Goal: Communication & Community: Answer question/provide support

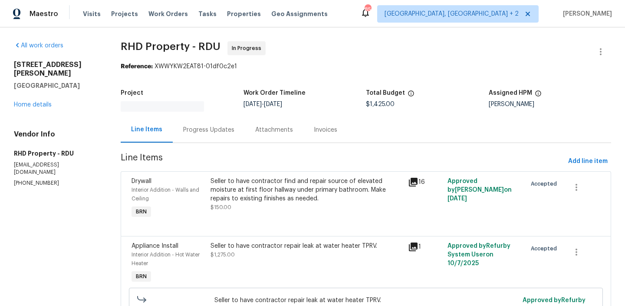
scroll to position [30, 0]
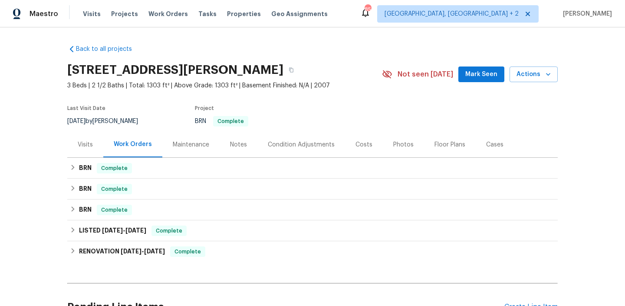
scroll to position [89, 0]
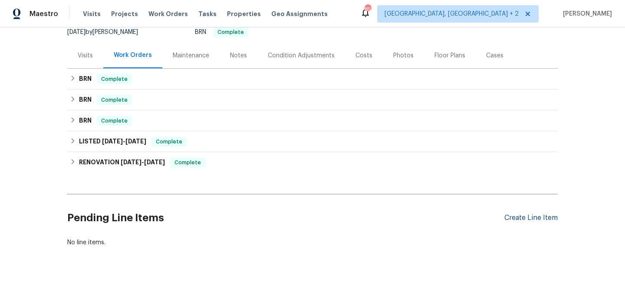
click at [532, 218] on div "Create Line Item" at bounding box center [531, 218] width 53 height 8
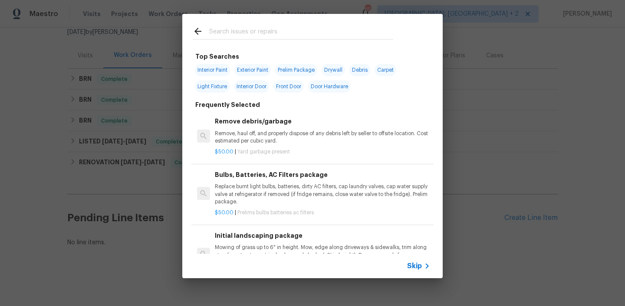
scroll to position [99, 0]
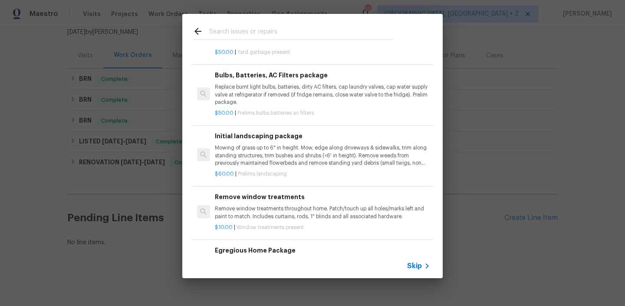
click at [416, 266] on span "Skip" at bounding box center [414, 265] width 15 height 9
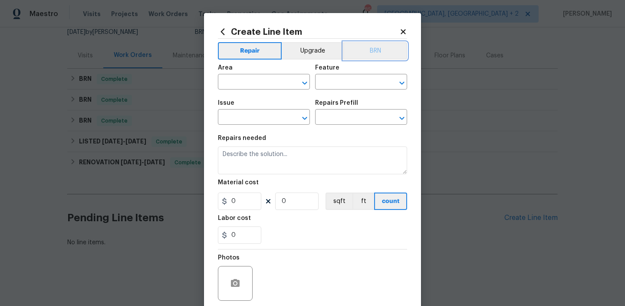
click at [379, 50] on button "BRN" at bounding box center [375, 50] width 64 height 17
click at [280, 134] on section "Repairs needed Material cost 0 0 sqft ft count Labor cost 0" at bounding box center [312, 189] width 189 height 119
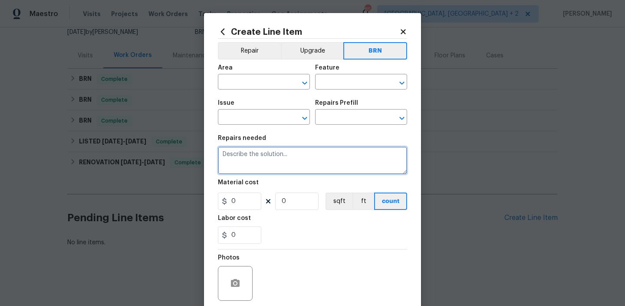
click at [263, 158] on textarea at bounding box center [312, 160] width 189 height 28
paste textarea "Contractor to remove section of discolored sheetrock at hall ceiling shown in p…"
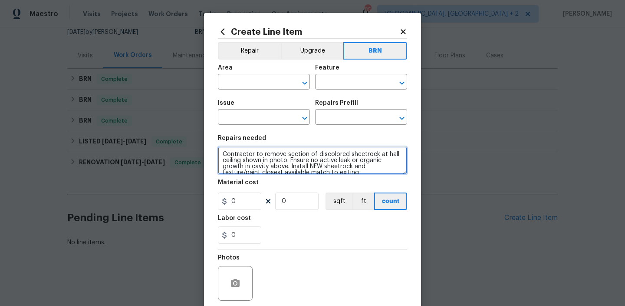
scroll to position [2, 0]
type textarea "Contractor to remove section of discolored sheetrock at hall ceiling shown in p…"
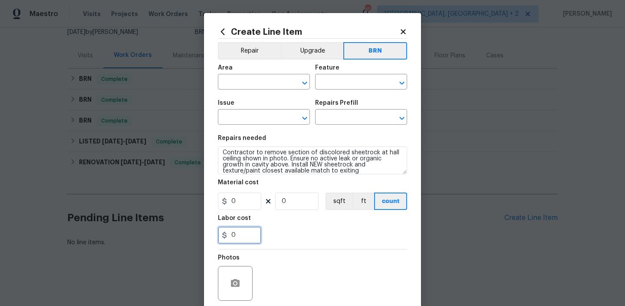
click at [247, 241] on input "0" at bounding box center [239, 234] width 43 height 17
type input "200"
click at [293, 202] on input "0" at bounding box center [296, 200] width 43 height 17
type input "1"
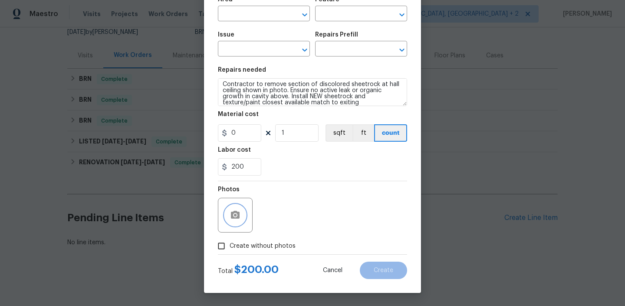
click at [244, 215] on button "button" at bounding box center [235, 215] width 21 height 21
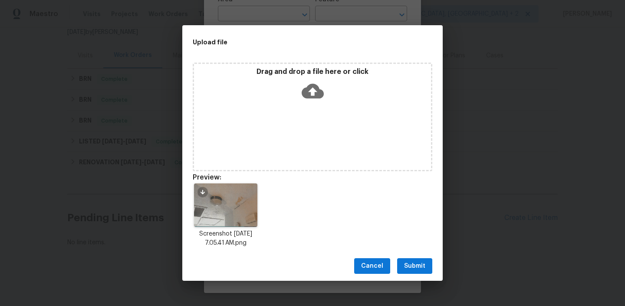
click at [411, 262] on span "Submit" at bounding box center [414, 266] width 21 height 11
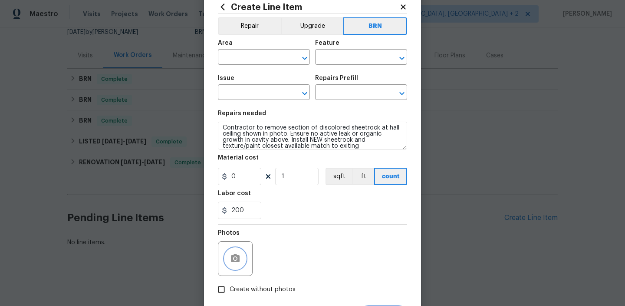
scroll to position [0, 0]
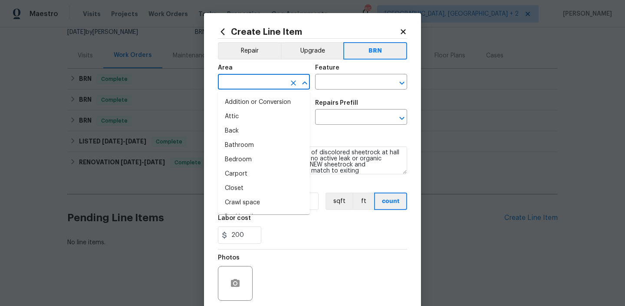
click at [249, 83] on input "text" at bounding box center [252, 82] width 68 height 13
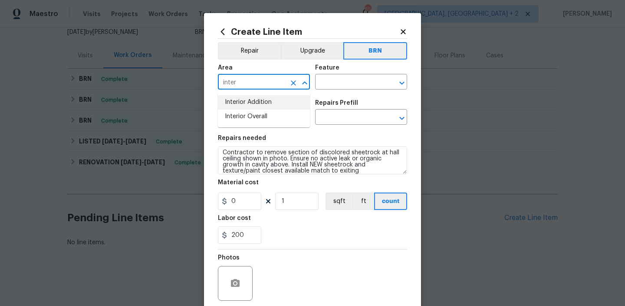
click at [259, 98] on li "Interior Addition" at bounding box center [264, 102] width 92 height 14
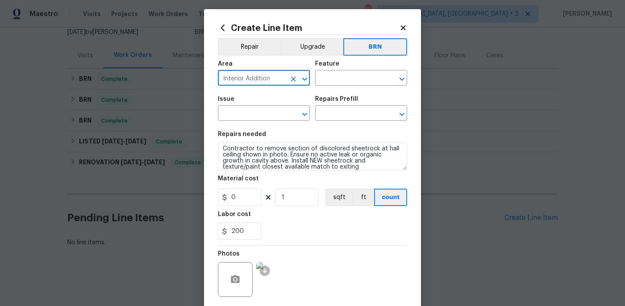
scroll to position [6, 0]
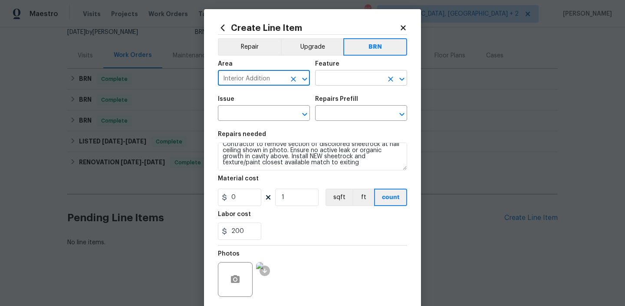
type input "Interior Addition"
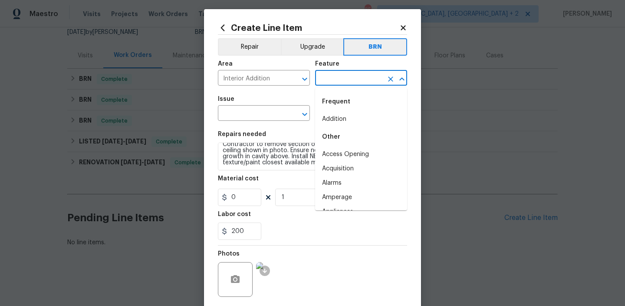
click at [330, 80] on input "text" at bounding box center [349, 78] width 68 height 13
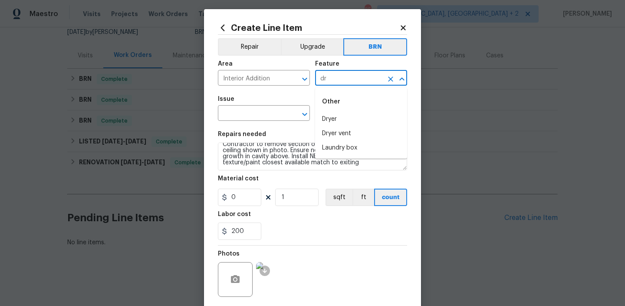
type input "d"
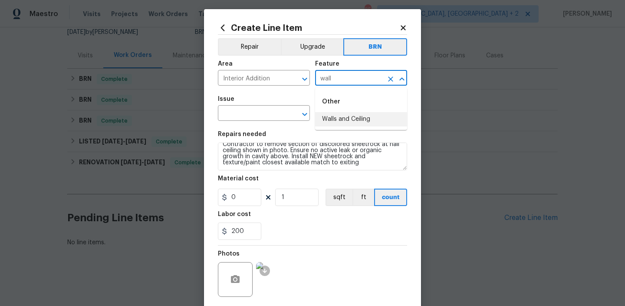
click at [338, 115] on li "Walls and Ceiling" at bounding box center [361, 119] width 92 height 14
type input "Walls and Ceiling"
click at [228, 114] on input "text" at bounding box center [252, 113] width 68 height 13
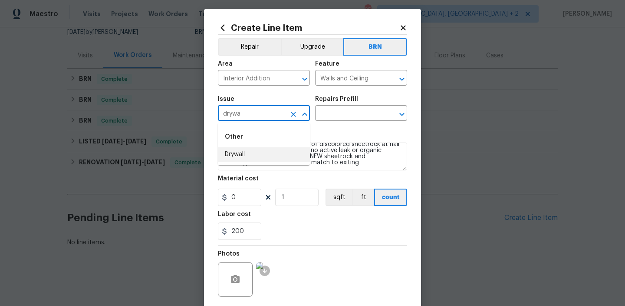
click at [233, 151] on li "Drywall" at bounding box center [264, 154] width 92 height 14
type input "Drywall"
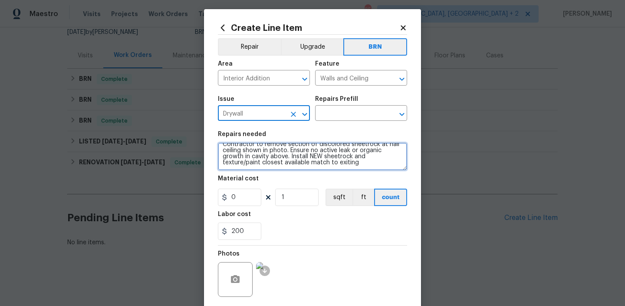
click at [233, 151] on textarea "Contractor to remove section of discolored sheetrock at hall ceiling shown in p…" at bounding box center [312, 156] width 189 height 28
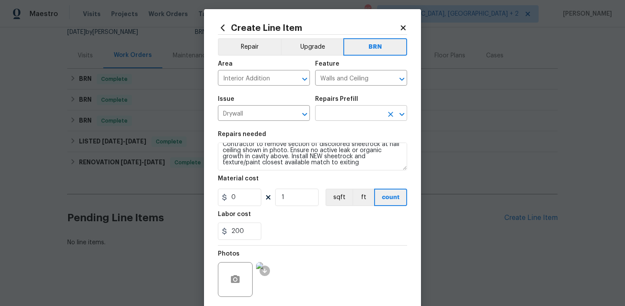
click at [333, 116] on input "text" at bounding box center [349, 113] width 68 height 13
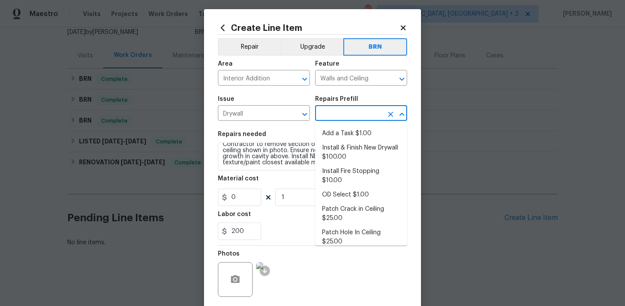
click at [334, 129] on li "Add a Task $1.00" at bounding box center [361, 133] width 92 height 14
type input "Add a Task $1.00"
type textarea "HPM to detail"
type input "1"
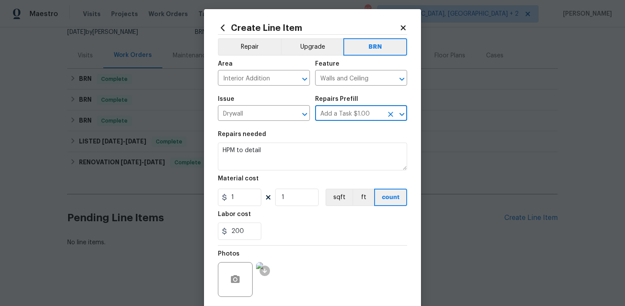
scroll to position [0, 0]
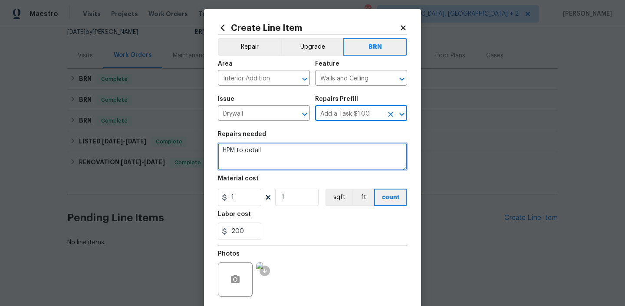
click at [292, 152] on textarea "HPM to detail" at bounding box center [312, 156] width 189 height 28
type textarea "\"
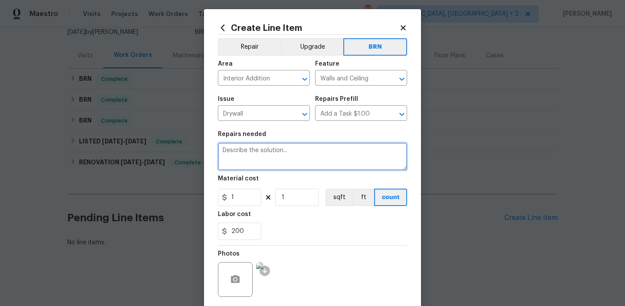
type textarea "\"
paste textarea "Contractor to remove section of discolored sheetrock at hall ceiling shown in p…"
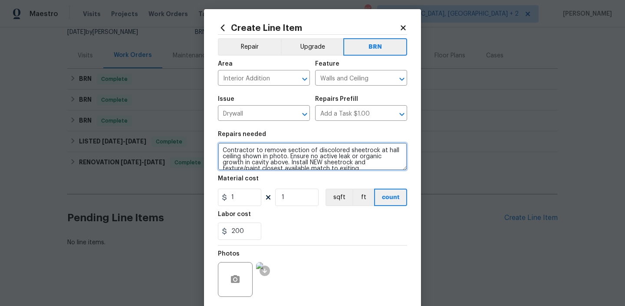
scroll to position [2, 0]
type textarea "Contractor to remove section of discolored sheetrock at hall ceiling shown in p…"
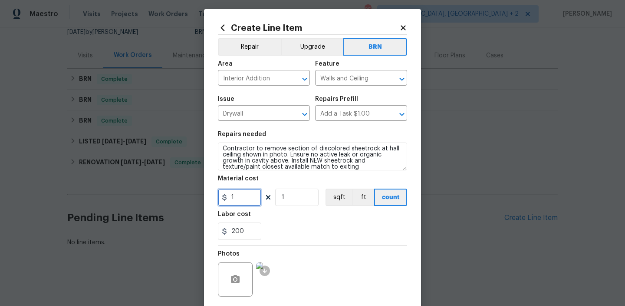
click at [244, 203] on input "1" at bounding box center [239, 196] width 43 height 17
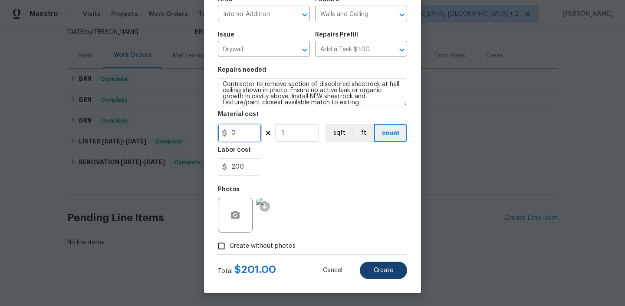
type input "0"
click at [382, 273] on button "Create" at bounding box center [383, 269] width 47 height 17
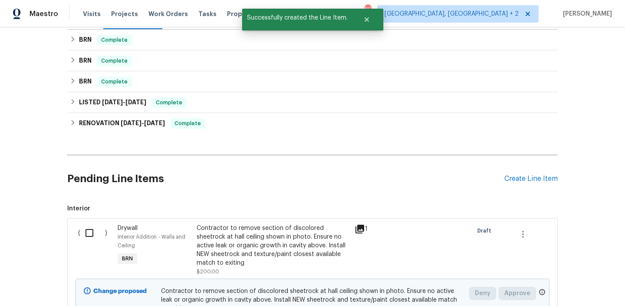
scroll to position [164, 0]
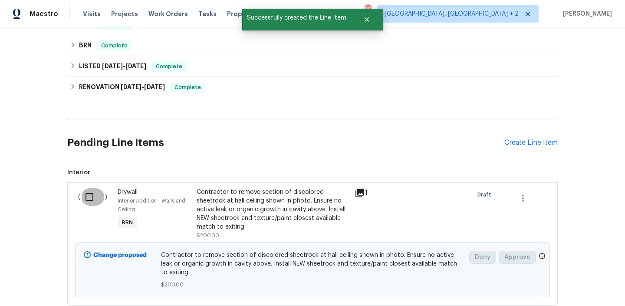
click at [90, 205] on input "checkbox" at bounding box center [92, 197] width 25 height 18
checkbox input "true"
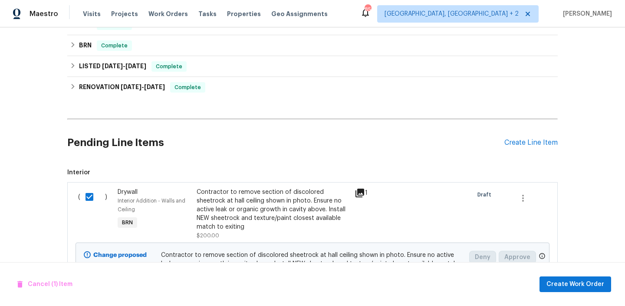
scroll to position [223, 0]
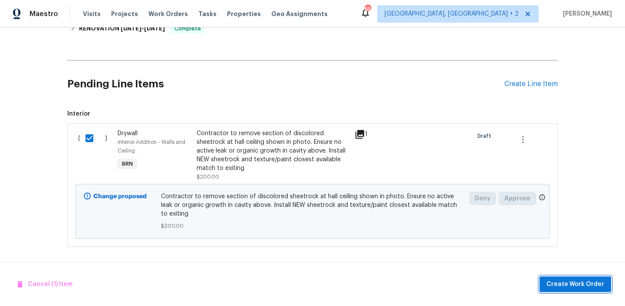
click at [581, 282] on span "Create Work Order" at bounding box center [576, 284] width 58 height 11
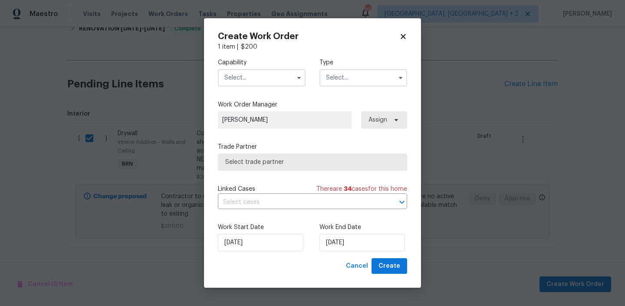
click at [264, 85] on input "text" at bounding box center [262, 77] width 88 height 17
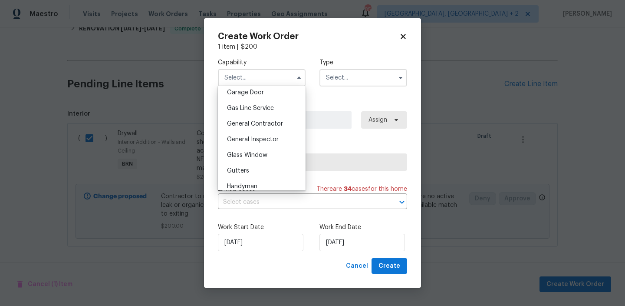
scroll to position [372, 0]
click at [257, 147] on div "General Inspector" at bounding box center [261, 155] width 83 height 16
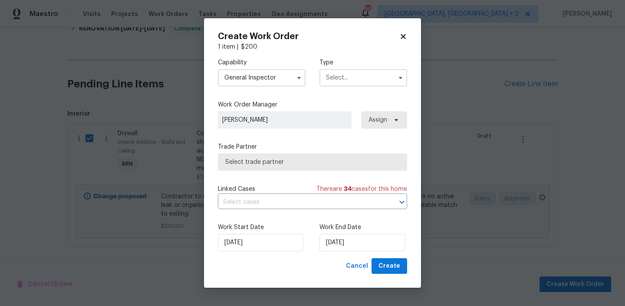
click at [263, 75] on input "General Inspector" at bounding box center [262, 77] width 88 height 17
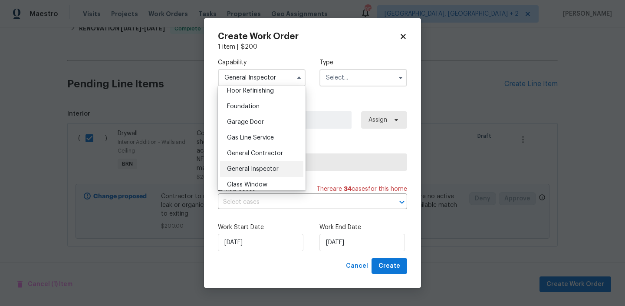
scroll to position [391, 0]
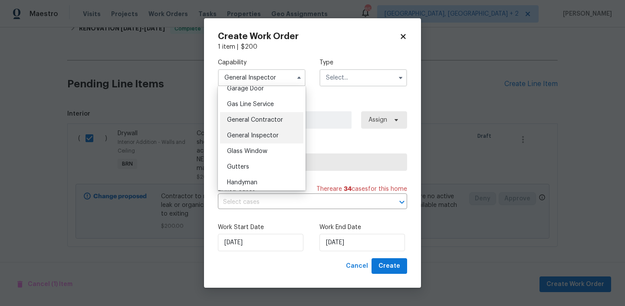
click at [256, 125] on div "General Contractor" at bounding box center [261, 120] width 83 height 16
type input "General Contractor"
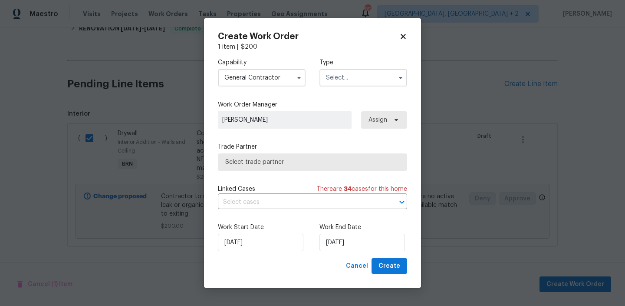
click at [350, 79] on input "text" at bounding box center [364, 77] width 88 height 17
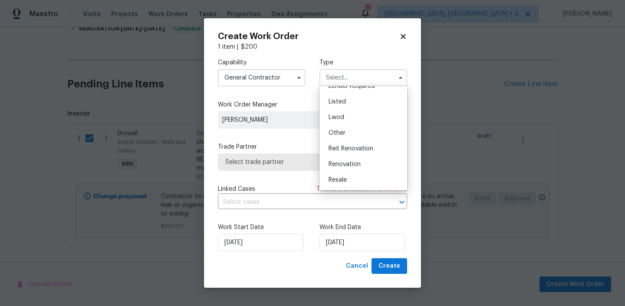
scroll to position [103, 0]
click at [348, 145] on div "Resale" at bounding box center [363, 149] width 83 height 16
type input "Resale"
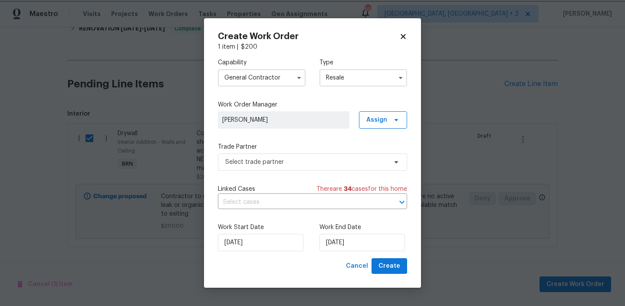
scroll to position [0, 0]
click at [280, 165] on span "Select trade partner" at bounding box center [306, 162] width 162 height 9
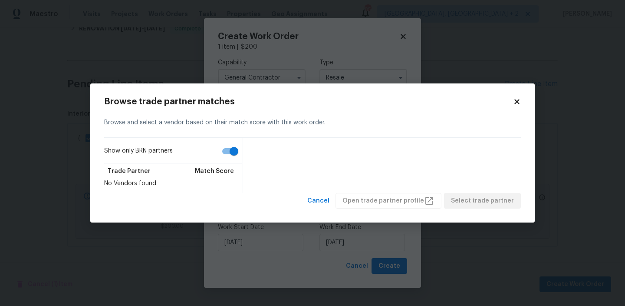
click at [222, 147] on input "Show only BRN partners" at bounding box center [234, 151] width 50 height 17
checkbox input "false"
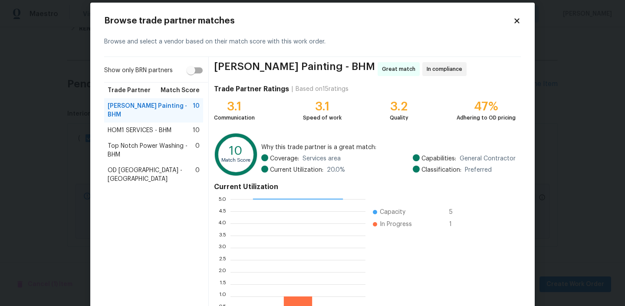
scroll to position [11, 0]
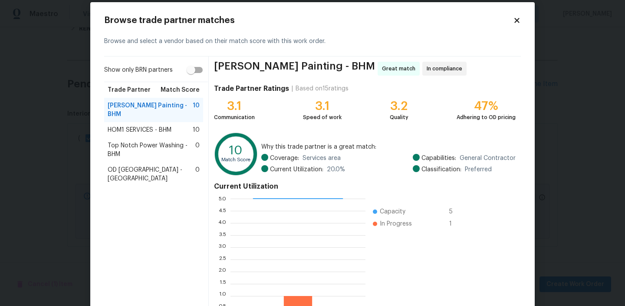
click at [157, 125] on span "HOM1 SERVICES - BHM" at bounding box center [140, 129] width 64 height 9
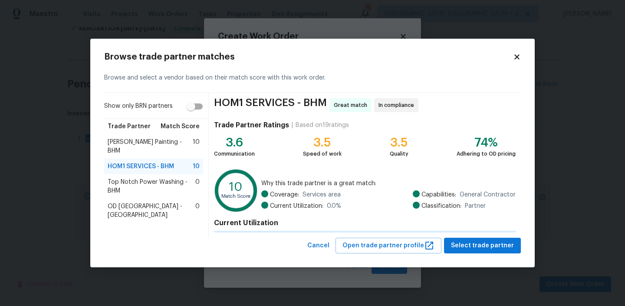
scroll to position [42, 0]
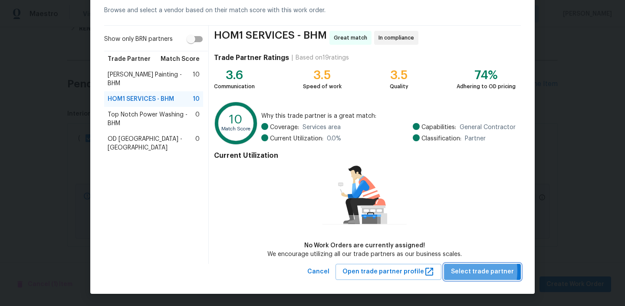
click at [458, 270] on span "Select trade partner" at bounding box center [482, 271] width 63 height 11
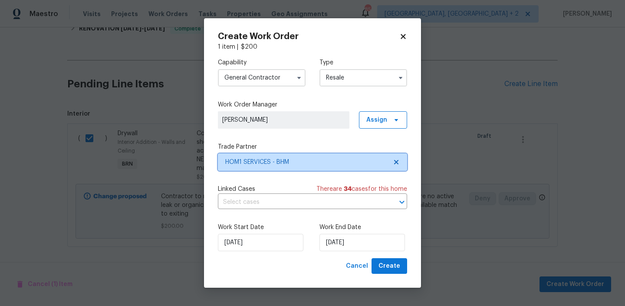
scroll to position [0, 0]
click at [267, 201] on input "text" at bounding box center [300, 201] width 165 height 13
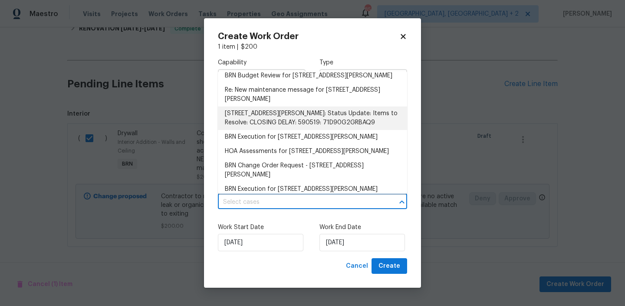
scroll to position [8, 0]
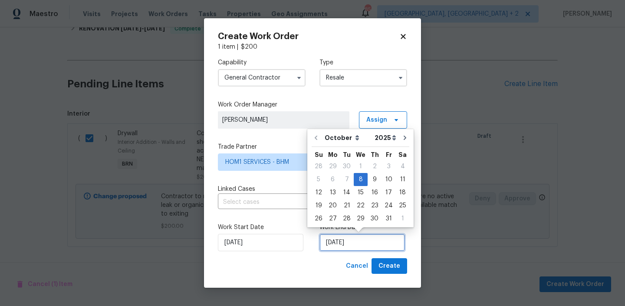
click at [324, 236] on input "08/10/2025" at bounding box center [363, 242] width 86 height 17
click at [372, 181] on div "9" at bounding box center [375, 179] width 14 height 12
type input "09/10/2025"
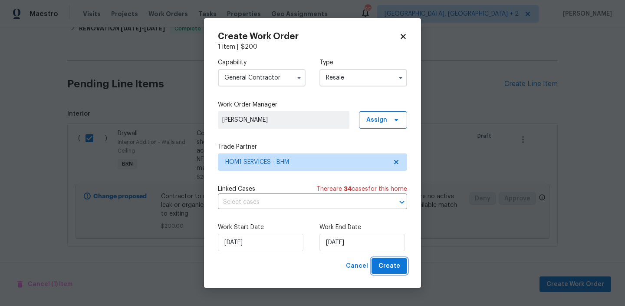
click at [388, 261] on span "Create" at bounding box center [390, 266] width 22 height 11
checkbox input "false"
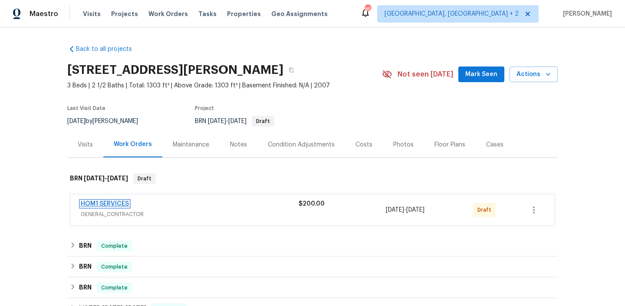
click at [99, 202] on link "HOM1 SERVICES" at bounding box center [105, 204] width 48 height 6
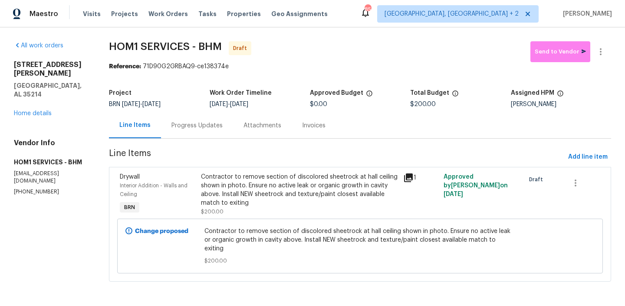
click at [233, 125] on div "Attachments" at bounding box center [262, 125] width 59 height 26
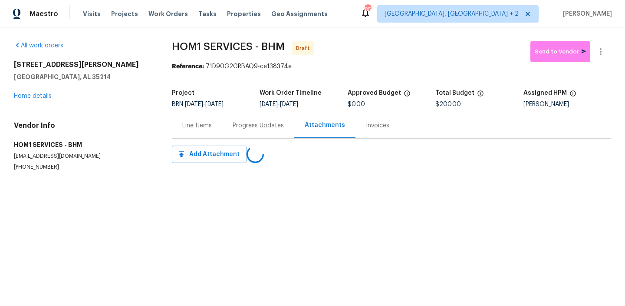
click at [215, 125] on div "Line Items" at bounding box center [197, 125] width 50 height 26
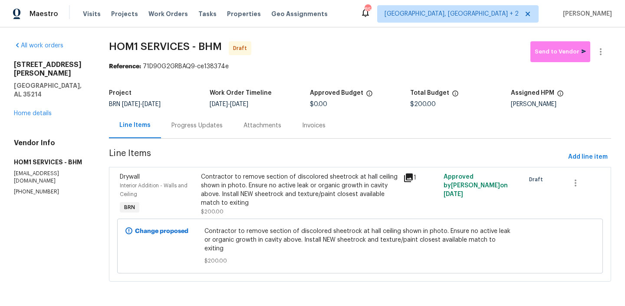
click at [207, 131] on div "Progress Updates" at bounding box center [197, 125] width 72 height 26
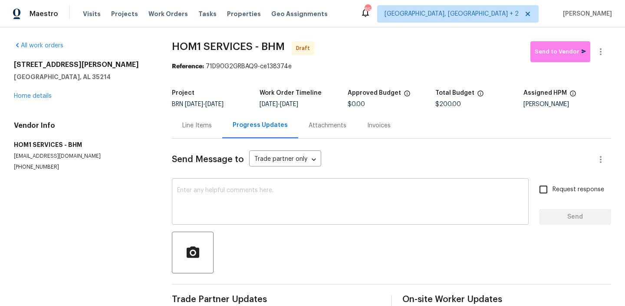
click at [218, 197] on textarea at bounding box center [350, 202] width 347 height 30
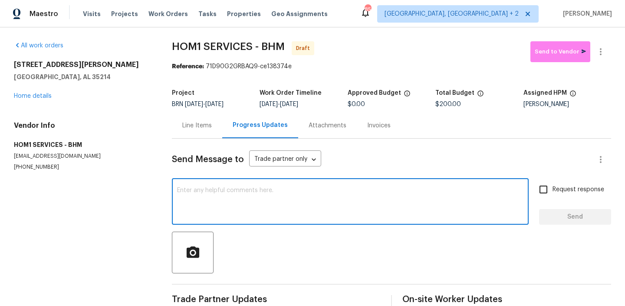
scroll to position [17, 0]
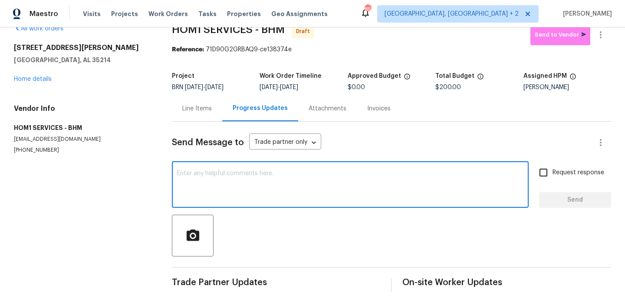
paste textarea "Hi, I'm Ananthi from Opendoor. Just wanted to check if you received the WO for …"
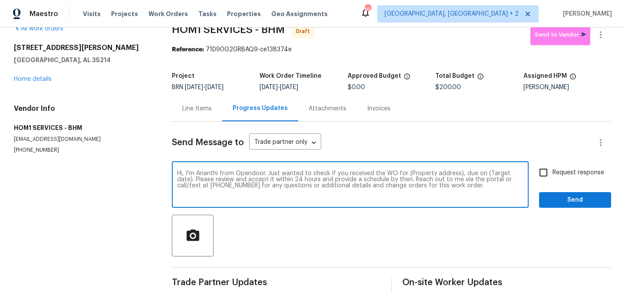
drag, startPoint x: 459, startPoint y: 173, endPoint x: 406, endPoint y: 175, distance: 53.0
click at [406, 175] on textarea "Hi, I'm Ananthi from Opendoor. Just wanted to check if you received the WO for …" at bounding box center [350, 185] width 347 height 30
paste textarea "3 Holt Ave, Birmingham, AL 35214"
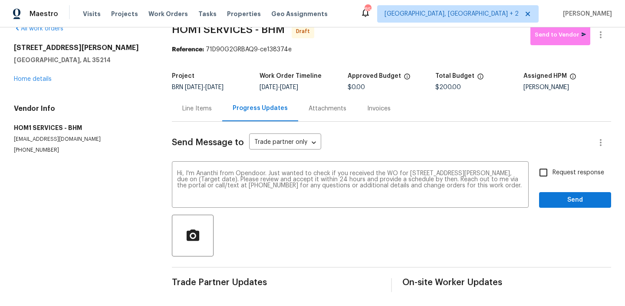
drag, startPoint x: 325, startPoint y: 86, endPoint x: 294, endPoint y: 87, distance: 30.8
click at [294, 87] on div "10/8/2025 - 10/9/2025" at bounding box center [304, 87] width 88 height 6
copy span "10/9/2025"
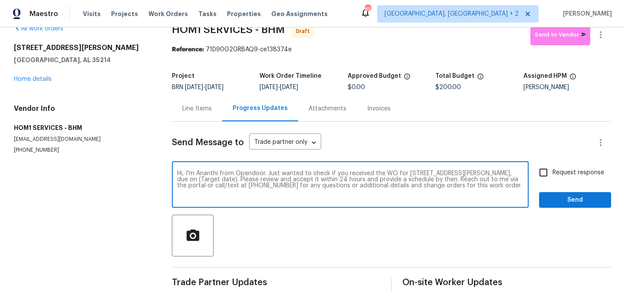
drag, startPoint x: 213, startPoint y: 177, endPoint x: 184, endPoint y: 178, distance: 28.7
click at [184, 178] on textarea "Hi, I'm Ananthi from Opendoor. Just wanted to check if you received the WO for …" at bounding box center [350, 185] width 347 height 30
paste textarea "10/9/2025"
type textarea "Hi, I'm Ananthi from Opendoor. Just wanted to check if you received the WO for …"
click at [542, 165] on input "Request response" at bounding box center [544, 172] width 18 height 18
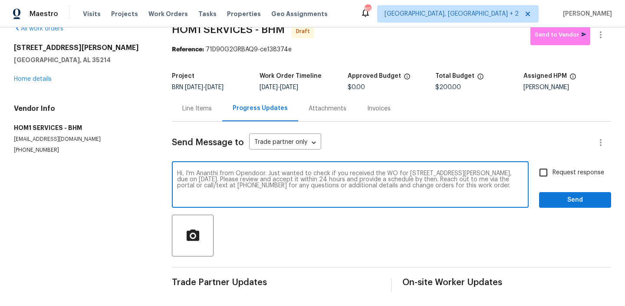
checkbox input "true"
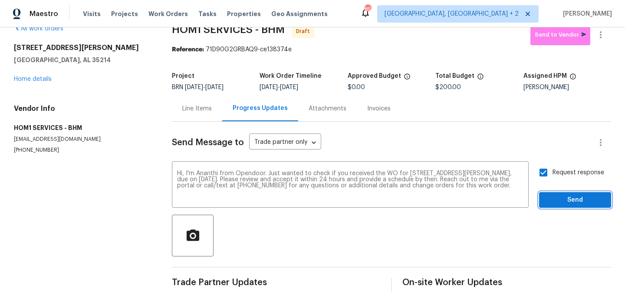
click at [559, 199] on span "Send" at bounding box center [575, 200] width 58 height 11
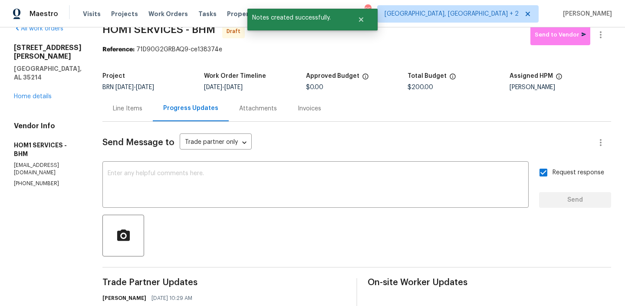
click at [602, 26] on div "Maestro Visits Projects Work Orders Tasks Properties Geo Assignments 85 Albuque…" at bounding box center [312, 13] width 625 height 27
click at [600, 33] on icon "button" at bounding box center [601, 35] width 10 height 10
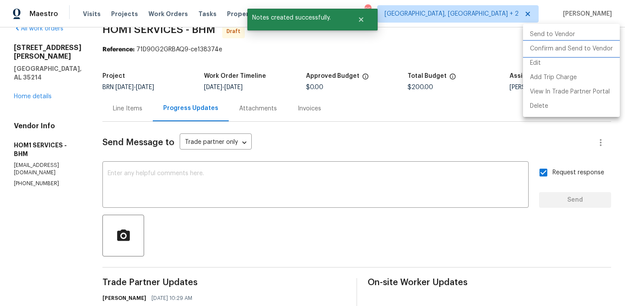
click at [555, 47] on li "Confirm and Send to Vendor" at bounding box center [571, 49] width 97 height 14
click at [112, 53] on div at bounding box center [312, 153] width 625 height 306
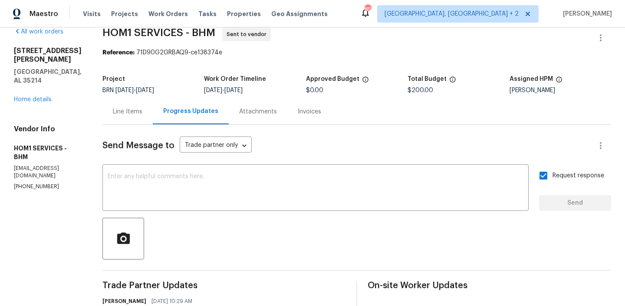
click at [97, 53] on div "All work orders 3 Holt Ave Birmingham, AL 35214 Home details Vendor Info HOM1 S…" at bounding box center [312, 195] width 625 height 364
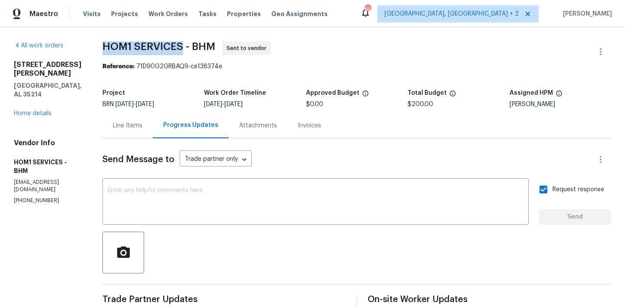
drag, startPoint x: 95, startPoint y: 46, endPoint x: 180, endPoint y: 44, distance: 85.6
click at [180, 44] on div "All work orders 3 Holt Ave Birmingham, AL 35214 Home details Vendor Info HOM1 S…" at bounding box center [312, 209] width 625 height 364
copy span "HOM1 SERVICES"
click at [116, 64] on b "Reference:" at bounding box center [118, 66] width 32 height 6
click at [96, 48] on div "All work orders 3 Holt Ave Birmingham, AL 35214 Home details Vendor Info HOM1 S…" at bounding box center [312, 209] width 625 height 364
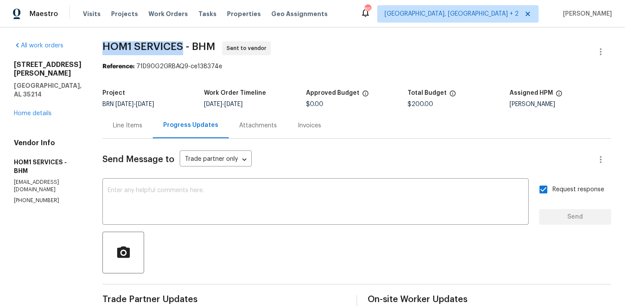
drag, startPoint x: 96, startPoint y: 48, endPoint x: 173, endPoint y: 47, distance: 77.3
click at [173, 47] on div "All work orders 3 Holt Ave Birmingham, AL 35214 Home details Vendor Info HOM1 S…" at bounding box center [312, 209] width 625 height 364
copy span "HOM1 SERVICES"
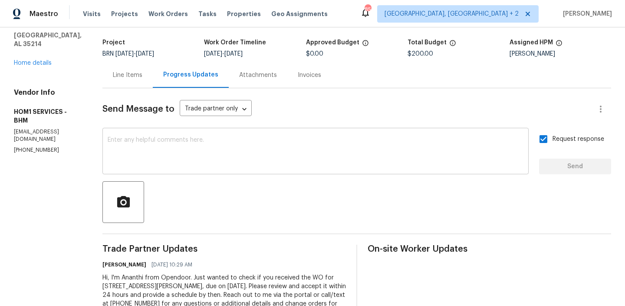
scroll to position [66, 0]
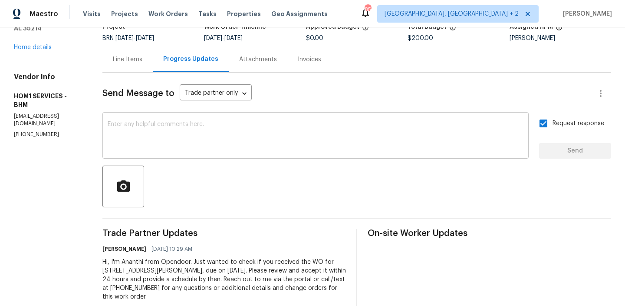
click at [147, 148] on textarea at bounding box center [316, 136] width 416 height 30
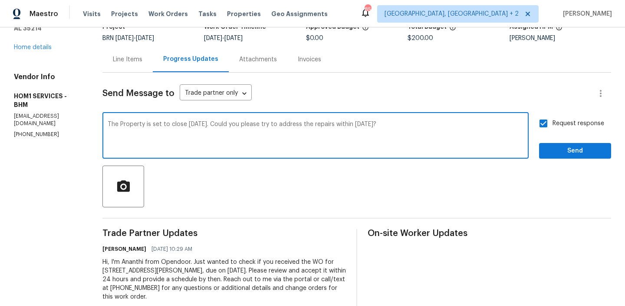
type textarea "The Property is set to close Tomorrow 10/09. Could you please try to address th…"
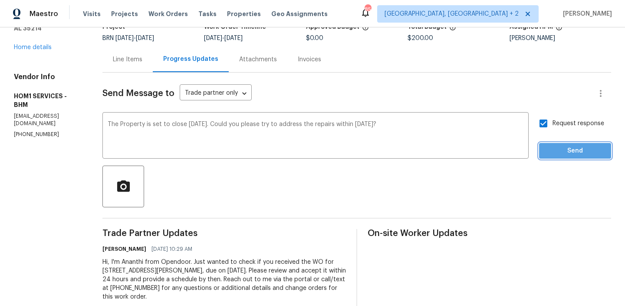
click at [554, 145] on span "Send" at bounding box center [575, 150] width 58 height 11
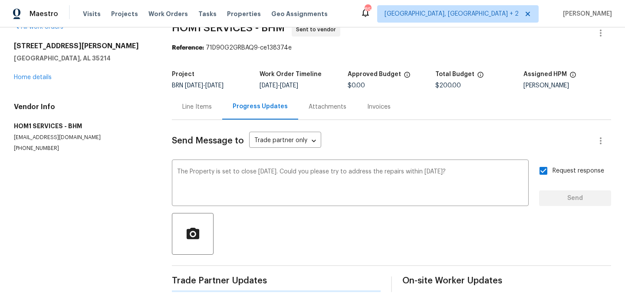
scroll to position [0, 0]
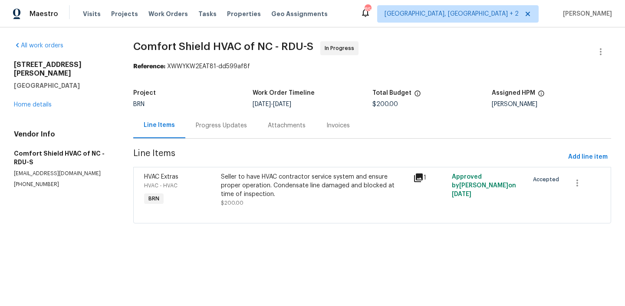
click at [209, 118] on div "Progress Updates" at bounding box center [221, 125] width 72 height 26
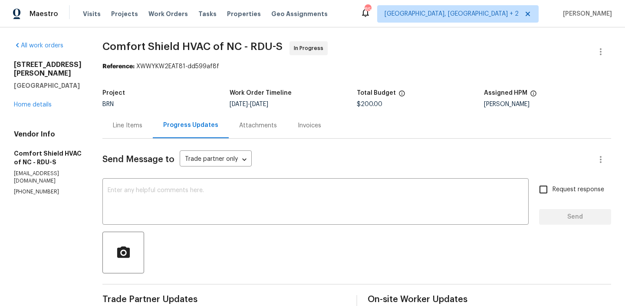
click at [142, 121] on div "Line Items" at bounding box center [128, 125] width 30 height 9
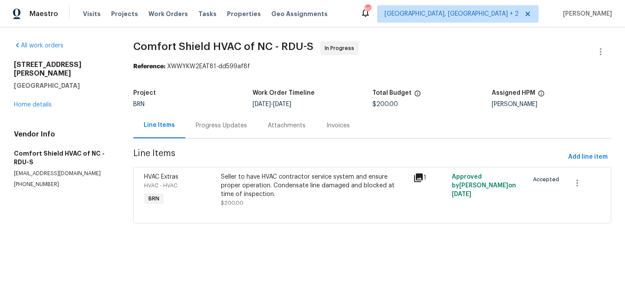
click at [273, 183] on div "Seller to have HVAC contractor service system and ensure proper operation. Cond…" at bounding box center [314, 185] width 187 height 26
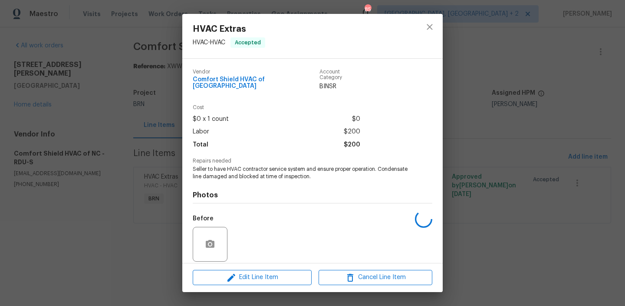
scroll to position [58, 0]
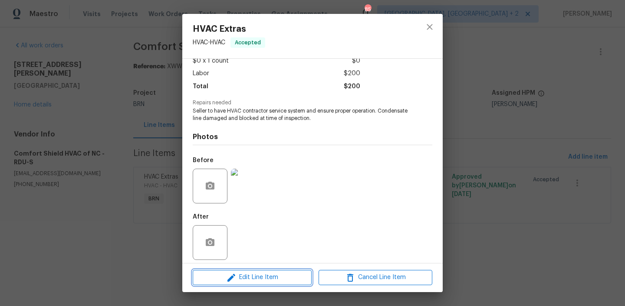
click at [251, 276] on span "Edit Line Item" at bounding box center [252, 277] width 114 height 11
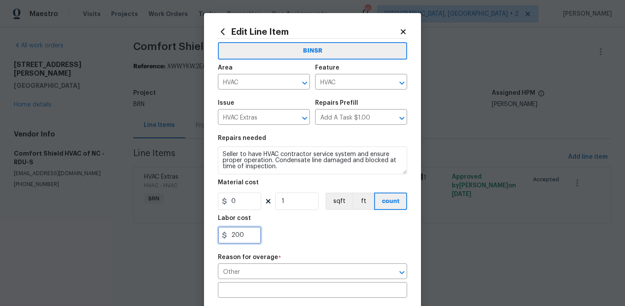
click at [253, 237] on input "200" at bounding box center [239, 234] width 43 height 17
type input "2"
paste input "1268.12"
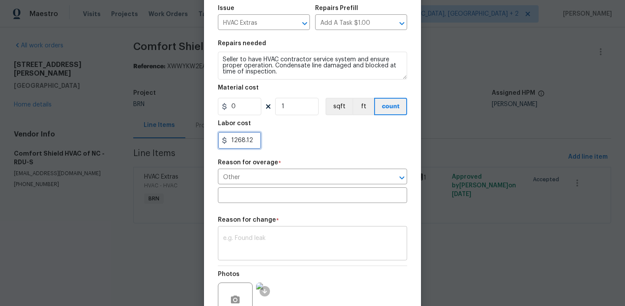
type input "1268.12"
click at [270, 242] on textarea at bounding box center [312, 244] width 179 height 18
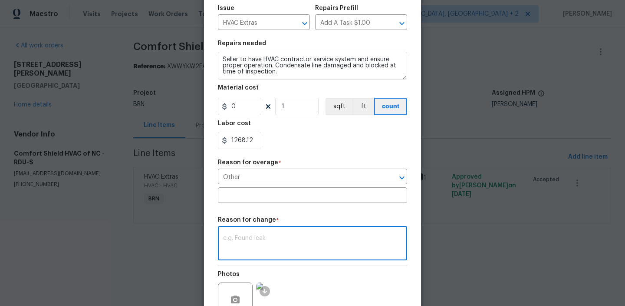
paste textarea "(AM) Updated per BR approval"
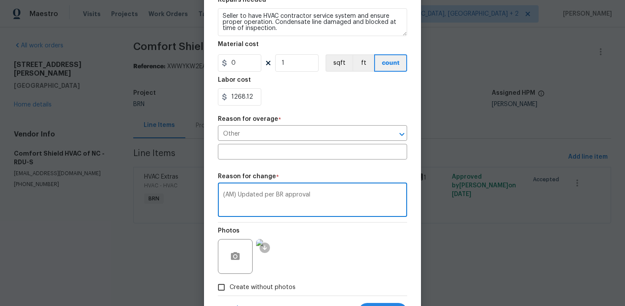
scroll to position [180, 0]
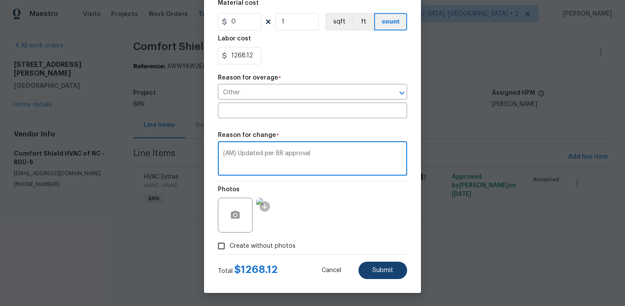
type textarea "(AM) Updated per BR approval"
click at [373, 269] on span "Submit" at bounding box center [383, 270] width 21 height 7
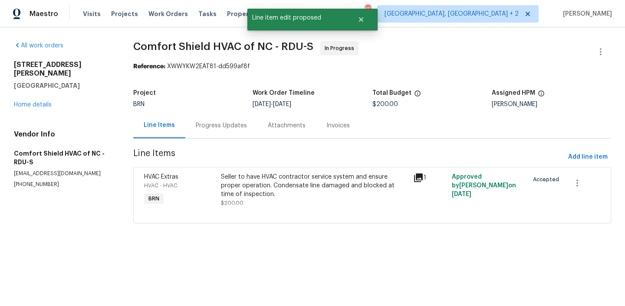
scroll to position [0, 0]
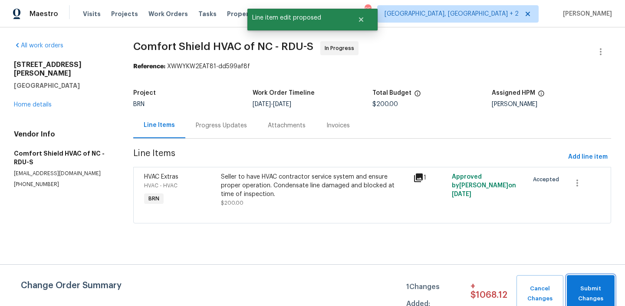
click at [582, 289] on span "Submit Changes" at bounding box center [590, 294] width 39 height 20
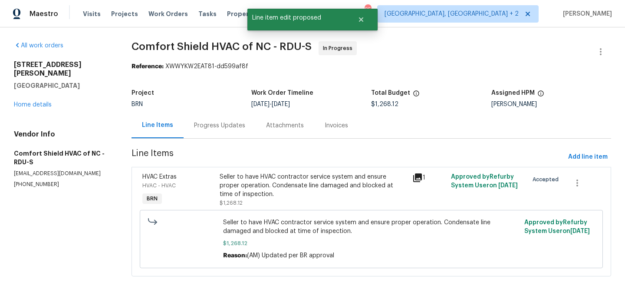
click at [219, 127] on div "Progress Updates" at bounding box center [219, 125] width 51 height 9
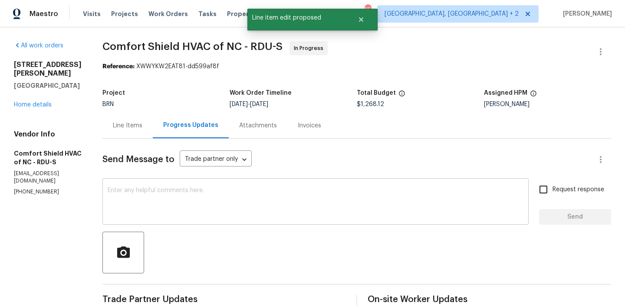
scroll to position [26, 0]
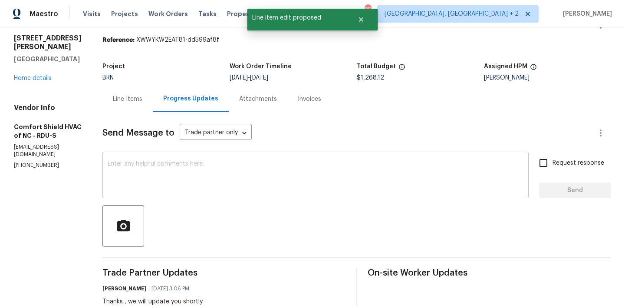
click at [163, 194] on div "x ​" at bounding box center [315, 176] width 426 height 44
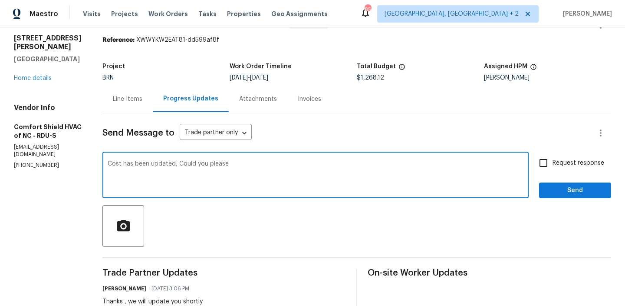
click at [200, 166] on textarea "Cost has been updated, Could you please" at bounding box center [316, 176] width 416 height 30
click at [265, 165] on textarea "Cost has been updated, Could you please" at bounding box center [316, 176] width 416 height 30
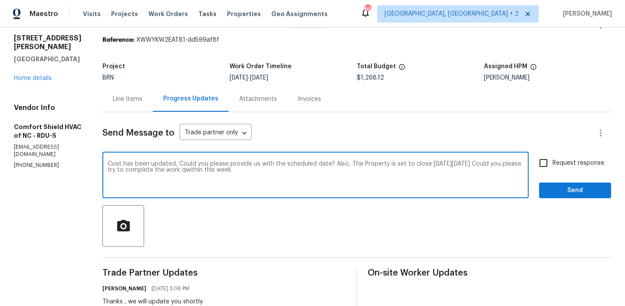
type textarea "Cost has been updated, Could you please provide us with the scheduled date? Als…"
click at [339, 183] on textarea "Cost has been updated, Could you please provide us with the scheduled date? Als…" at bounding box center [316, 176] width 416 height 30
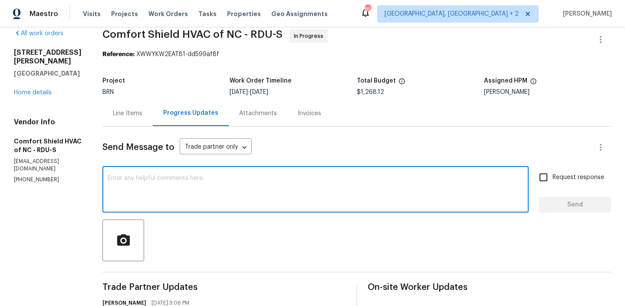
scroll to position [4, 0]
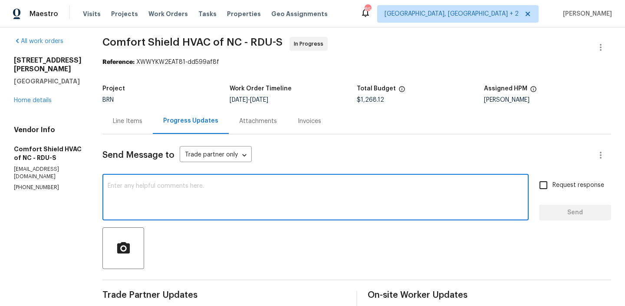
paste textarea "cost has been updated. Could you please confirm the scheduled date? The propert…"
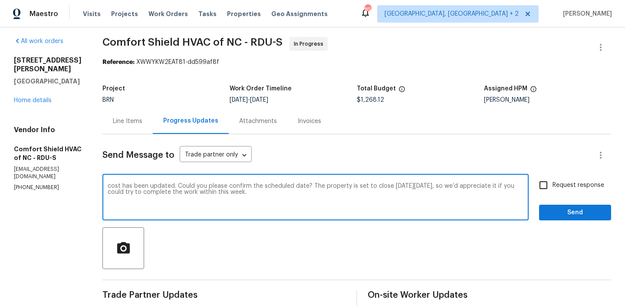
click at [134, 188] on textarea "cost has been updated. Could you please confirm the scheduled date? The propert…" at bounding box center [316, 198] width 416 height 30
click at [292, 195] on textarea "Cost has been updated. Could you please confirm the scheduled date? The propert…" at bounding box center [316, 198] width 416 height 30
type textarea "Cost has been updated. Could you please confirm the scheduled date? The propert…"
click at [553, 181] on input "Request response" at bounding box center [544, 185] width 18 height 18
checkbox input "true"
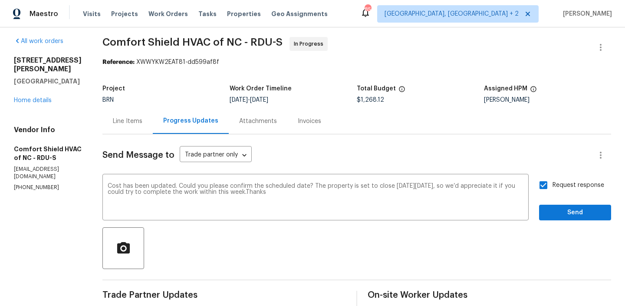
click at [553, 202] on div "Request response Send" at bounding box center [575, 198] width 72 height 44
click at [556, 216] on span "Send" at bounding box center [575, 212] width 58 height 11
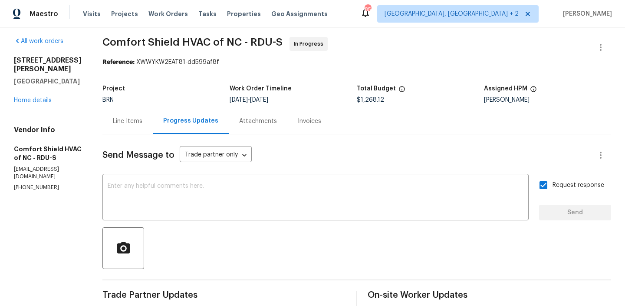
click at [142, 123] on div "Line Items" at bounding box center [128, 121] width 30 height 9
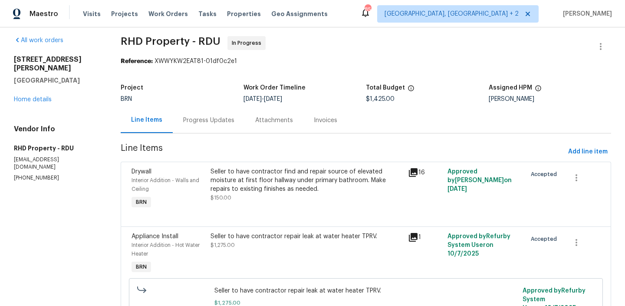
click at [206, 119] on div "Progress Updates" at bounding box center [208, 120] width 51 height 9
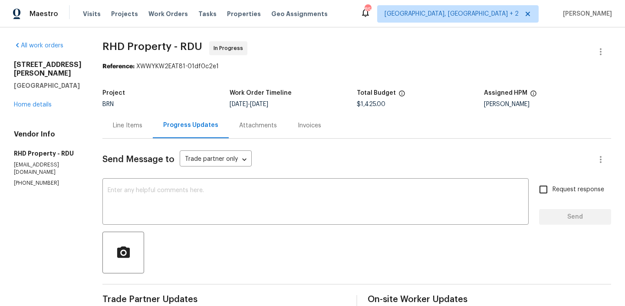
click at [142, 121] on div "Line Items" at bounding box center [128, 125] width 30 height 9
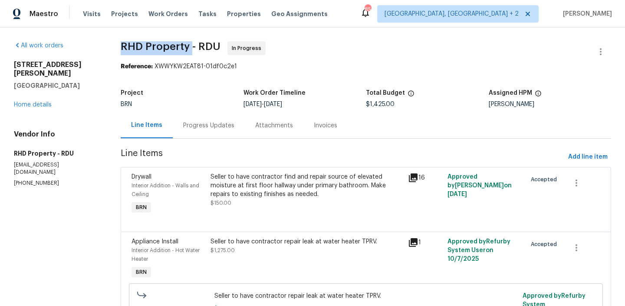
drag, startPoint x: 118, startPoint y: 53, endPoint x: 190, endPoint y: 50, distance: 72.1
click at [190, 50] on div "All work orders [STREET_ADDRESS][PERSON_NAME] Home details Vendor Info RHD Prop…" at bounding box center [312, 196] width 625 height 338
copy span "RHD Property"
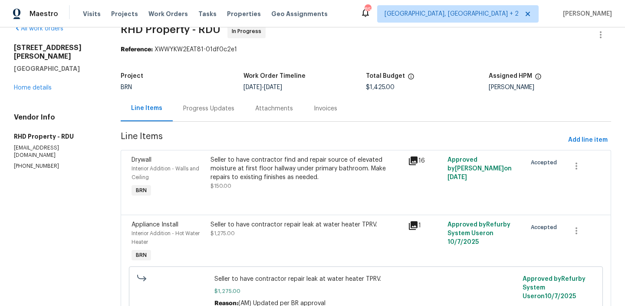
click at [201, 125] on section "RHD Property - RDU In Progress Reference: XWWYKW2EAT81-01df0c2e1 Project BRN Wo…" at bounding box center [366, 179] width 491 height 310
click at [201, 121] on div "Progress Updates" at bounding box center [209, 109] width 72 height 26
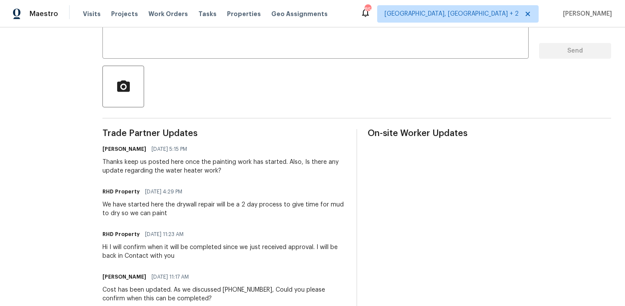
scroll to position [168, 0]
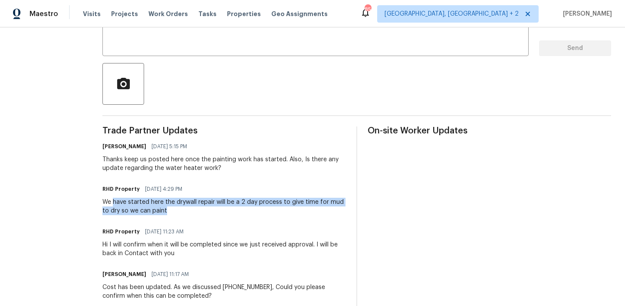
drag, startPoint x: 131, startPoint y: 202, endPoint x: 189, endPoint y: 210, distance: 58.7
click at [189, 210] on div "We have started here the drywall repair will be a 2 day process to give time fo…" at bounding box center [224, 206] width 244 height 17
copy div "have started here the drywall repair will be a 2 day process to give time for m…"
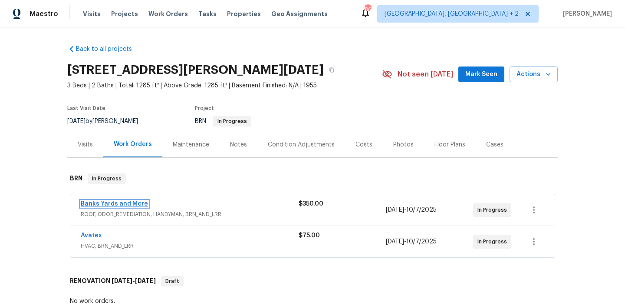
click at [102, 205] on link "Banks Yards and More" at bounding box center [114, 204] width 67 height 6
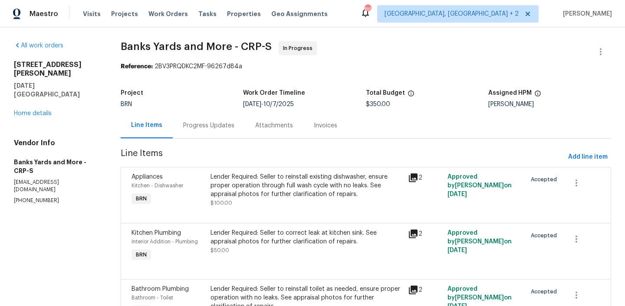
click at [221, 127] on div "Progress Updates" at bounding box center [208, 125] width 51 height 9
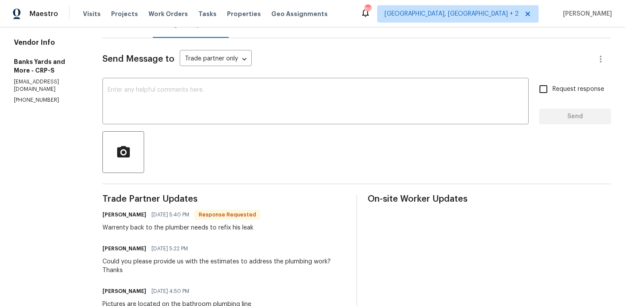
scroll to position [96, 0]
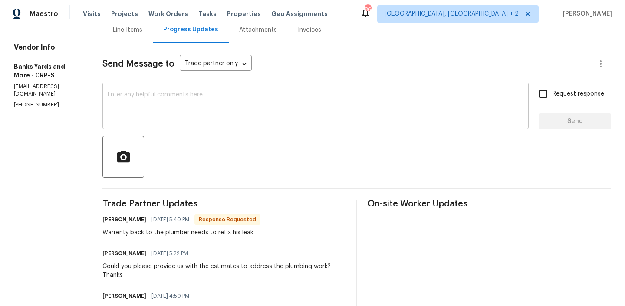
click at [189, 115] on textarea at bounding box center [316, 107] width 416 height 30
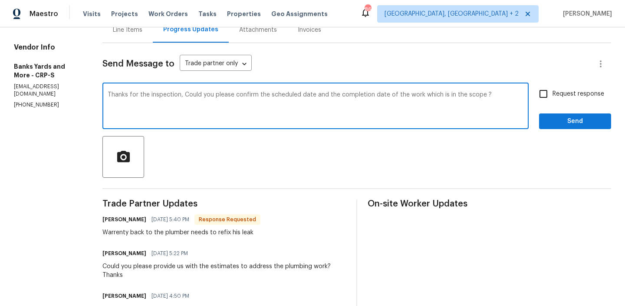
type textarea "Thanks for the inspection, Could you please confirm the scheduled date and the …"
click at [553, 93] on input "Request response" at bounding box center [544, 94] width 18 height 18
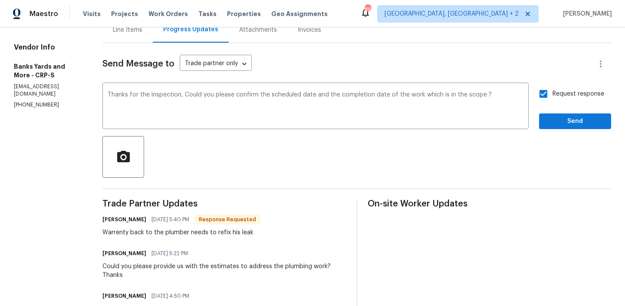
click at [553, 93] on input "Request response" at bounding box center [544, 94] width 18 height 18
click at [551, 93] on input "Request response" at bounding box center [544, 94] width 18 height 18
checkbox input "true"
click at [551, 119] on span "Send" at bounding box center [575, 121] width 58 height 11
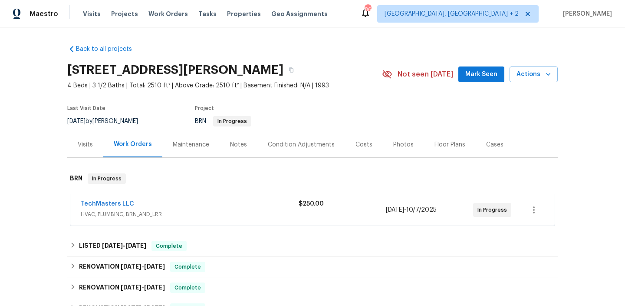
scroll to position [55, 0]
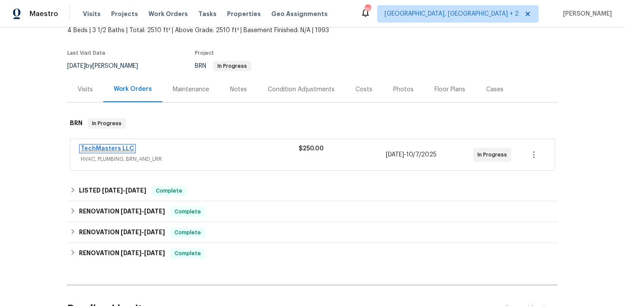
click at [109, 146] on link "TechMasters LLC" at bounding box center [107, 148] width 53 height 6
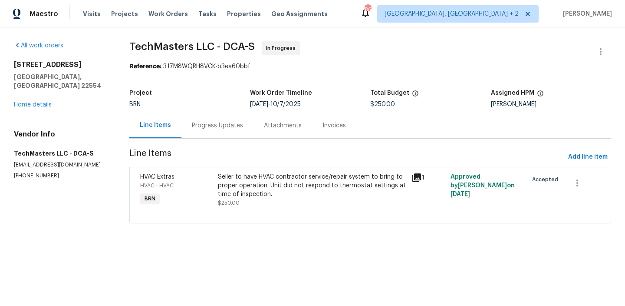
click at [211, 137] on div "Progress Updates" at bounding box center [218, 125] width 72 height 26
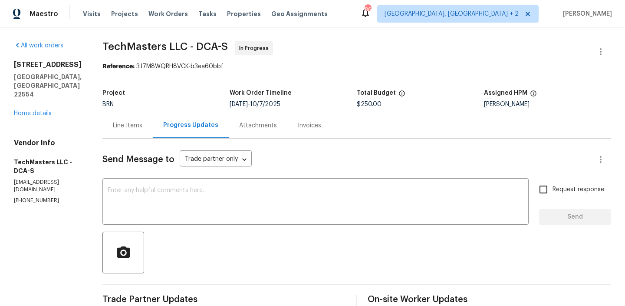
click at [121, 124] on div "Line Items" at bounding box center [128, 125] width 30 height 9
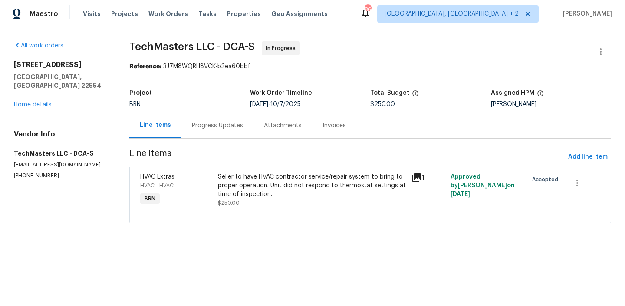
click at [214, 115] on div "Progress Updates" at bounding box center [218, 125] width 72 height 26
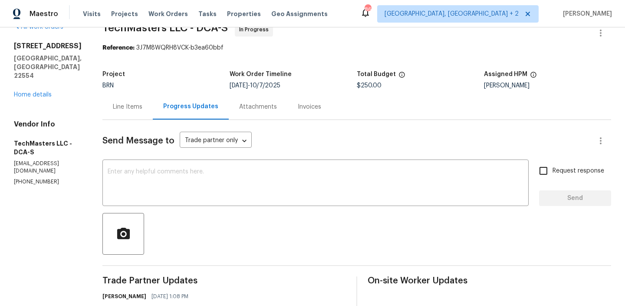
scroll to position [23, 0]
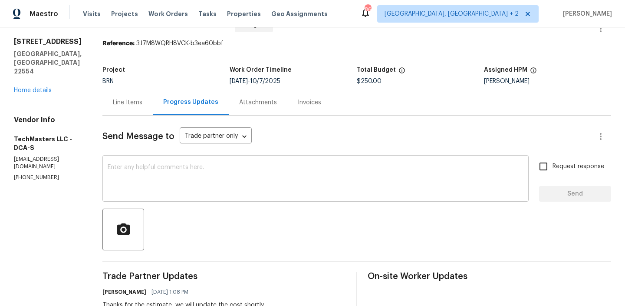
click at [175, 164] on textarea at bounding box center [316, 179] width 416 height 30
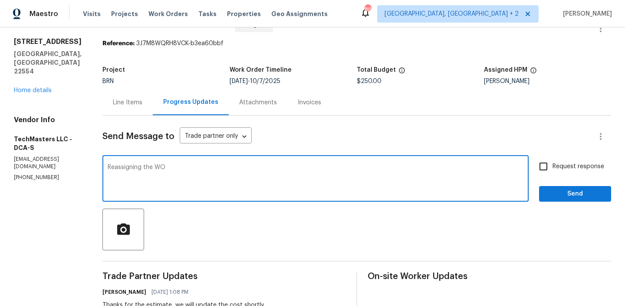
type textarea "Reassigning the WO"
click at [545, 175] on input "Request response" at bounding box center [544, 166] width 18 height 18
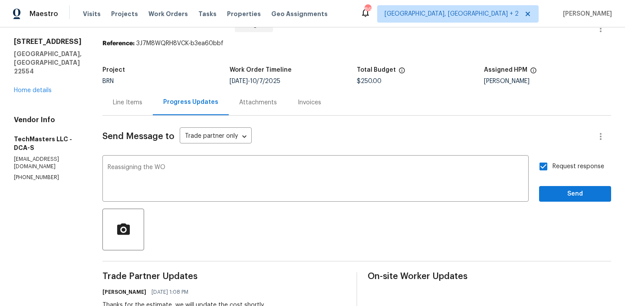
click at [544, 168] on input "Request response" at bounding box center [544, 166] width 18 height 18
checkbox input "false"
click at [550, 186] on button "Send" at bounding box center [575, 194] width 72 height 16
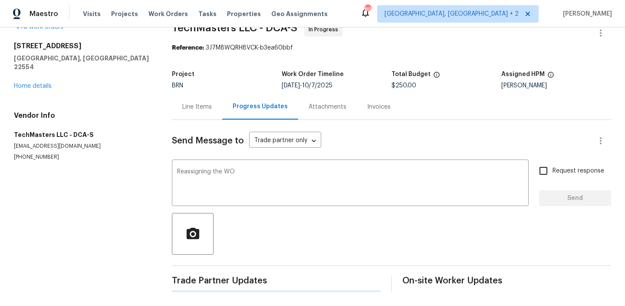
scroll to position [0, 0]
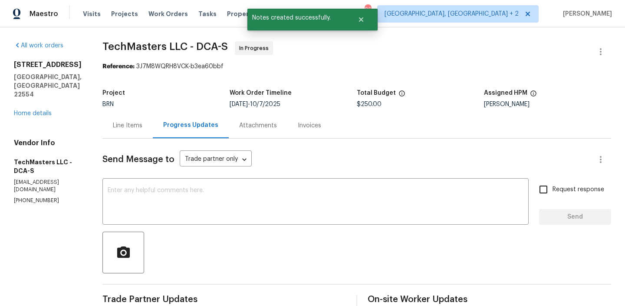
click at [116, 123] on div "Line Items" at bounding box center [128, 125] width 30 height 9
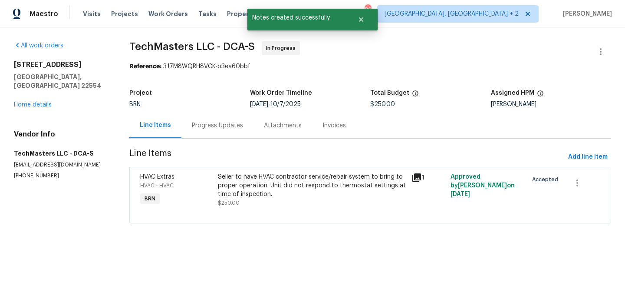
click at [588, 43] on span "TechMasters LLC - DCA-S In Progress" at bounding box center [359, 51] width 461 height 21
click at [601, 51] on icon "button" at bounding box center [601, 51] width 10 height 10
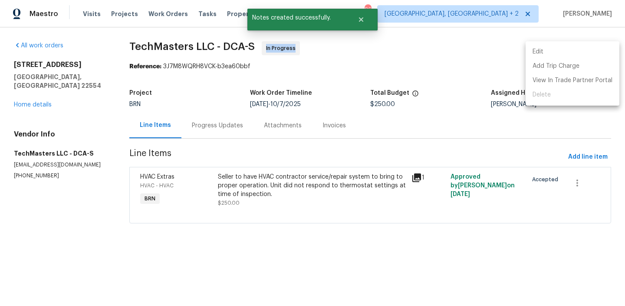
click at [568, 53] on li "Edit" at bounding box center [573, 52] width 94 height 14
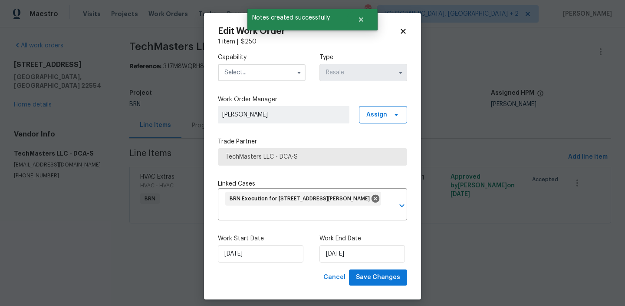
click at [271, 76] on input "text" at bounding box center [262, 72] width 88 height 17
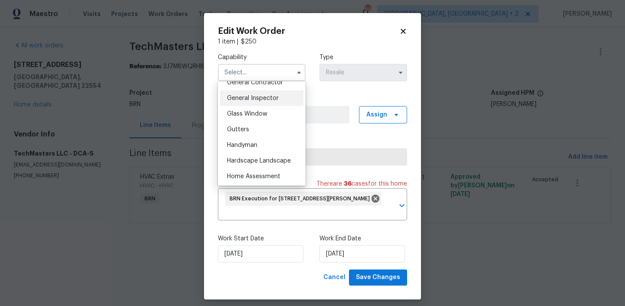
scroll to position [421, 0]
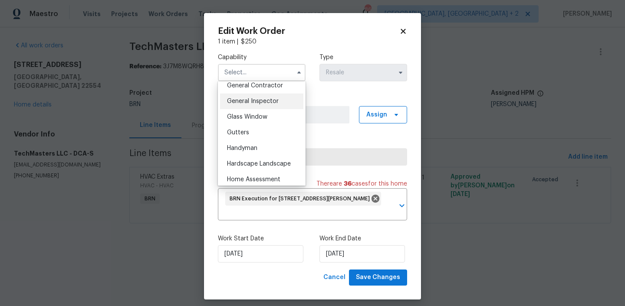
click at [258, 106] on div "General Inspector" at bounding box center [261, 101] width 83 height 16
type input "General Inspector"
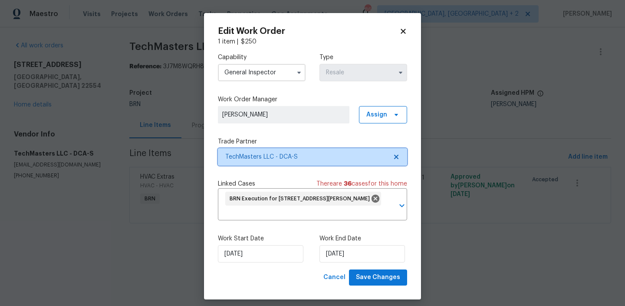
click at [257, 149] on span "TechMasters LLC - DCA-S" at bounding box center [312, 156] width 189 height 17
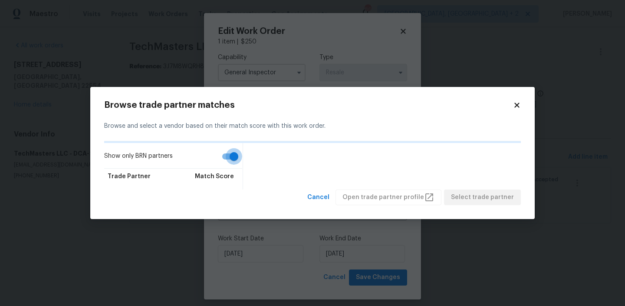
click at [229, 159] on input "Show only BRN partners" at bounding box center [234, 156] width 50 height 17
checkbox input "false"
click at [510, 106] on h2 "Browse trade partner matches" at bounding box center [308, 105] width 409 height 9
click at [515, 106] on icon at bounding box center [517, 105] width 8 height 8
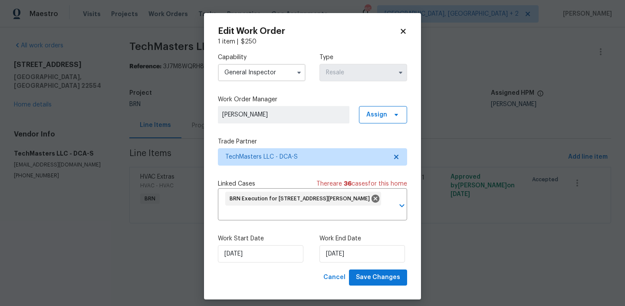
click at [265, 71] on input "General Inspector" at bounding box center [262, 72] width 88 height 17
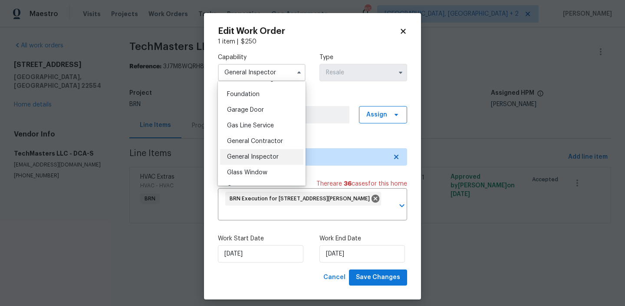
scroll to position [378, 0]
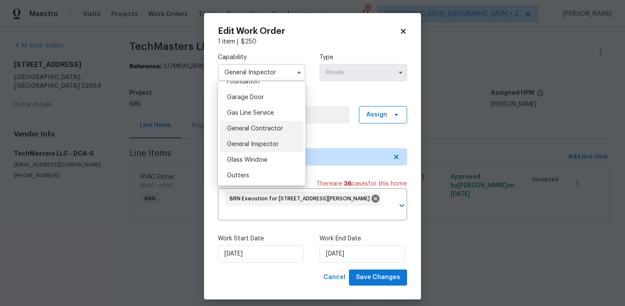
click at [254, 131] on span "General Contractor" at bounding box center [255, 128] width 56 height 6
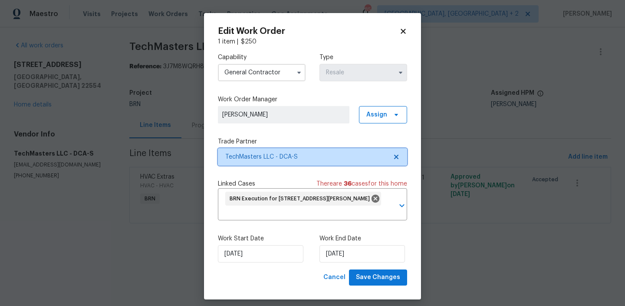
click at [246, 149] on span "TechMasters LLC - DCA-S" at bounding box center [312, 156] width 189 height 17
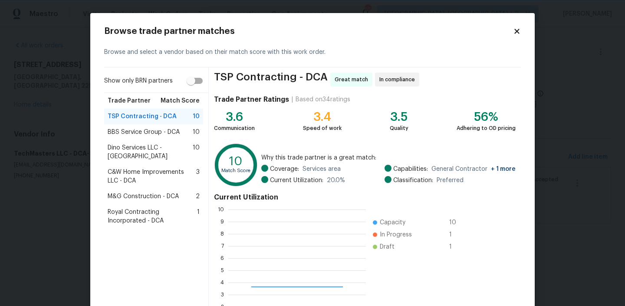
scroll to position [122, 138]
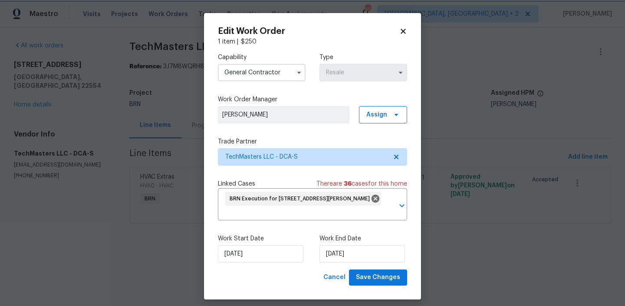
click at [36, 179] on body "Maestro Visits Projects Work Orders Tasks Properties Geo Assignments 85 Albuque…" at bounding box center [312, 124] width 625 height 248
click at [255, 81] on div "Capability General Contractor Type Resale" at bounding box center [312, 67] width 189 height 42
click at [251, 73] on input "General Contractor" at bounding box center [262, 72] width 88 height 17
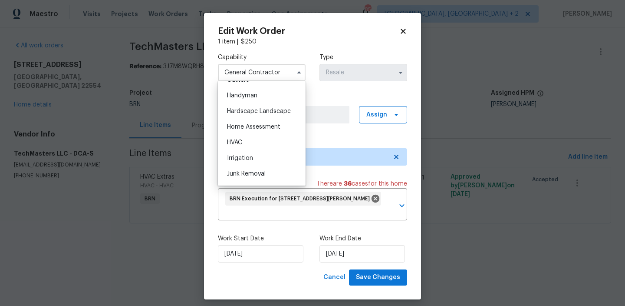
scroll to position [451, 0]
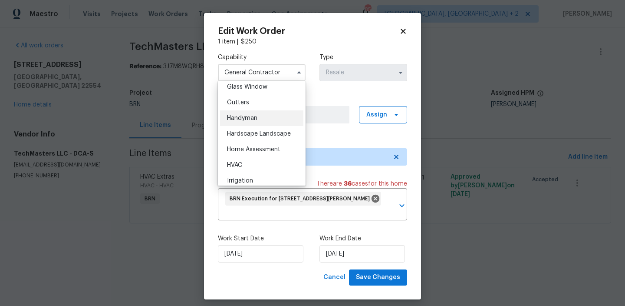
click at [250, 119] on span "Handyman" at bounding box center [242, 118] width 30 height 6
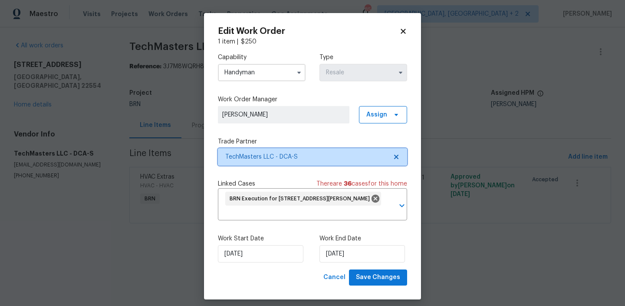
click at [246, 155] on span "TechMasters LLC - DCA-S" at bounding box center [306, 156] width 162 height 9
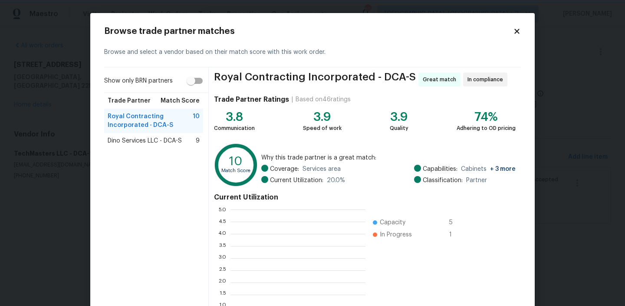
scroll to position [122, 135]
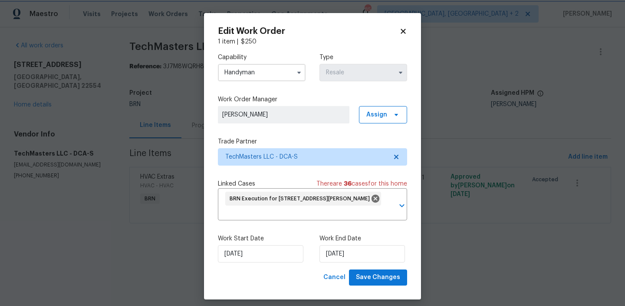
click at [14, 132] on body "Maestro Visits Projects Work Orders Tasks Properties Geo Assignments 85 Albuque…" at bounding box center [312, 124] width 625 height 248
click at [253, 73] on input "Handyman" at bounding box center [262, 72] width 88 height 17
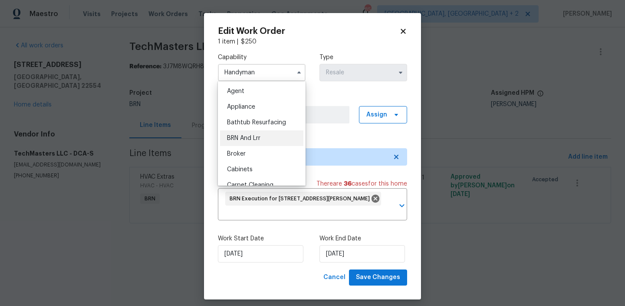
click at [250, 130] on div "BRN And Lrr" at bounding box center [261, 138] width 83 height 16
type input "BRN And Lrr"
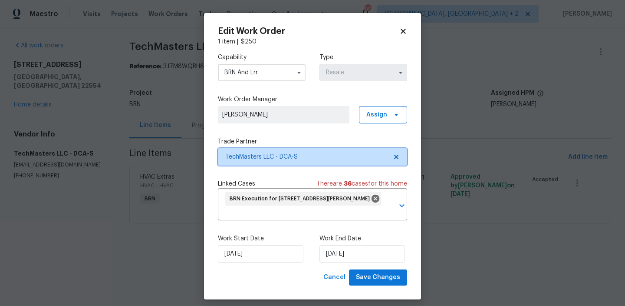
click at [251, 159] on span "TechMasters LLC - DCA-S" at bounding box center [306, 156] width 162 height 9
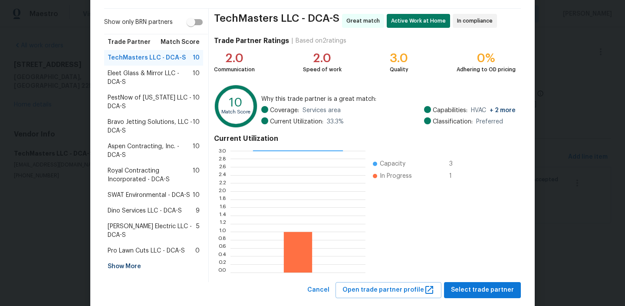
scroll to position [77, 0]
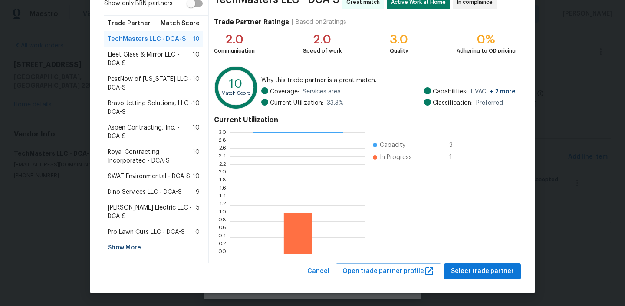
click at [125, 240] on div "Show More" at bounding box center [153, 248] width 99 height 16
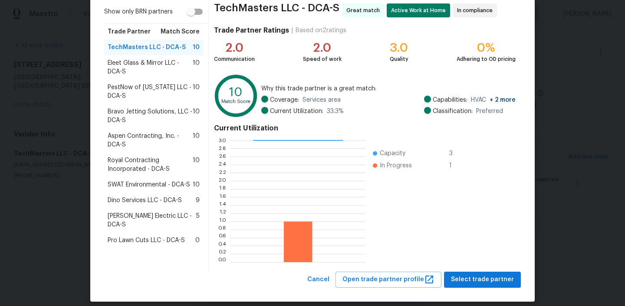
scroll to position [73, 0]
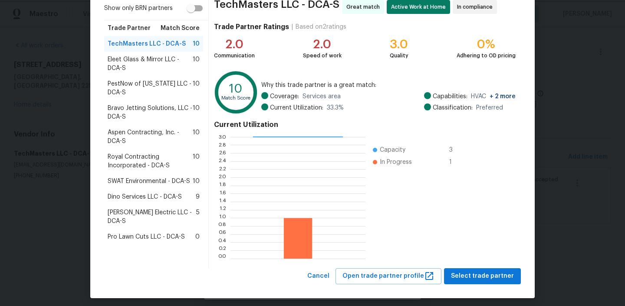
click at [33, 106] on body "Maestro Visits Projects Work Orders Tasks Properties Geo Assignments 85 Albuque…" at bounding box center [312, 124] width 625 height 248
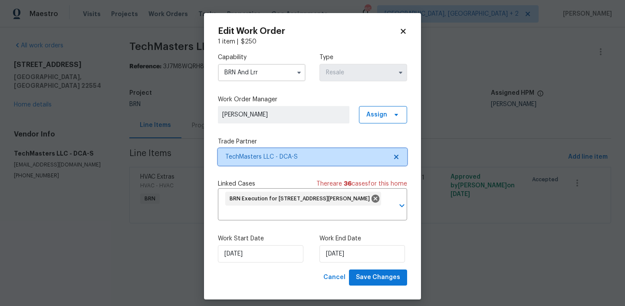
scroll to position [0, 0]
click at [93, 93] on body "Maestro Visits Projects Work Orders Tasks Properties Geo Assignments 85 Albuque…" at bounding box center [312, 124] width 625 height 248
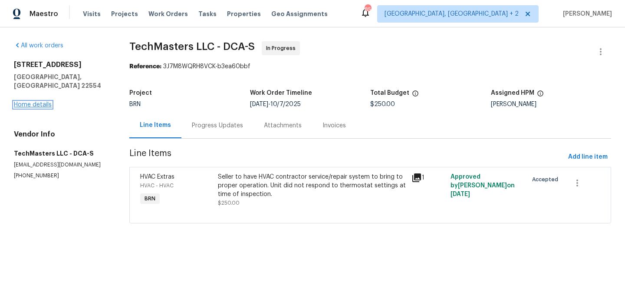
click at [42, 102] on link "Home details" at bounding box center [33, 105] width 38 height 6
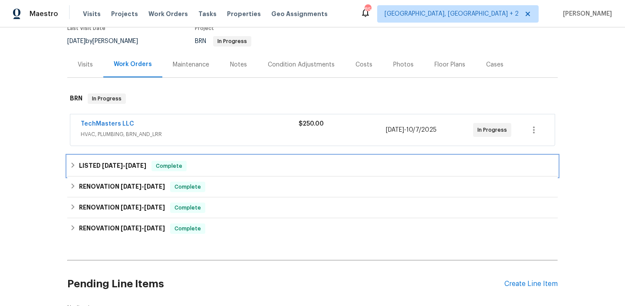
click at [118, 160] on div "LISTED 9/23/25 - 9/24/25 Complete" at bounding box center [312, 165] width 491 height 21
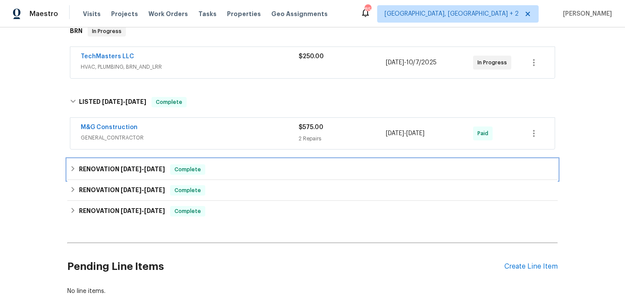
click at [102, 163] on div "RENOVATION 7/21/25 - 7/21/25 Complete" at bounding box center [312, 169] width 491 height 21
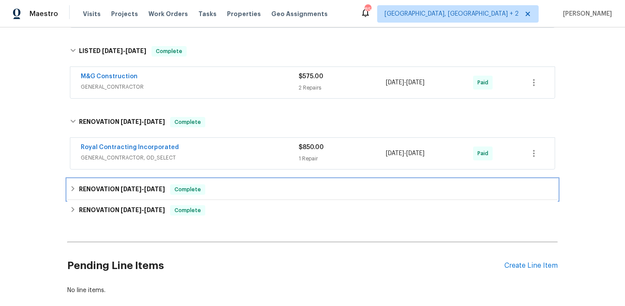
click at [102, 185] on h6 "RENOVATION 7/1/25 - 7/1/25" at bounding box center [122, 189] width 86 height 10
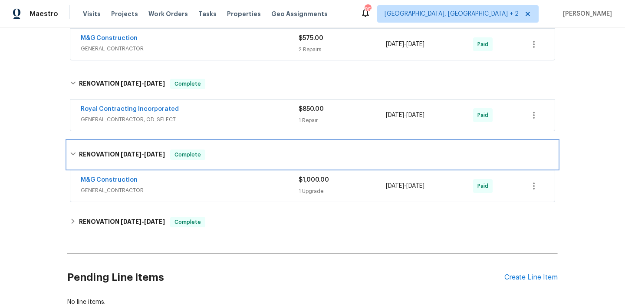
scroll to position [273, 0]
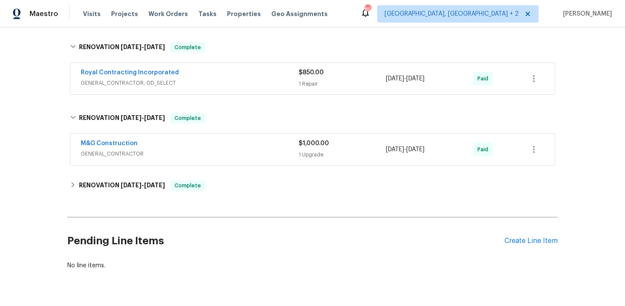
click at [101, 205] on div "Back to all projects 63 Berkshire Dr, Stafford, VA 22554 4 Beds | 3 1/2 Baths |…" at bounding box center [312, 21] width 491 height 512
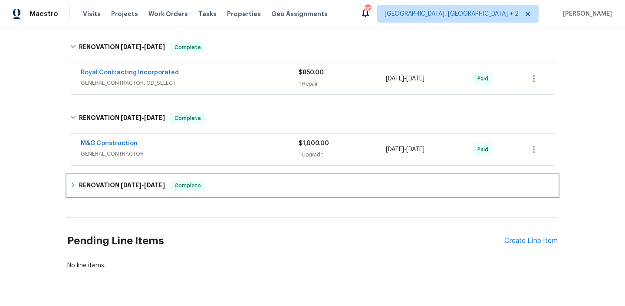
click at [101, 187] on h6 "RENOVATION 6/18/25 - 6/27/25" at bounding box center [122, 185] width 86 height 10
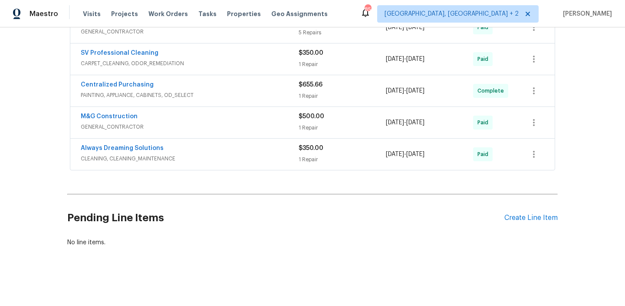
scroll to position [0, 0]
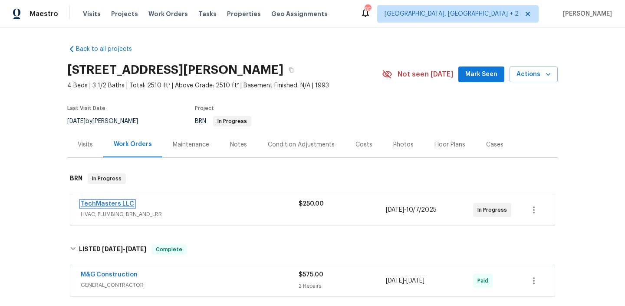
click at [105, 202] on link "TechMasters LLC" at bounding box center [107, 204] width 53 height 6
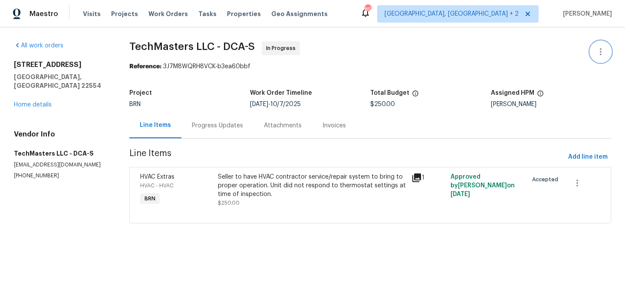
click at [606, 47] on icon "button" at bounding box center [601, 51] width 10 height 10
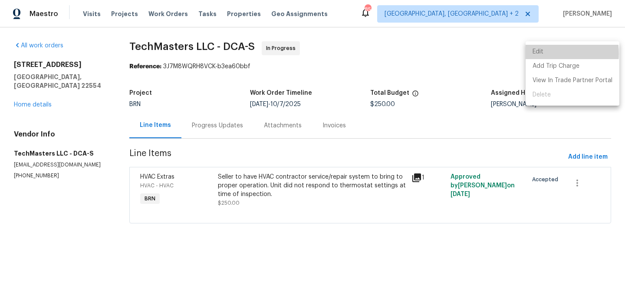
click at [548, 53] on li "Edit" at bounding box center [573, 52] width 94 height 14
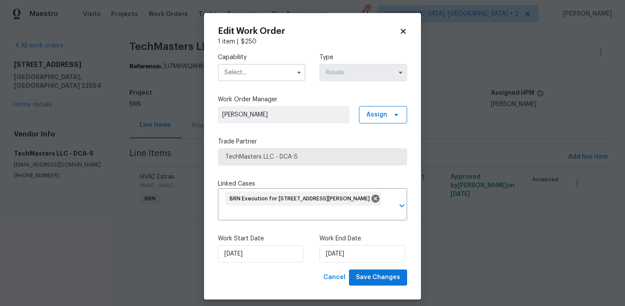
click at [275, 73] on input "text" at bounding box center [262, 72] width 88 height 17
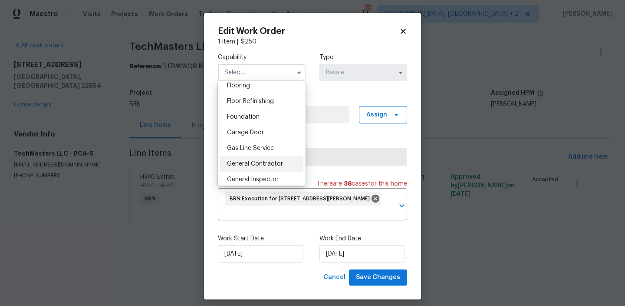
scroll to position [348, 0]
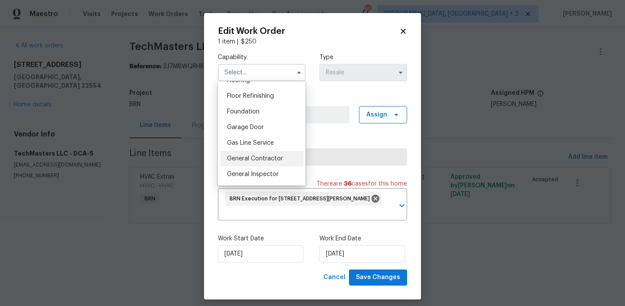
click at [264, 156] on span "General Contractor" at bounding box center [255, 158] width 56 height 6
type input "General Contractor"
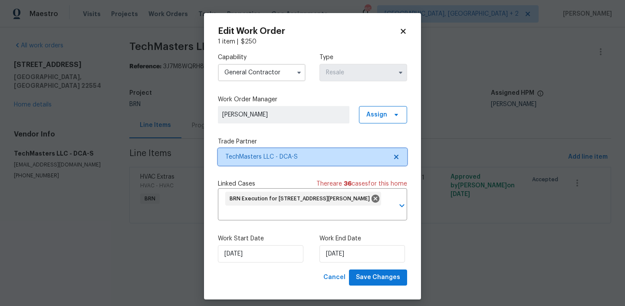
click at [252, 159] on span "TechMasters LLC - DCA-S" at bounding box center [306, 156] width 162 height 9
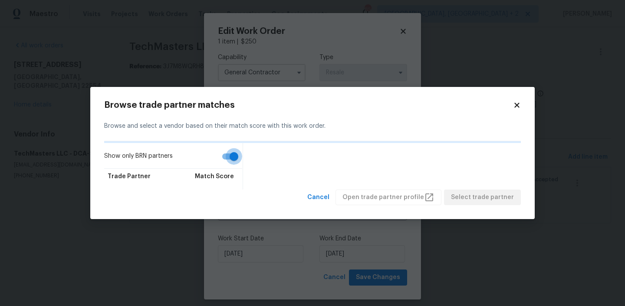
click at [235, 154] on input "Show only BRN partners" at bounding box center [234, 156] width 50 height 17
checkbox input "false"
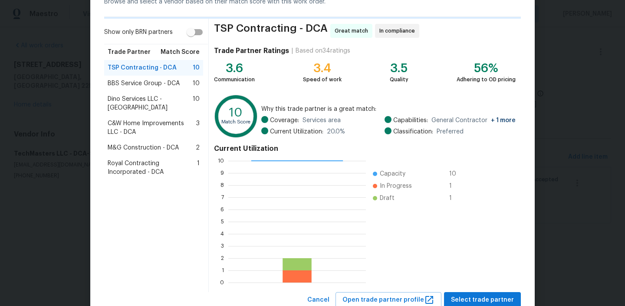
scroll to position [49, 0]
click at [135, 83] on span "BBS Service Group - DCA" at bounding box center [144, 83] width 72 height 9
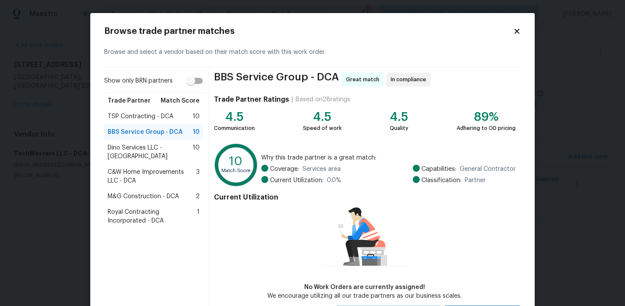
scroll to position [42, 0]
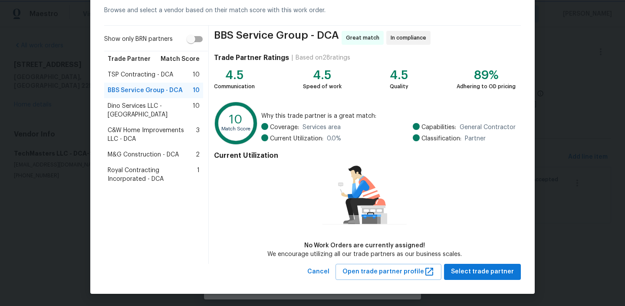
click at [53, 128] on body "Maestro Visits Projects Work Orders Tasks Properties Geo Assignments 85 Albuque…" at bounding box center [312, 124] width 625 height 248
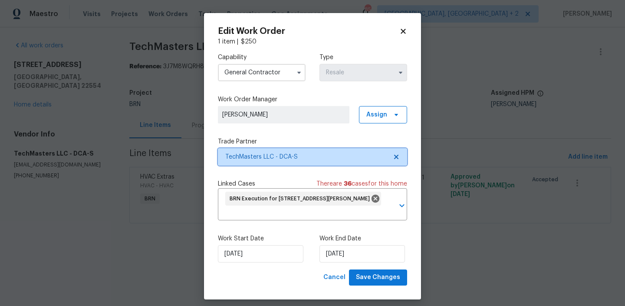
scroll to position [0, 0]
click at [251, 67] on input "General Contractor" at bounding box center [262, 72] width 88 height 17
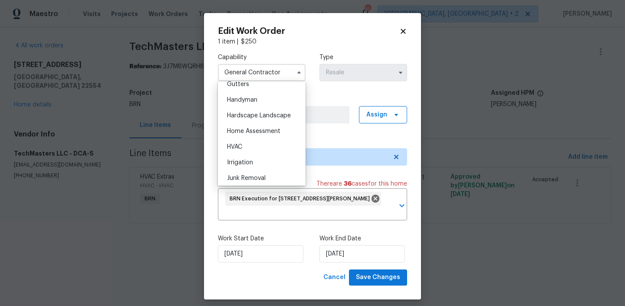
scroll to position [505, 0]
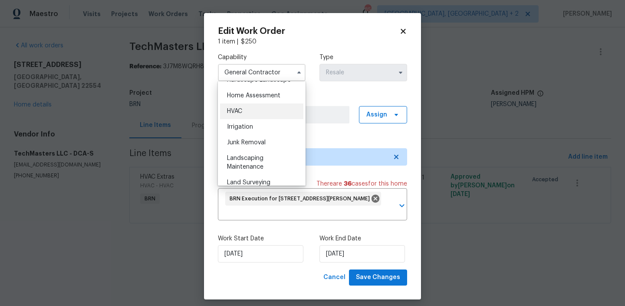
click at [251, 109] on div "HVAC" at bounding box center [261, 111] width 83 height 16
type input "HVAC"
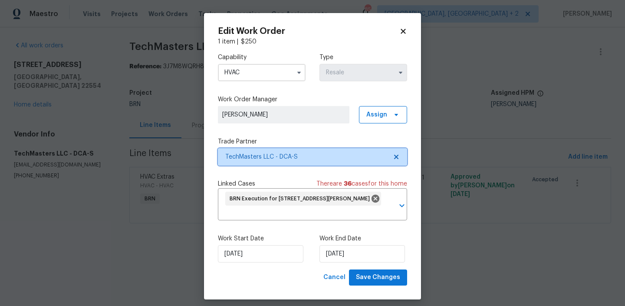
click at [261, 155] on span "TechMasters LLC - DCA-S" at bounding box center [306, 156] width 162 height 9
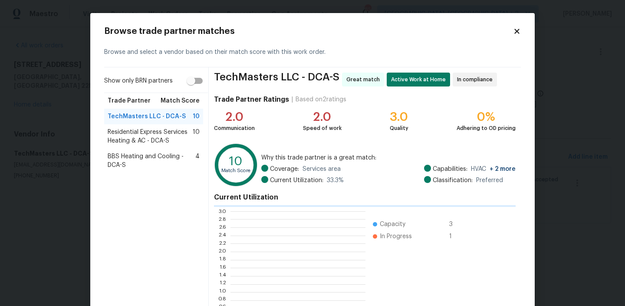
scroll to position [122, 135]
click at [125, 158] on span "BBS Heating and Cooling - DCA-S" at bounding box center [152, 160] width 88 height 17
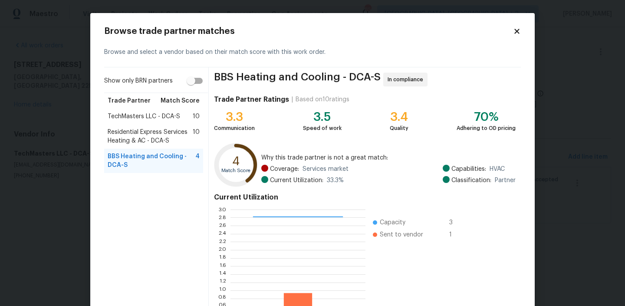
scroll to position [77, 0]
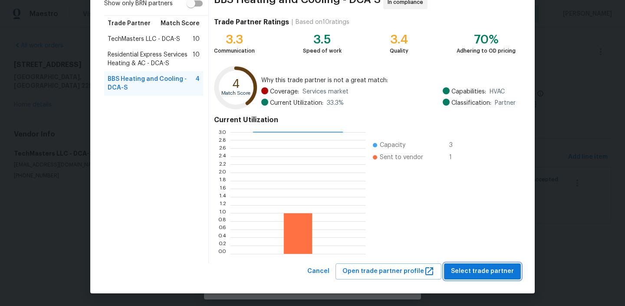
click at [480, 267] on span "Select trade partner" at bounding box center [482, 271] width 63 height 11
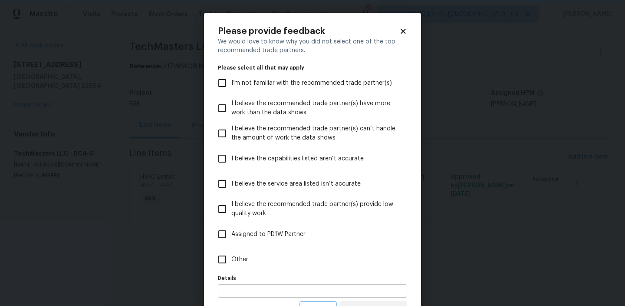
scroll to position [38, 0]
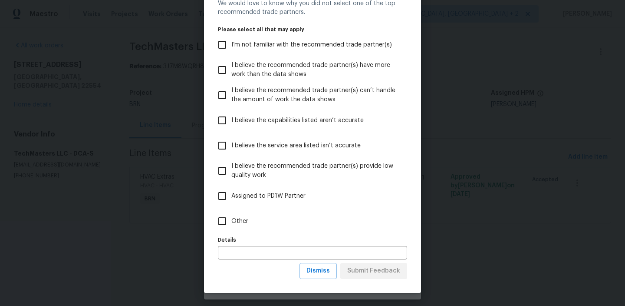
click at [227, 219] on input "Other" at bounding box center [222, 221] width 18 height 18
checkbox input "true"
click at [363, 273] on span "Submit Feedback" at bounding box center [373, 270] width 53 height 11
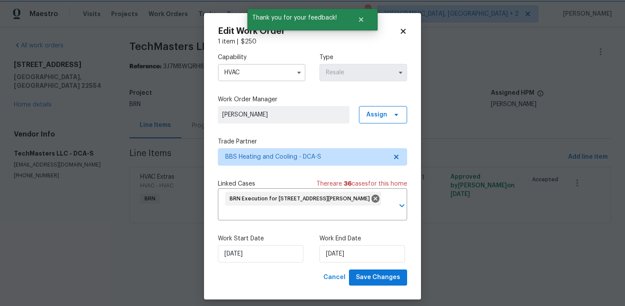
scroll to position [0, 0]
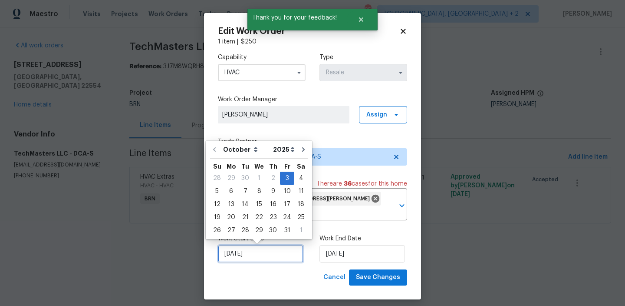
click at [248, 254] on input "03/10/2025" at bounding box center [261, 253] width 86 height 17
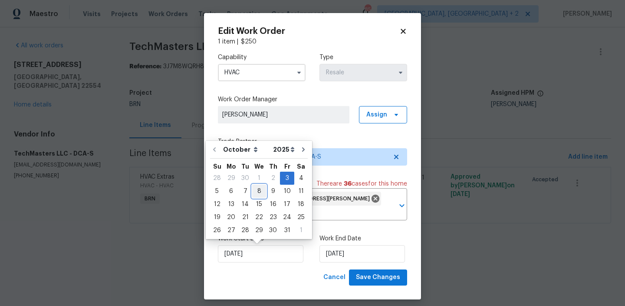
click at [259, 192] on div "8" at bounding box center [259, 191] width 14 height 12
type input "08/10/2025"
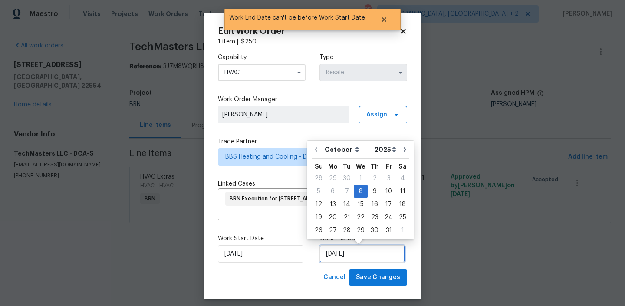
click at [332, 250] on input "08/10/2025" at bounding box center [363, 253] width 86 height 17
click at [383, 195] on div "10" at bounding box center [389, 191] width 14 height 12
type input "10/10/2025"
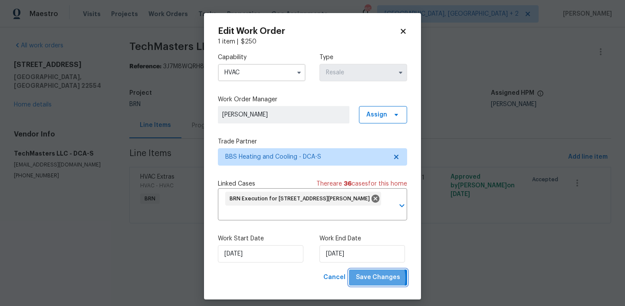
click at [367, 278] on span "Save Changes" at bounding box center [378, 277] width 44 height 11
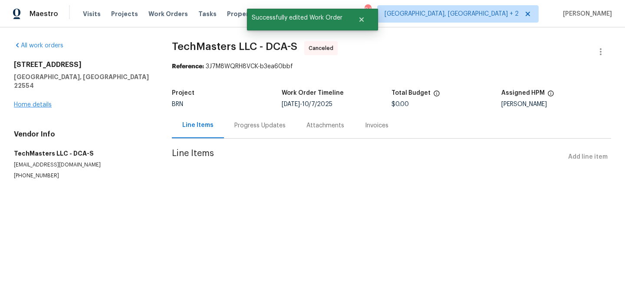
click at [30, 99] on div "63 Berkshire Dr Stafford, VA 22554 Home details" at bounding box center [82, 84] width 137 height 49
drag, startPoint x: 167, startPoint y: 51, endPoint x: 235, endPoint y: 50, distance: 67.7
click at [235, 50] on div "All work orders 63 Berkshire Dr Stafford, VA 22554 Home details Vendor Info Tec…" at bounding box center [312, 120] width 625 height 187
copy span "TechMasters"
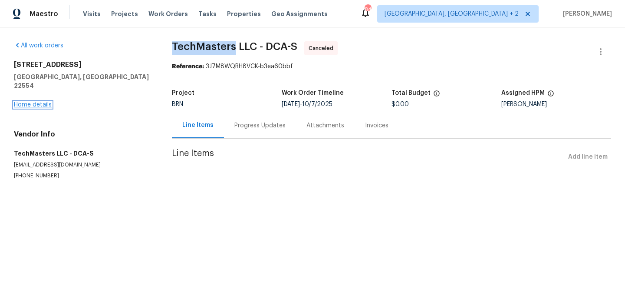
click at [33, 102] on link "Home details" at bounding box center [33, 105] width 38 height 6
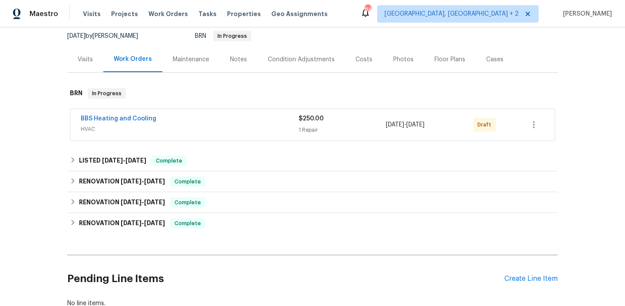
scroll to position [119, 0]
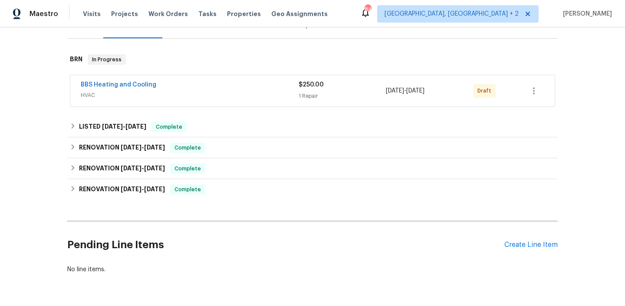
click at [112, 81] on span "BBS Heating and Cooling" at bounding box center [119, 84] width 76 height 9
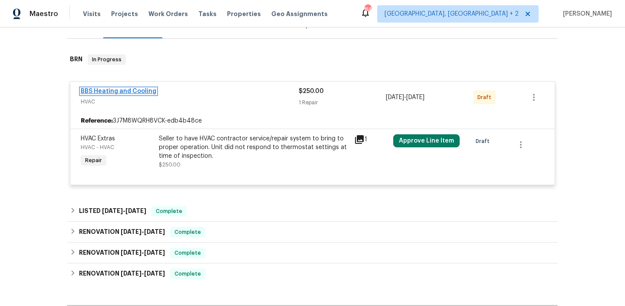
click at [107, 89] on link "BBS Heating and Cooling" at bounding box center [119, 91] width 76 height 6
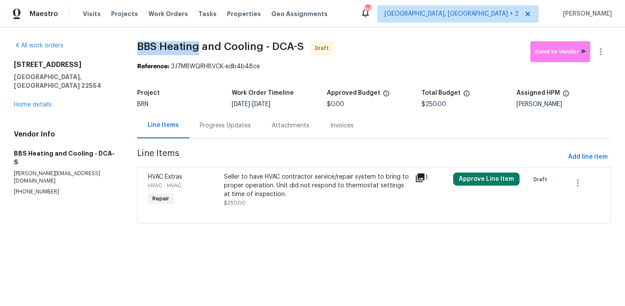
drag, startPoint x: 130, startPoint y: 51, endPoint x: 199, endPoint y: 50, distance: 68.6
click at [199, 50] on div "All work orders 63 Berkshire Dr Stafford, VA 22554 Home details Vendor Info BBS…" at bounding box center [312, 137] width 625 height 220
copy span "BBS Heating"
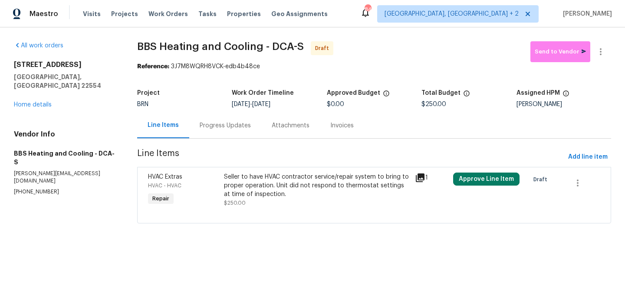
click at [217, 127] on div "Progress Updates" at bounding box center [225, 125] width 51 height 9
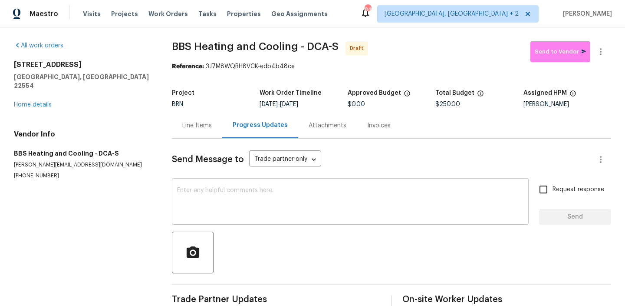
click at [231, 205] on textarea at bounding box center [350, 202] width 347 height 30
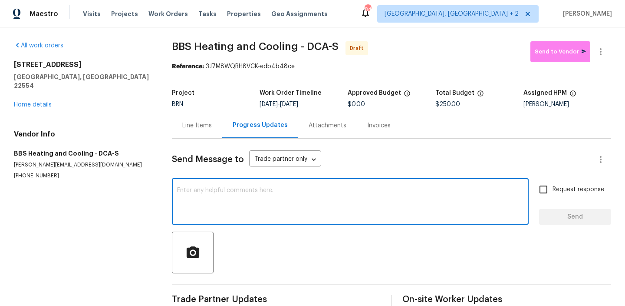
paste textarea "Hi, I'm Ananthi from Opendoor. Just wanted to check if you received the WO for …"
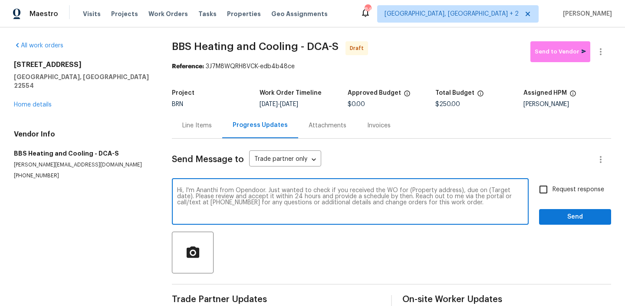
drag, startPoint x: 456, startPoint y: 191, endPoint x: 411, endPoint y: 191, distance: 45.2
click at [411, 191] on textarea "Hi, I'm Ananthi from Opendoor. Just wanted to check if you received the WO for …" at bounding box center [350, 202] width 347 height 30
paste textarea "63 Berkshire Dr, Stafford, VA 22554"
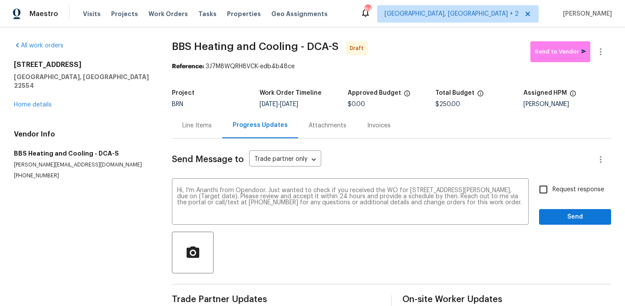
drag, startPoint x: 294, startPoint y: 103, endPoint x: 337, endPoint y: 102, distance: 42.6
click at [337, 103] on div "10/8/2025 - 10/10/2025" at bounding box center [304, 104] width 88 height 6
copy span "[DATE]"
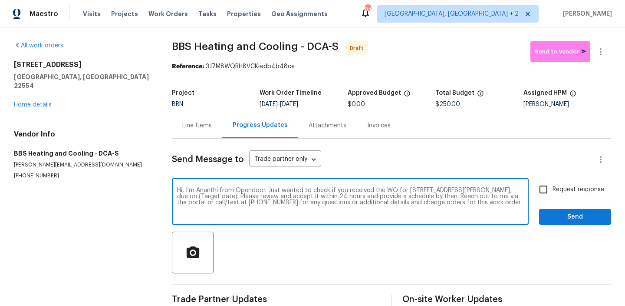
drag, startPoint x: 223, startPoint y: 197, endPoint x: 185, endPoint y: 197, distance: 38.2
click at [185, 197] on textarea "Hi, I'm Ananthi from Opendoor. Just wanted to check if you received the WO for …" at bounding box center [350, 202] width 347 height 30
paste textarea "[DATE]"
type textarea "Hi, I'm Ananthi from Opendoor. Just wanted to check if you received the WO for …"
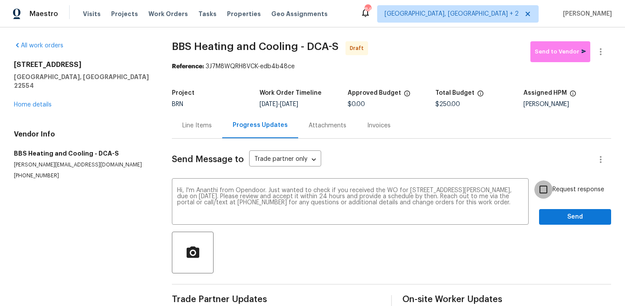
click at [548, 197] on input "Request response" at bounding box center [544, 189] width 18 height 18
checkbox input "true"
click at [548, 231] on div "Send Message to Trade partner only Trade partner only ​ Hi, I'm Ananthi from Op…" at bounding box center [391, 224] width 439 height 170
click at [549, 218] on span "Send" at bounding box center [575, 216] width 58 height 11
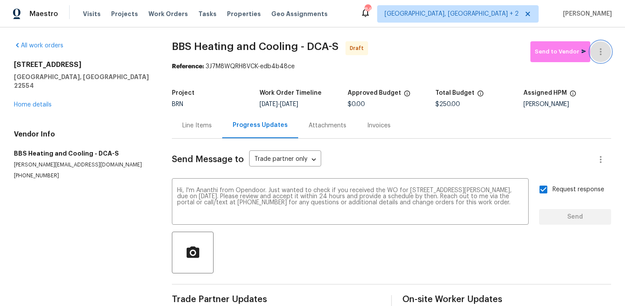
click at [599, 51] on icon "button" at bounding box center [601, 51] width 10 height 10
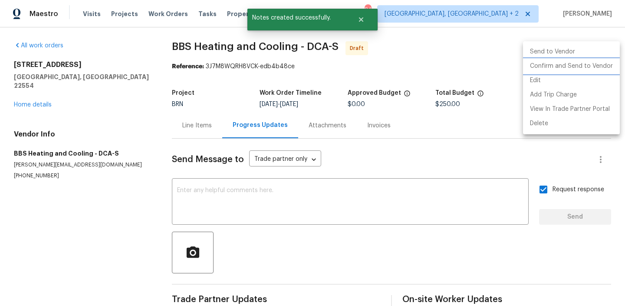
click at [546, 63] on li "Confirm and Send to Vendor" at bounding box center [571, 66] width 97 height 14
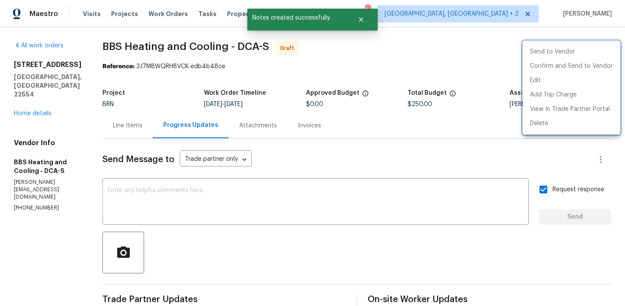
click at [409, 95] on div at bounding box center [312, 153] width 625 height 306
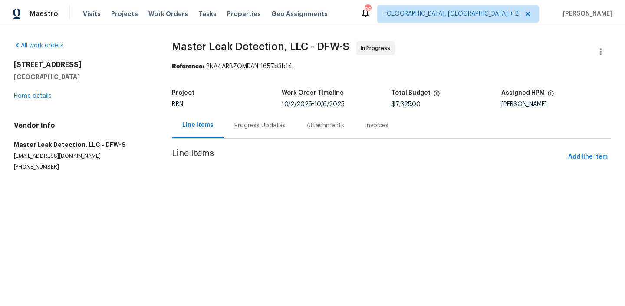
click at [229, 118] on div "Progress Updates" at bounding box center [260, 125] width 72 height 26
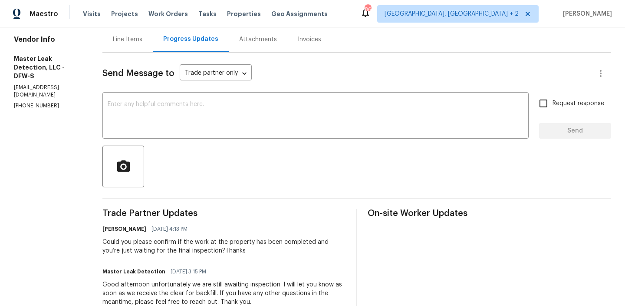
scroll to position [87, 0]
click at [33, 93] on section "All work orders [STREET_ADDRESS] Home details Vendor Info Master Leak Detection…" at bounding box center [48, 292] width 68 height 676
copy p "[PHONE_NUMBER]"
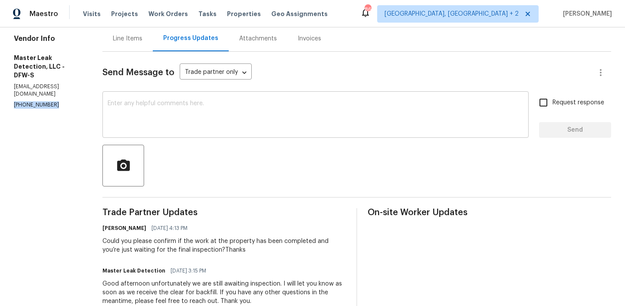
copy p "[PHONE_NUMBER]"
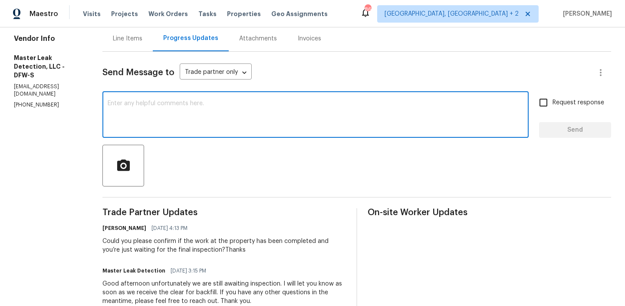
click at [163, 117] on textarea at bounding box center [316, 115] width 416 height 30
type textarea "The Property is set to close"
click at [151, 103] on textarea "The Property is set to close" at bounding box center [316, 115] width 416 height 30
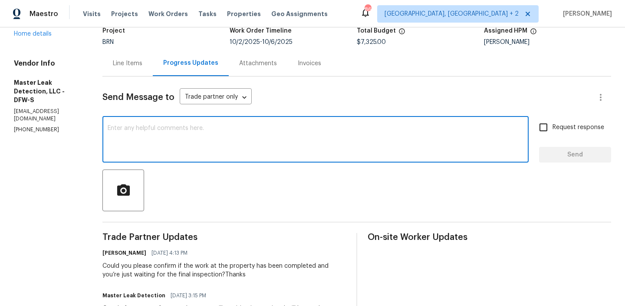
scroll to position [53, 0]
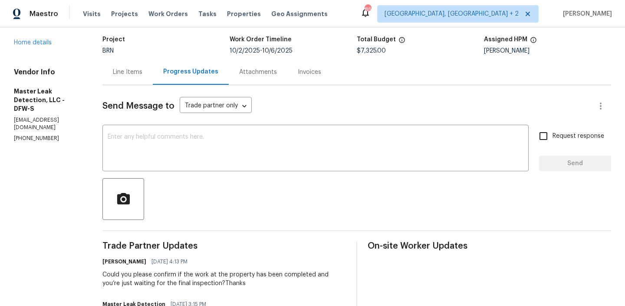
click at [137, 66] on div "Line Items" at bounding box center [127, 72] width 50 height 26
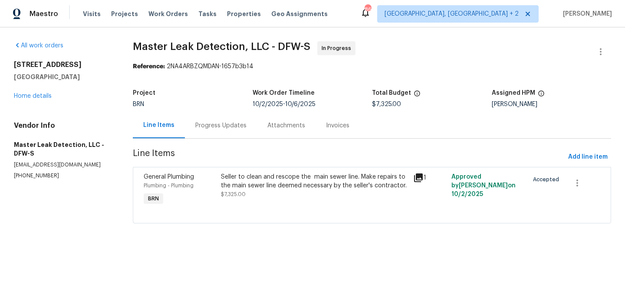
click at [227, 124] on div "Progress Updates" at bounding box center [220, 125] width 51 height 9
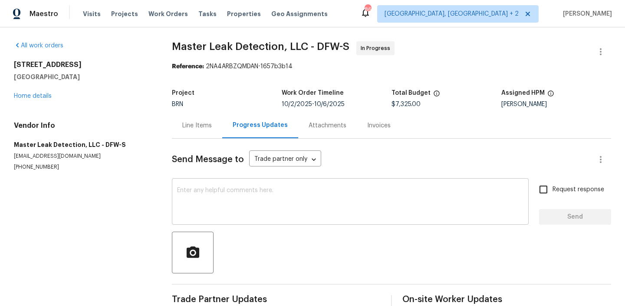
click at [217, 199] on textarea at bounding box center [350, 202] width 347 height 30
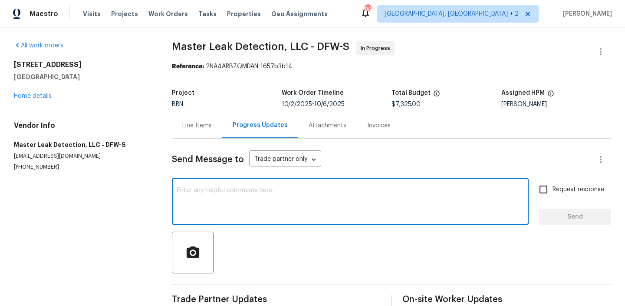
paste textarea "The Property is set to close"
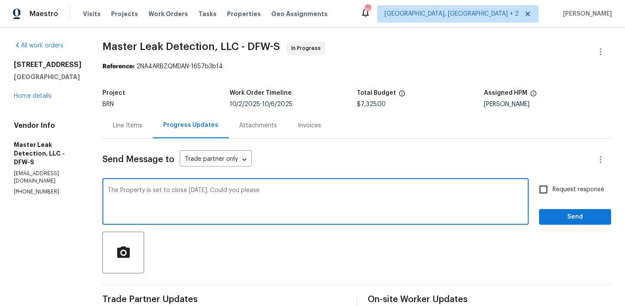
type textarea "The Property is set to close [DATE]. Could you please"
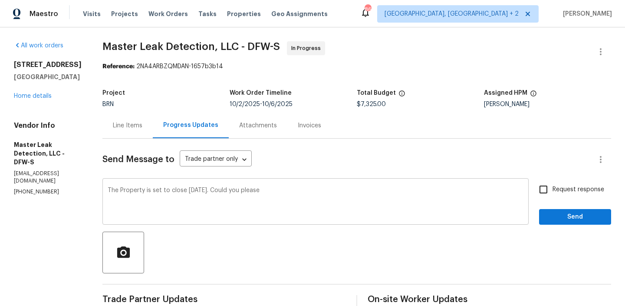
click at [191, 185] on div "The Property is set to close [DATE]. Could you please x ​" at bounding box center [315, 202] width 426 height 44
click at [191, 185] on div "The Property is set to close tomorrow 10/09. Could you please x ​" at bounding box center [315, 202] width 426 height 44
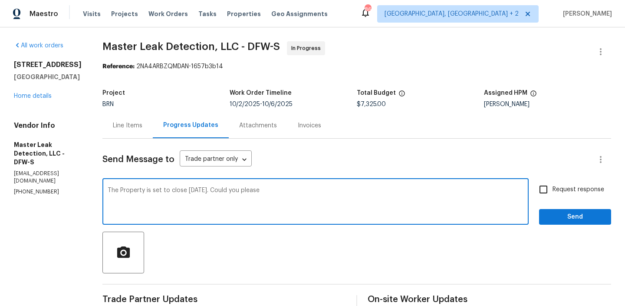
click at [182, 182] on div "The Property is set to close tomorrow 10/09. Could you please x ​" at bounding box center [315, 202] width 426 height 44
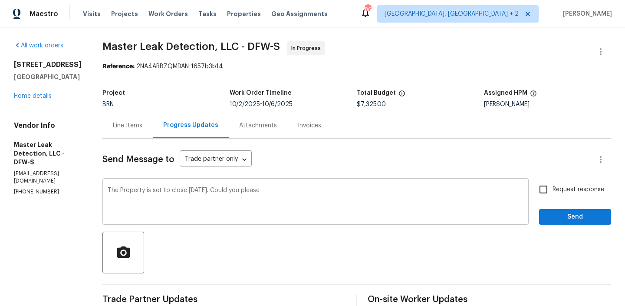
click at [182, 182] on div "The Property is set to close tomorrow 10/09. Could you please x ​" at bounding box center [315, 202] width 426 height 44
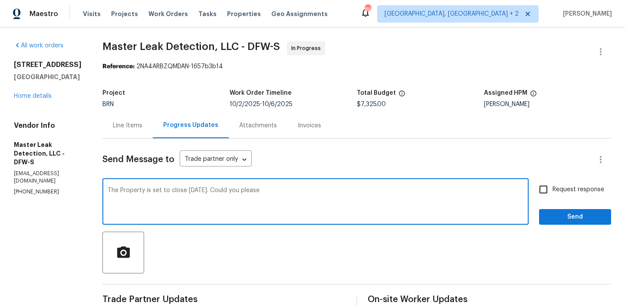
click at [169, 191] on textarea "The Property is set to close tomorrow 10/09. Could you please" at bounding box center [316, 202] width 416 height 30
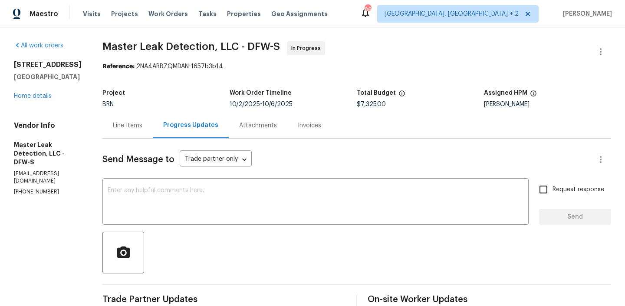
click at [142, 126] on div "Line Items" at bounding box center [128, 125] width 30 height 9
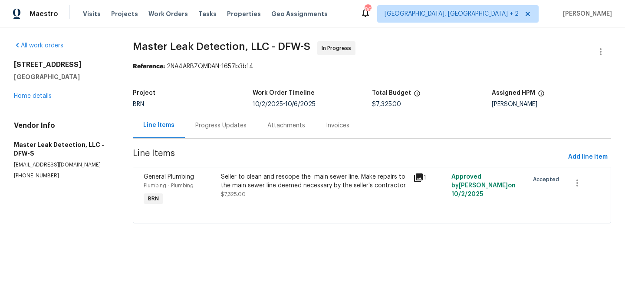
click at [218, 129] on div "Progress Updates" at bounding box center [220, 125] width 51 height 9
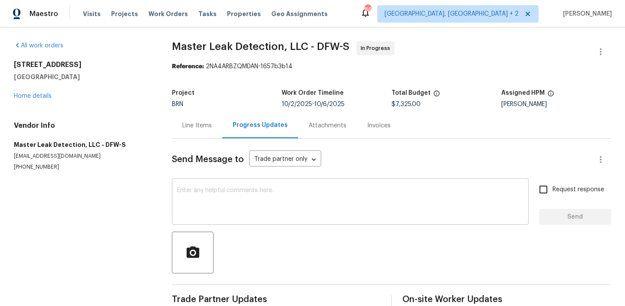
click at [198, 206] on textarea at bounding box center [350, 202] width 347 height 30
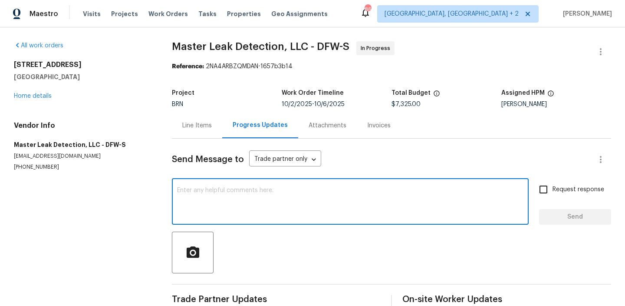
paste textarea "The Property is set to close tomorrow 10/09. Could you please"
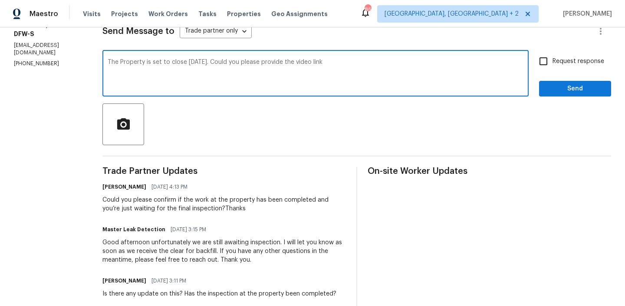
scroll to position [149, 0]
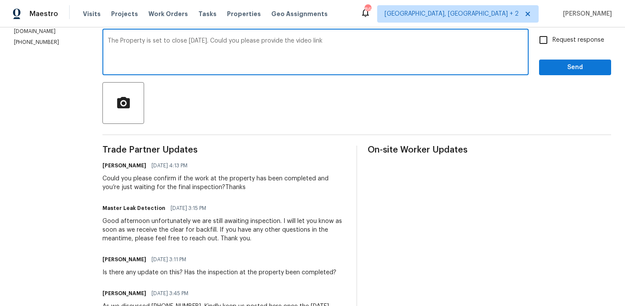
click at [294, 43] on textarea "The Property is set to close tomorrow 10/09. Could you please provide the video…" at bounding box center [316, 53] width 416 height 30
type textarea "The Property is set to close tomorrow 10/09. Could you please confirm whether t…"
click at [238, 49] on textarea "The Property is set to close tomorrow 10/09. Could you please confirm whether t…" at bounding box center [316, 53] width 416 height 30
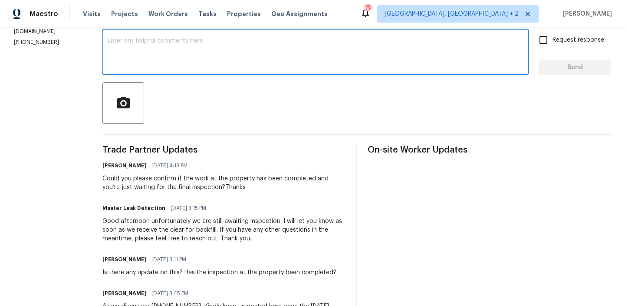
paste textarea "The property is scheduled to close tomorrow, October 9th. Could you please conf…"
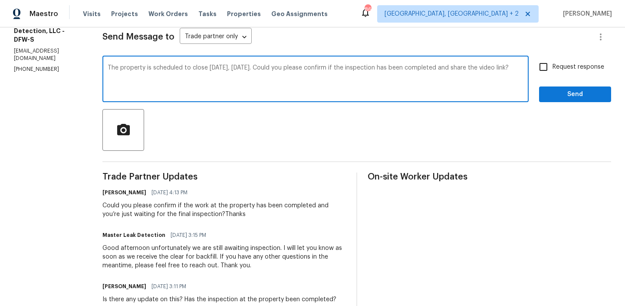
scroll to position [118, 0]
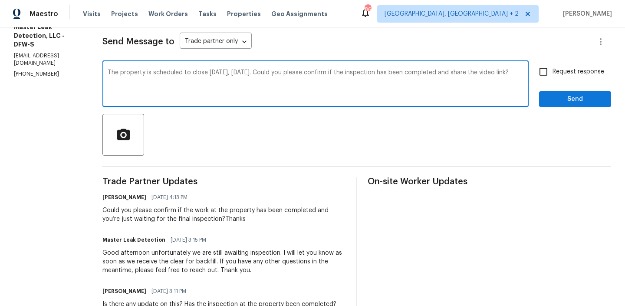
drag, startPoint x: 282, startPoint y: 73, endPoint x: 248, endPoint y: 71, distance: 34.4
click at [248, 71] on textarea "The property is scheduled to close tomorrow, October 9th. Could you please conf…" at bounding box center [316, 84] width 416 height 30
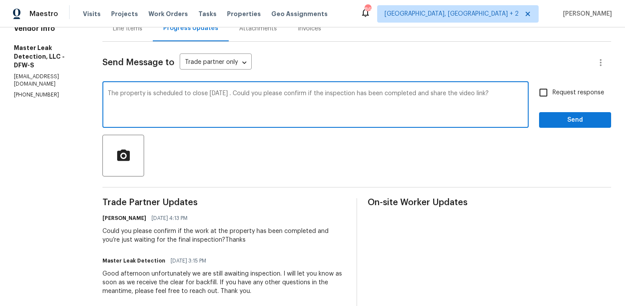
scroll to position [92, 0]
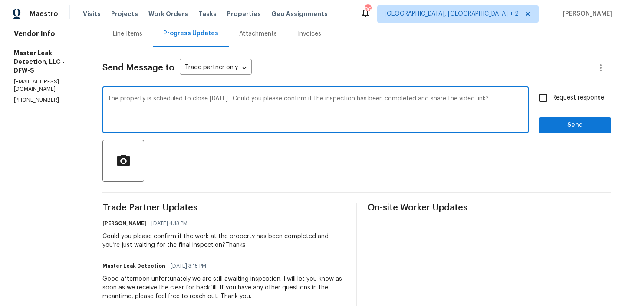
type textarea "The property is scheduled to close [DATE] . Could you please confirm if the ins…"
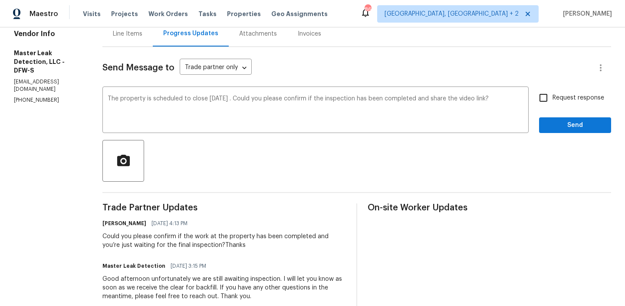
click at [575, 110] on div "Request response Send" at bounding box center [575, 111] width 72 height 44
click at [551, 94] on input "Request response" at bounding box center [544, 98] width 18 height 18
checkbox input "true"
click at [551, 123] on span "Send" at bounding box center [575, 125] width 58 height 11
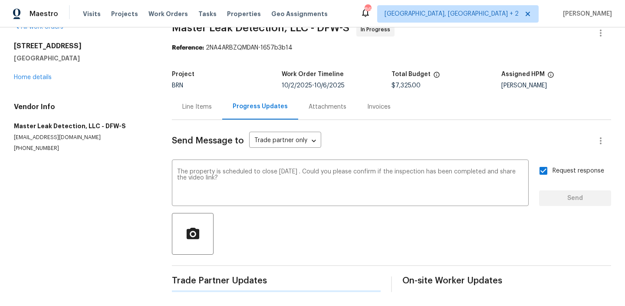
scroll to position [0, 0]
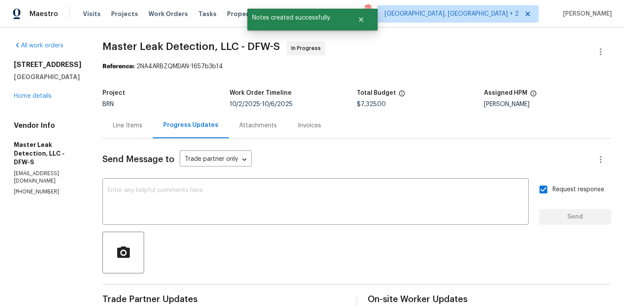
click at [45, 171] on div "Vendor Info Master Leak Detection, LLC - DFW-S info@masterleakdetection.com (97…" at bounding box center [48, 158] width 68 height 74
click at [43, 170] on p "[EMAIL_ADDRESS][DOMAIN_NAME]" at bounding box center [48, 177] width 68 height 15
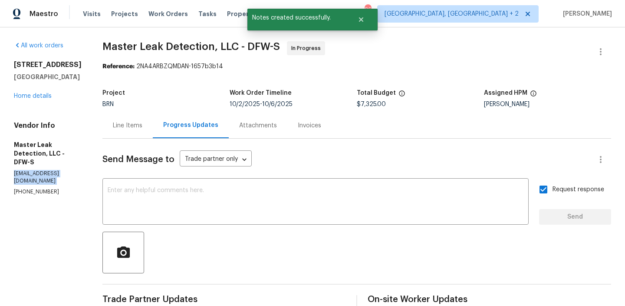
copy p "[EMAIL_ADDRESS][DOMAIN_NAME]"
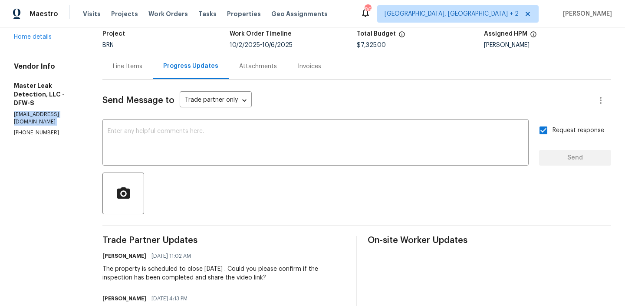
scroll to position [95, 0]
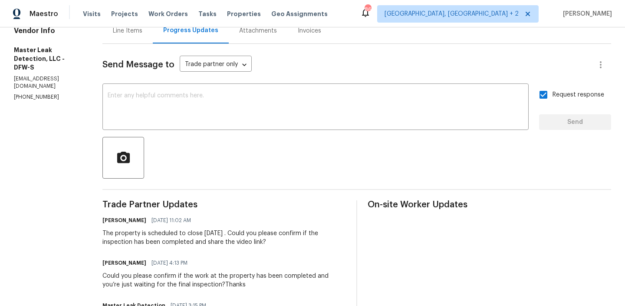
click at [143, 239] on div "The property is scheduled to close [DATE] . Could you please confirm if the ins…" at bounding box center [224, 237] width 244 height 17
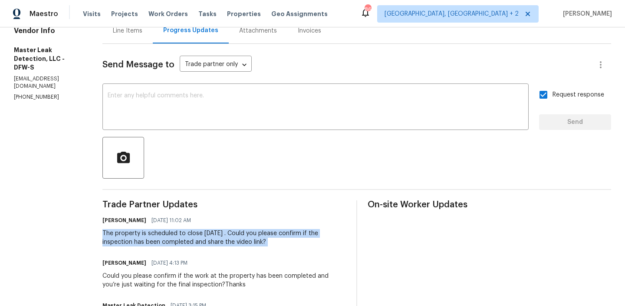
click at [143, 239] on div "The property is scheduled to close [DATE] . Could you please confirm if the ins…" at bounding box center [224, 237] width 244 height 17
copy div "The property is scheduled to close [DATE] . Could you please confirm if the ins…"
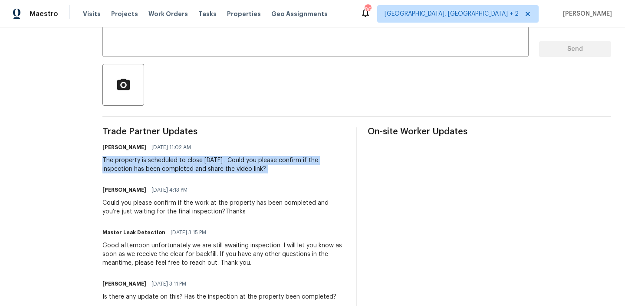
scroll to position [192, 0]
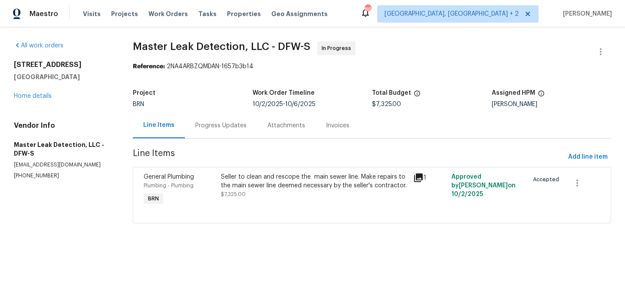
click at [208, 127] on div "Progress Updates" at bounding box center [220, 125] width 51 height 9
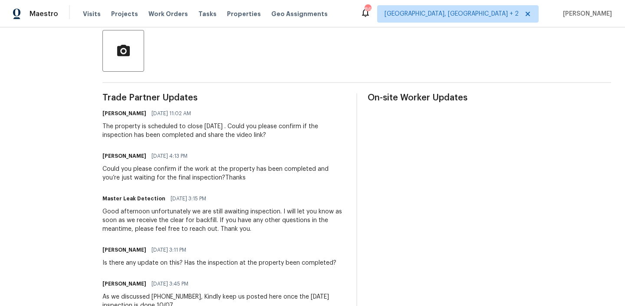
scroll to position [197, 0]
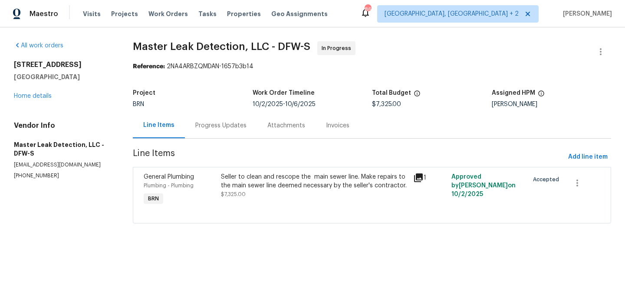
click at [27, 170] on div "Vendor Info Master Leak Detection, LLC - DFW-S [EMAIL_ADDRESS][DOMAIN_NAME] [PH…" at bounding box center [63, 150] width 98 height 58
copy p "[PHONE_NUMBER]"
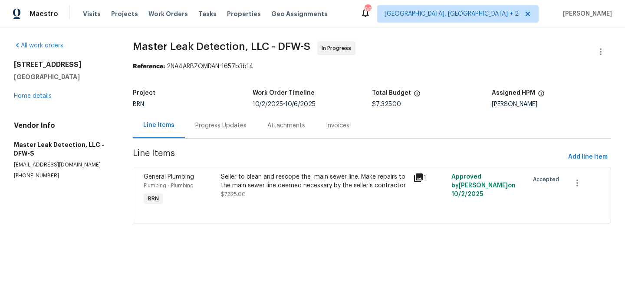
click at [218, 127] on div "Progress Updates" at bounding box center [220, 125] width 51 height 9
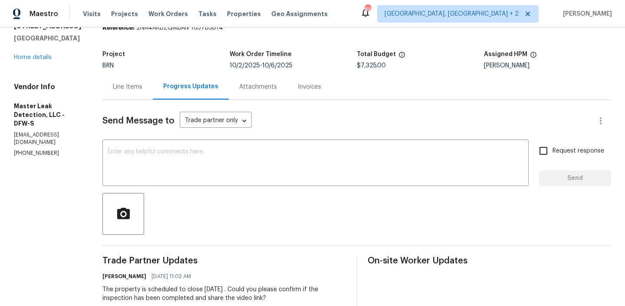
scroll to position [74, 0]
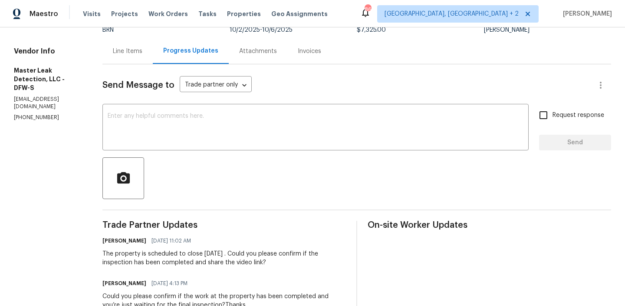
click at [158, 251] on div "The property is scheduled to close [DATE] . Could you please confirm if the ins…" at bounding box center [224, 257] width 244 height 17
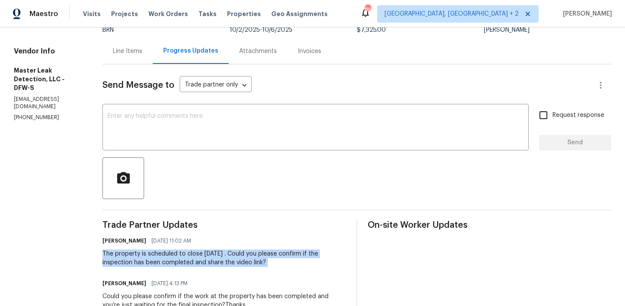
click at [158, 251] on div "The property is scheduled to close [DATE] . Could you please confirm if the ins…" at bounding box center [224, 257] width 244 height 17
copy div "The property is scheduled to close [DATE] . Could you please confirm if the ins…"
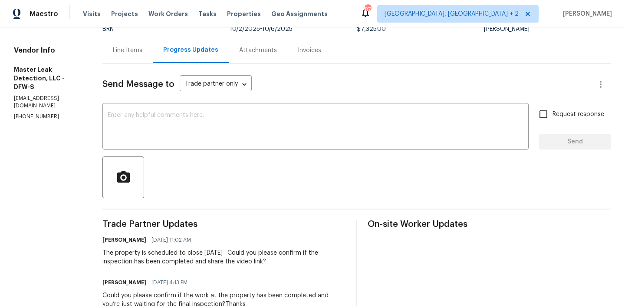
scroll to position [143, 0]
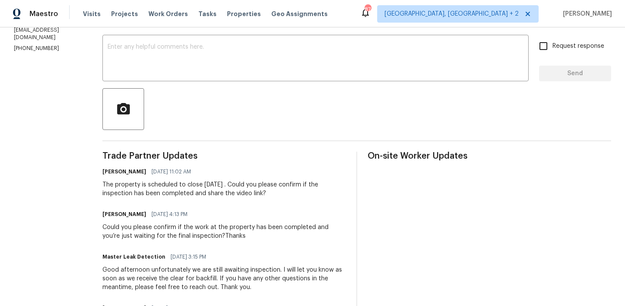
click at [243, 303] on div "[PERSON_NAME] [DATE] 3:11 PM" at bounding box center [219, 308] width 234 height 12
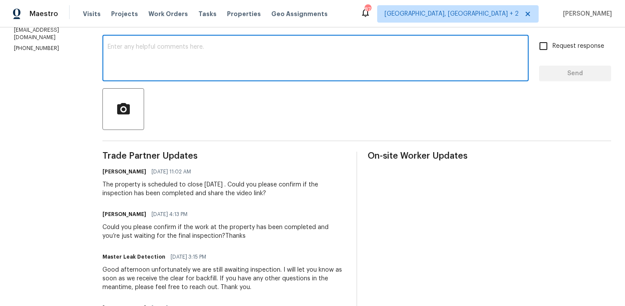
click at [140, 58] on textarea at bounding box center [316, 59] width 416 height 30
click at [37, 45] on p "[PHONE_NUMBER]" at bounding box center [48, 48] width 68 height 7
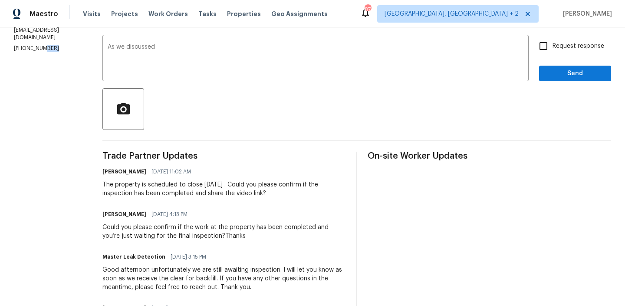
click at [37, 45] on p "[PHONE_NUMBER]" at bounding box center [48, 48] width 68 height 7
copy p "[PHONE_NUMBER]"
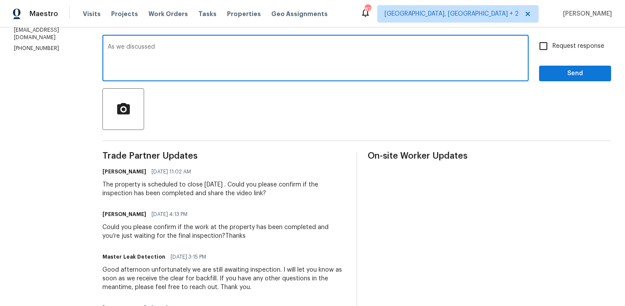
click at [184, 50] on textarea "As we discussed" at bounding box center [316, 59] width 416 height 30
paste textarea "[PHONE_NUMBER]"
type textarea "As we discussed [PHONE_NUMBER], Keep us posted here once the inspection is done…"
click at [520, 41] on div "As we discussed [PHONE_NUMBER], Keep us posted here once the inspection is done…" at bounding box center [315, 59] width 426 height 44
click at [538, 50] on input "Request response" at bounding box center [544, 46] width 18 height 18
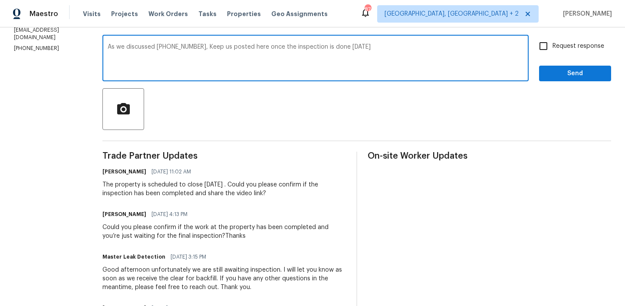
checkbox input "true"
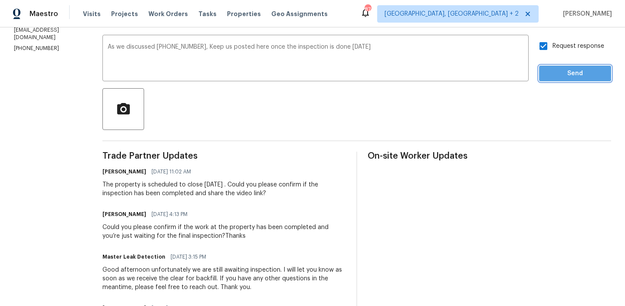
click at [547, 68] on span "Send" at bounding box center [575, 73] width 58 height 11
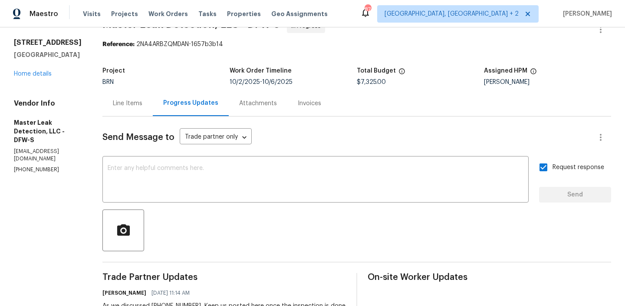
scroll to position [0, 0]
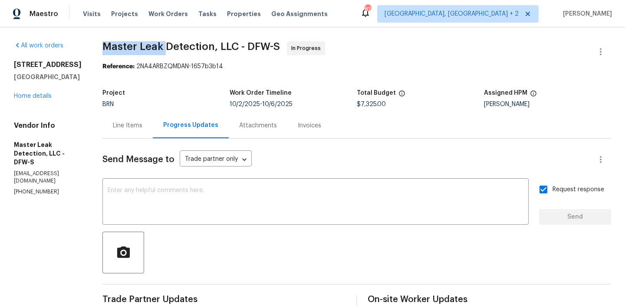
drag, startPoint x: 109, startPoint y: 51, endPoint x: 172, endPoint y: 51, distance: 63.4
copy span "Master Leak"
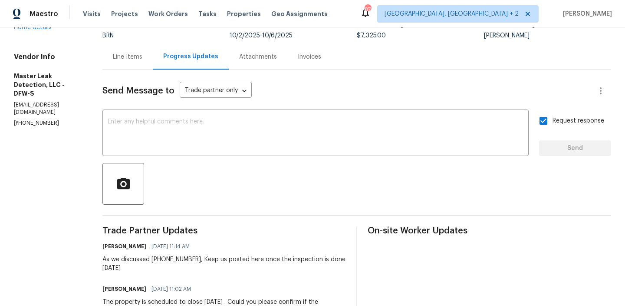
scroll to position [56, 0]
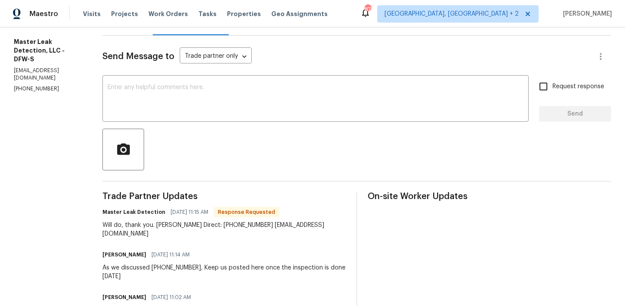
scroll to position [103, 0]
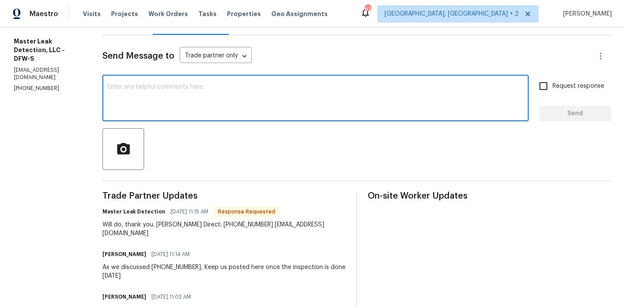
click at [162, 99] on textarea at bounding box center [316, 99] width 416 height 30
type textarea "Thanks"
click at [557, 86] on span "Request response" at bounding box center [579, 86] width 52 height 9
click at [553, 86] on input "Request response" at bounding box center [544, 86] width 18 height 18
checkbox input "true"
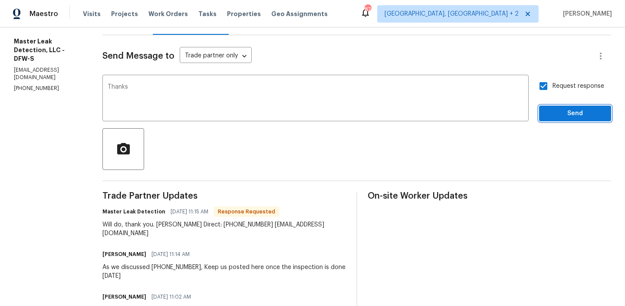
click at [552, 114] on span "Send" at bounding box center [575, 113] width 58 height 11
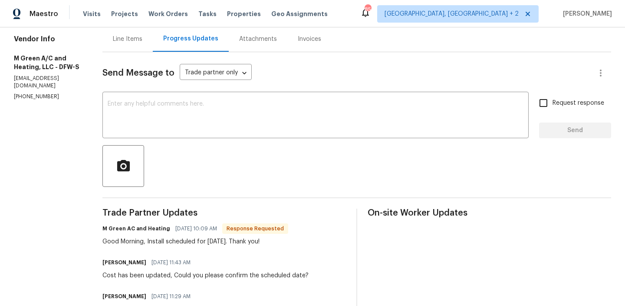
scroll to position [95, 0]
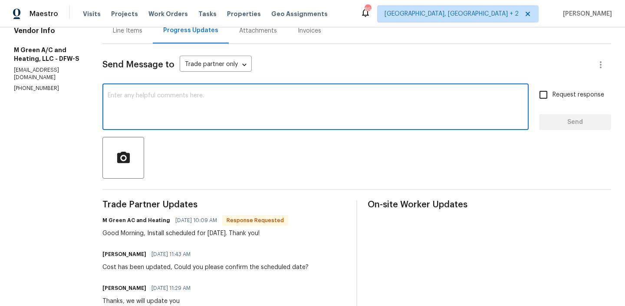
click at [158, 109] on textarea at bounding box center [316, 107] width 416 height 30
click at [169, 75] on div "Send Message to Trade partner only Trade partner only ​" at bounding box center [346, 64] width 488 height 21
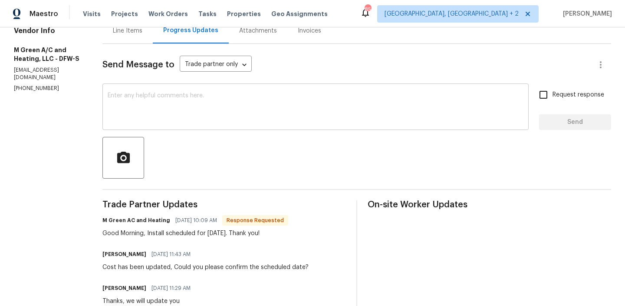
click at [151, 110] on textarea at bounding box center [316, 107] width 416 height 30
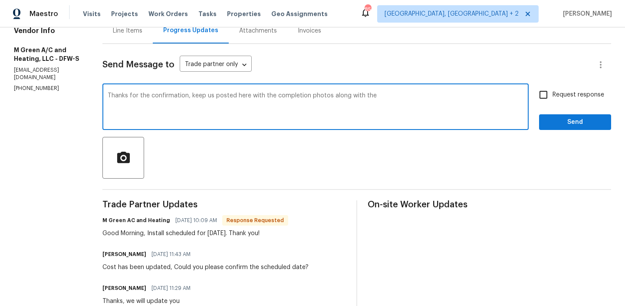
type textarea "Thanks for the confirmation, keep us posted here with the completion photos alo…"
click at [219, 97] on textarea "Thanks for the confirmation, keep us posted here with the completion photos alo…" at bounding box center [316, 107] width 416 height 30
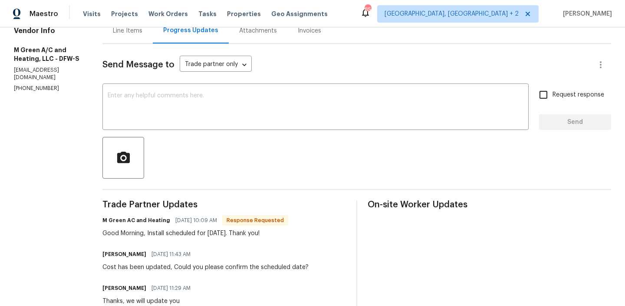
click at [153, 39] on div "Line Items" at bounding box center [127, 31] width 50 height 26
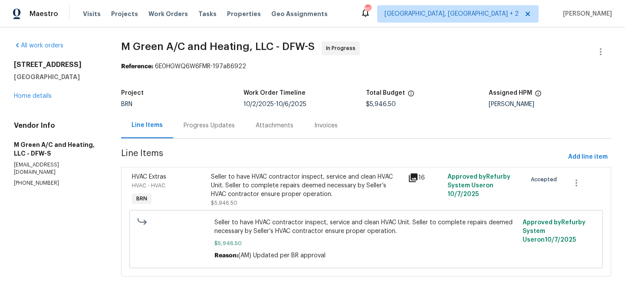
click at [230, 122] on div "Progress Updates" at bounding box center [209, 125] width 51 height 9
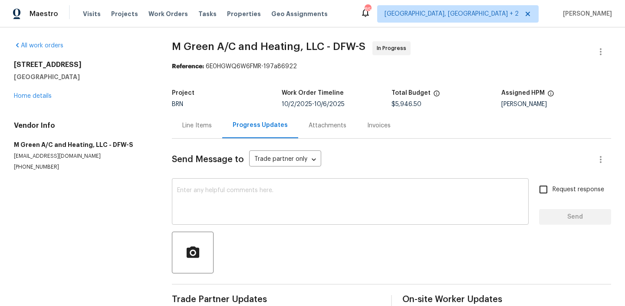
click at [242, 186] on div "x ​" at bounding box center [350, 202] width 357 height 44
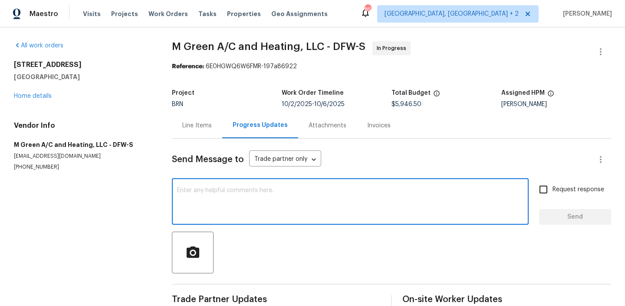
paste textarea "Thanks for the confirmation, keep us posted here with the completion photos alo…"
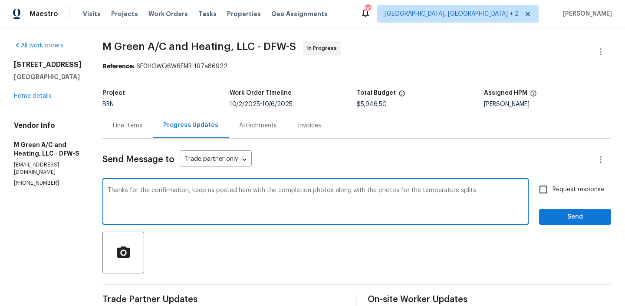
type textarea "Thanks for the confirmation, keep us posted here with the completion photos alo…"
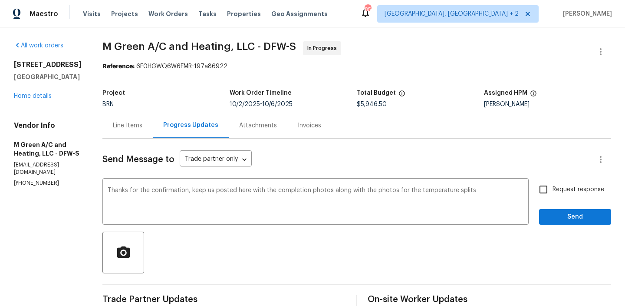
click at [568, 190] on span "Request response" at bounding box center [579, 189] width 52 height 9
click at [553, 190] on input "Request response" at bounding box center [544, 189] width 18 height 18
checkbox input "true"
click at [558, 212] on span "Send" at bounding box center [575, 216] width 58 height 11
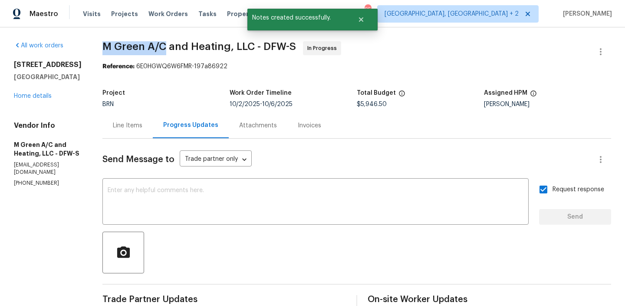
drag, startPoint x: 127, startPoint y: 46, endPoint x: 188, endPoint y: 46, distance: 60.8
copy span "M Green A/C"
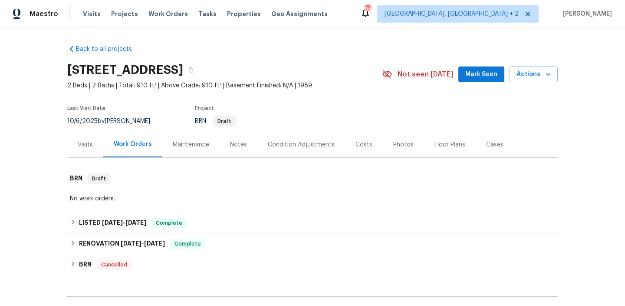
scroll to position [102, 0]
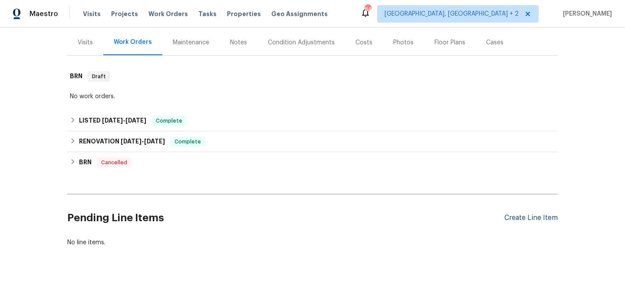
click at [511, 220] on div "Create Line Item" at bounding box center [531, 218] width 53 height 8
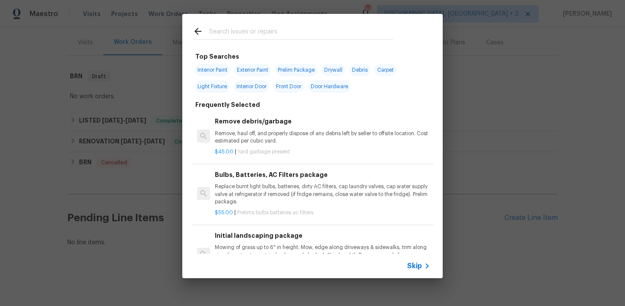
click at [411, 262] on span "Skip" at bounding box center [414, 265] width 15 height 9
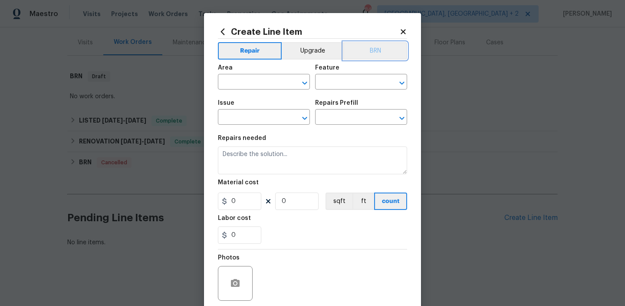
click at [378, 48] on button "BRN" at bounding box center [375, 50] width 64 height 17
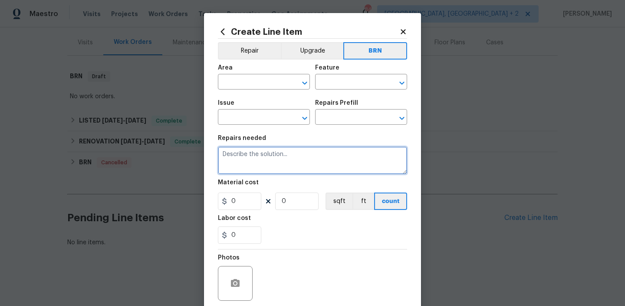
click at [266, 164] on textarea at bounding box center [312, 160] width 189 height 28
paste textarea "Complete Los Angeles Department of Water and Power Inspection and obtain CERTIF…"
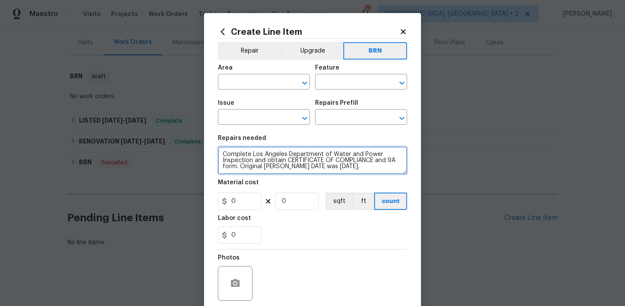
type textarea "Complete Los Angeles Department of Water and Power Inspection and obtain CERTIF…"
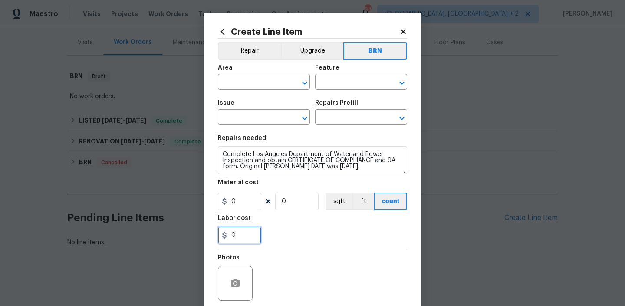
click at [241, 235] on input "0" at bounding box center [239, 234] width 43 height 17
type input "125"
click at [300, 205] on input "0" at bounding box center [296, 200] width 43 height 17
type input "1"
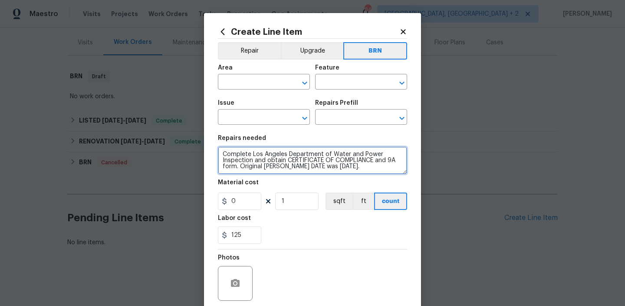
click at [297, 162] on textarea "Complete Los Angeles Department of Water and Power Inspection and obtain CERTIF…" at bounding box center [312, 160] width 189 height 28
click at [259, 162] on textarea "Complete Los Angeles Department of Water and Power Inspection and obtain CERTIF…" at bounding box center [312, 160] width 189 height 28
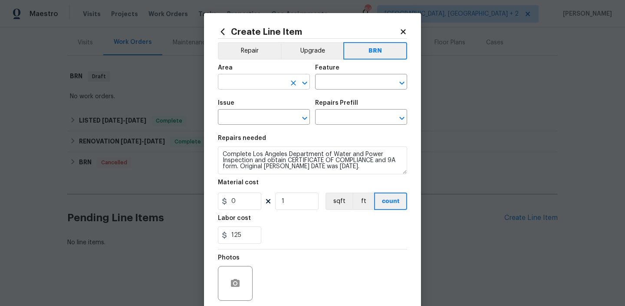
click at [239, 85] on input "text" at bounding box center [252, 82] width 68 height 13
click at [243, 102] on li "Plumbing" at bounding box center [264, 102] width 92 height 14
type input "Plumbing"
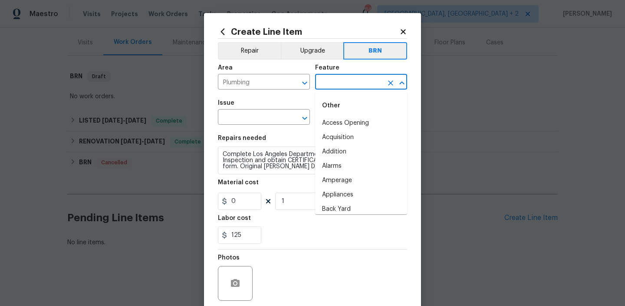
click at [321, 85] on input "text" at bounding box center [349, 82] width 68 height 13
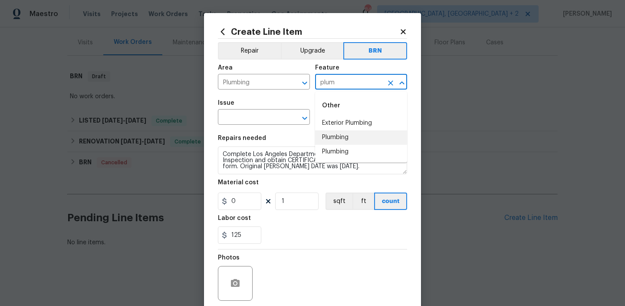
click at [333, 139] on li "Plumbing" at bounding box center [361, 137] width 92 height 14
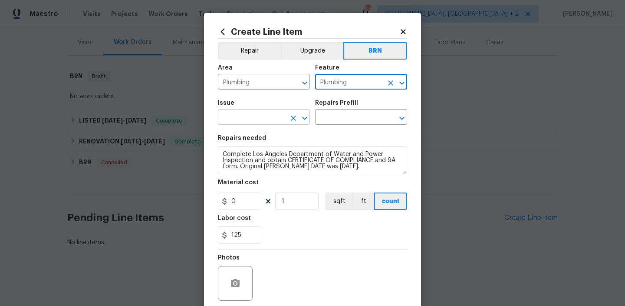
type input "Plumbing"
click at [258, 114] on input "text" at bounding box center [252, 117] width 68 height 13
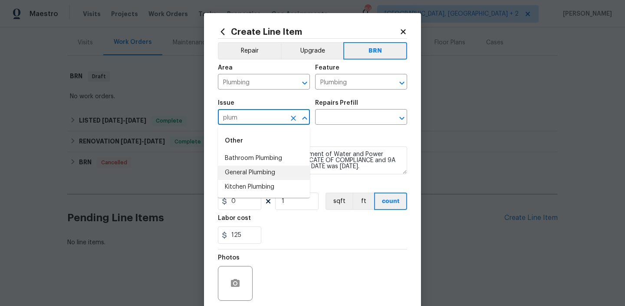
click at [254, 172] on li "General Plumbing" at bounding box center [264, 172] width 92 height 14
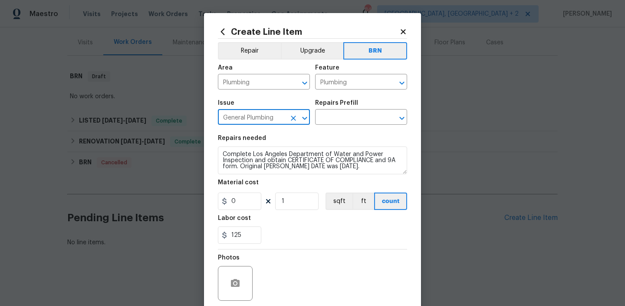
type input "General Plumbing"
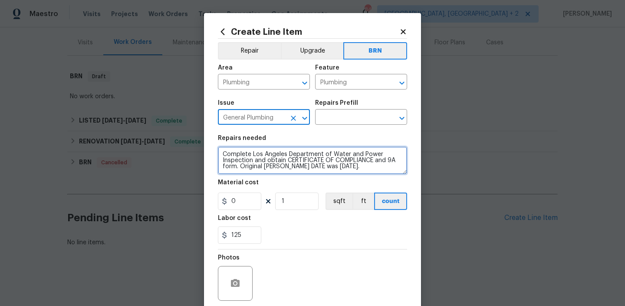
click at [254, 172] on textarea "Complete Los Angeles Department of Water and Power Inspection and obtain CERTIF…" at bounding box center [312, 160] width 189 height 28
click at [255, 171] on textarea "Complete Los Angeles Department of Water and Power Inspection and obtain CERTIF…" at bounding box center [312, 160] width 189 height 28
click at [263, 151] on textarea "Complete Los Angeles Department of Water and Power Inspection and obtain CERTIF…" at bounding box center [312, 160] width 189 height 28
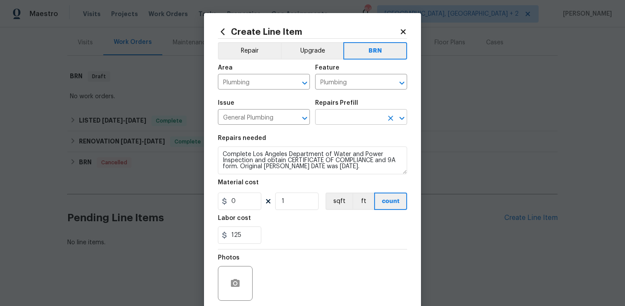
click at [342, 117] on input "text" at bounding box center [349, 117] width 68 height 13
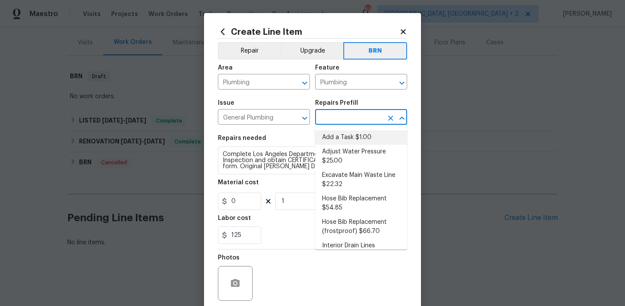
click at [334, 135] on li "Add a Task $1.00" at bounding box center [361, 137] width 92 height 14
type input "Add a Task $1.00"
type textarea "HPM to detail"
type input "1"
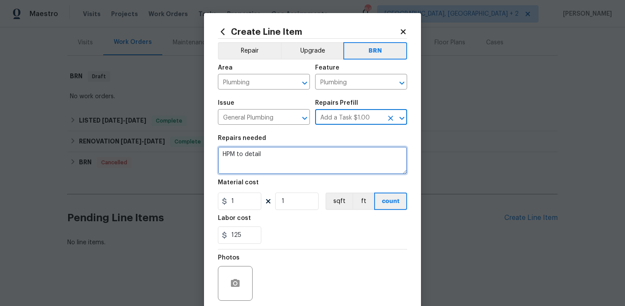
click at [275, 155] on textarea "HPM to detail" at bounding box center [312, 160] width 189 height 28
paste textarea "Complete Los Angeles Department of Water and Power Inspection and obtain CERTIF…"
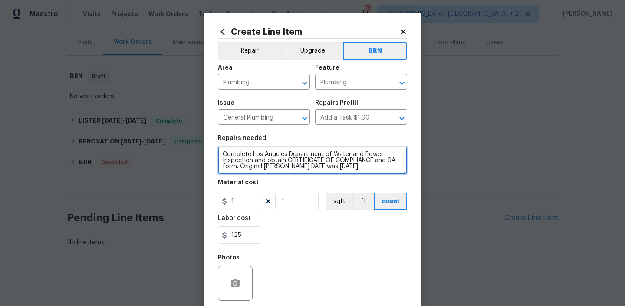
type textarea "Complete Los Angeles Department of Water and Power Inspection and obtain CERTIF…"
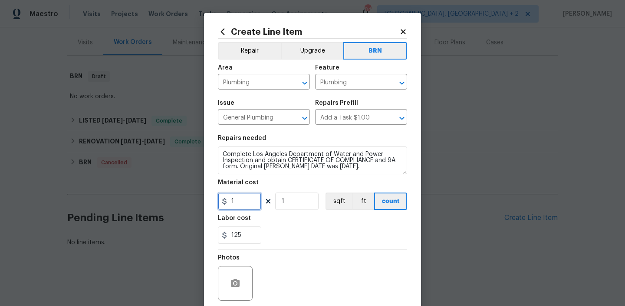
click at [241, 203] on input "1" at bounding box center [239, 200] width 43 height 17
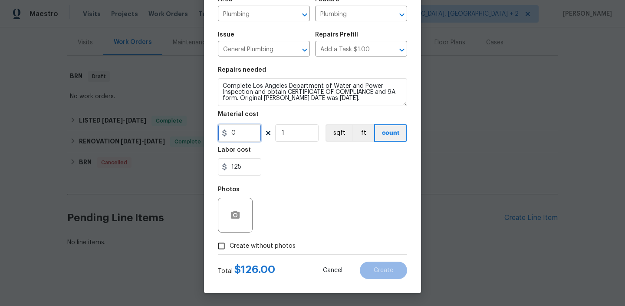
type input "0"
click at [219, 241] on input "Create without photos" at bounding box center [221, 246] width 17 height 17
checkbox input "true"
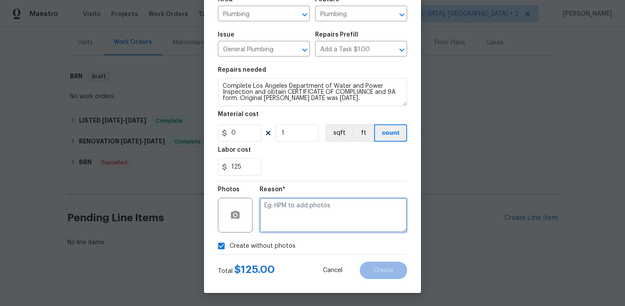
click at [290, 225] on textarea at bounding box center [334, 215] width 148 height 35
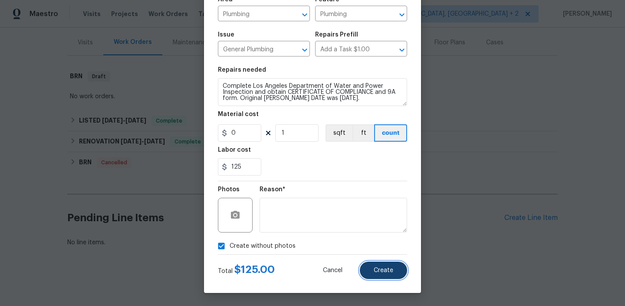
click at [376, 266] on button "Create" at bounding box center [383, 269] width 47 height 17
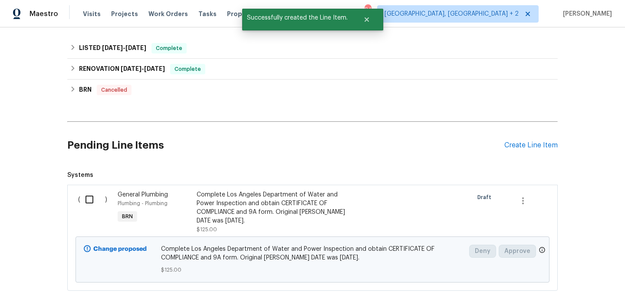
scroll to position [218, 0]
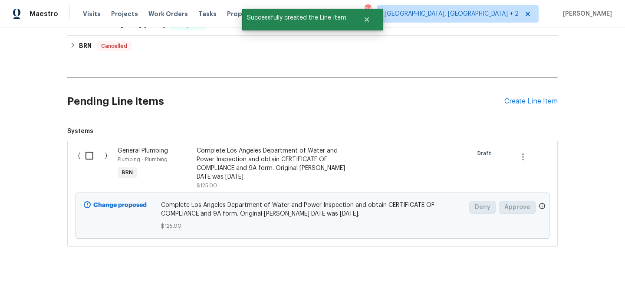
click at [89, 152] on input "checkbox" at bounding box center [92, 155] width 25 height 18
checkbox input "true"
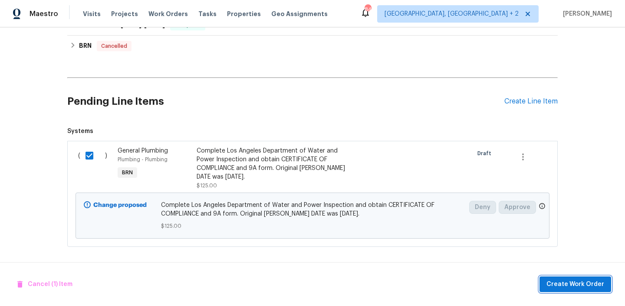
click at [571, 279] on span "Create Work Order" at bounding box center [576, 284] width 58 height 11
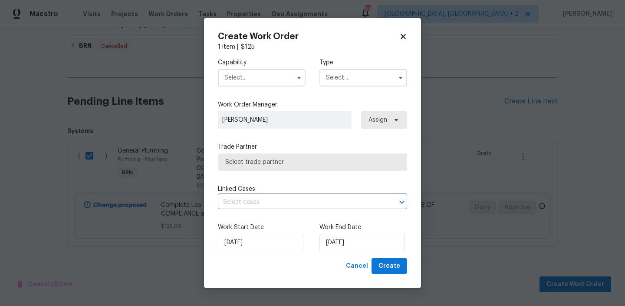
click at [240, 79] on input "text" at bounding box center [262, 77] width 88 height 17
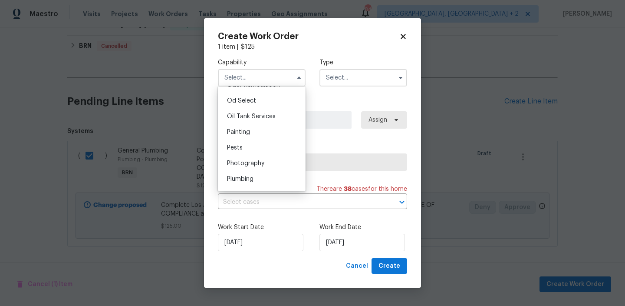
scroll to position [719, 0]
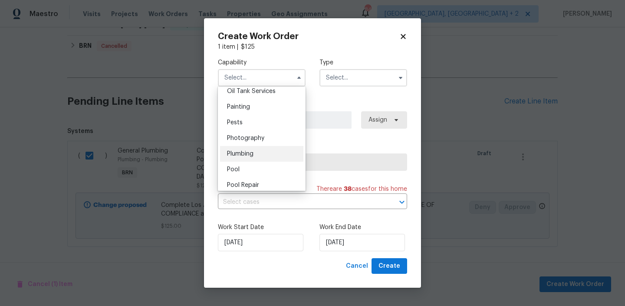
click at [250, 161] on ul "Agent Appliance Bathtub Resurfacing BRN And Lrr Broker Cabinets Carpet Cleaning…" at bounding box center [262, 138] width 88 height 104
click at [244, 152] on span "Plumbing" at bounding box center [240, 154] width 26 height 6
type input "Plumbing"
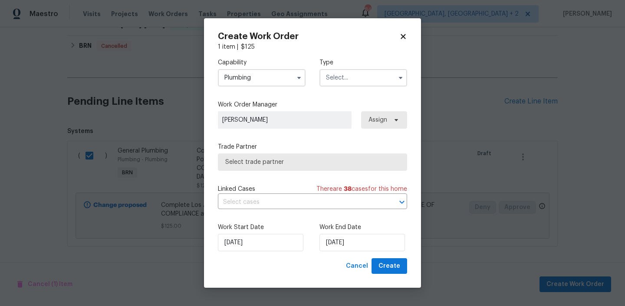
click at [335, 78] on input "text" at bounding box center [364, 77] width 88 height 17
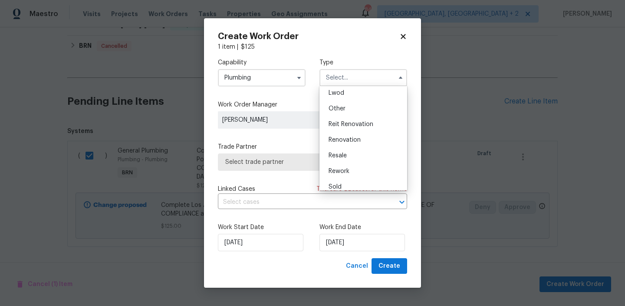
scroll to position [103, 0]
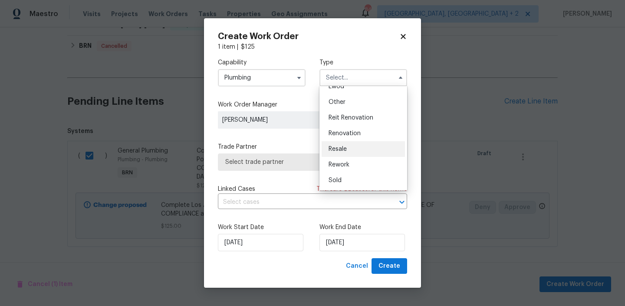
click at [342, 148] on span "Resale" at bounding box center [338, 149] width 18 height 6
type input "Resale"
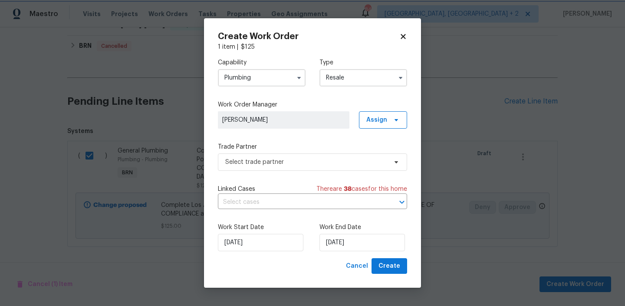
scroll to position [0, 0]
click at [274, 167] on span "Select trade partner" at bounding box center [312, 161] width 189 height 17
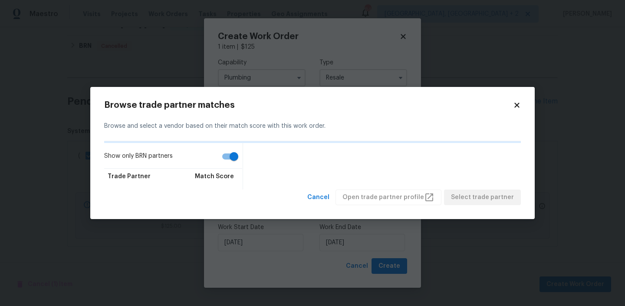
click at [226, 161] on input "Show only BRN partners" at bounding box center [234, 156] width 50 height 17
checkbox input "false"
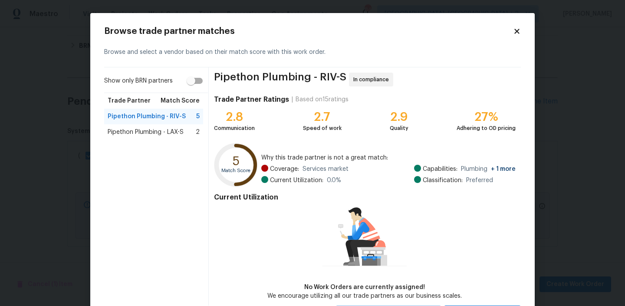
scroll to position [42, 0]
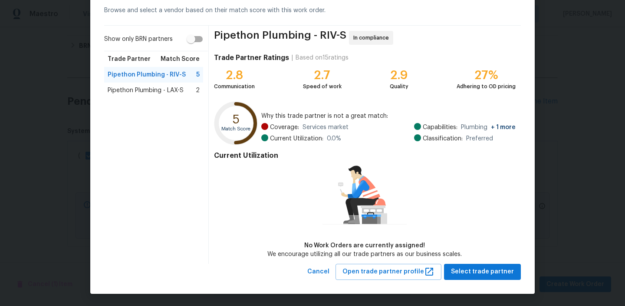
click at [180, 92] on span "Pipethon Plumbing - LAX-S" at bounding box center [146, 90] width 76 height 9
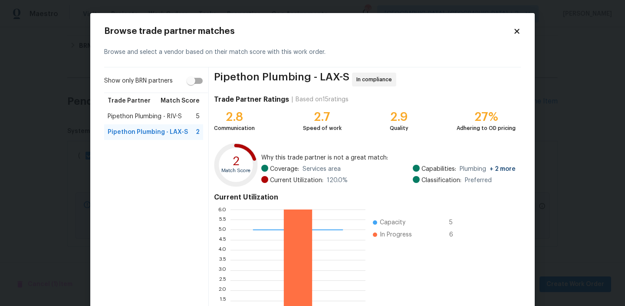
scroll to position [77, 0]
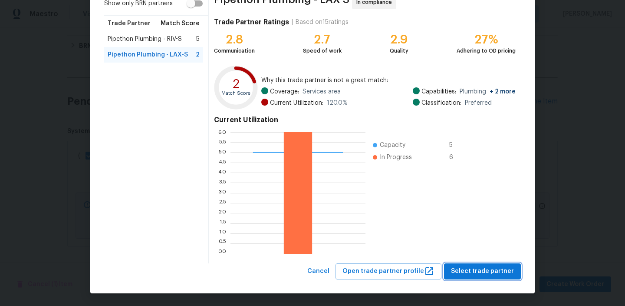
click at [476, 274] on span "Select trade partner" at bounding box center [482, 271] width 63 height 11
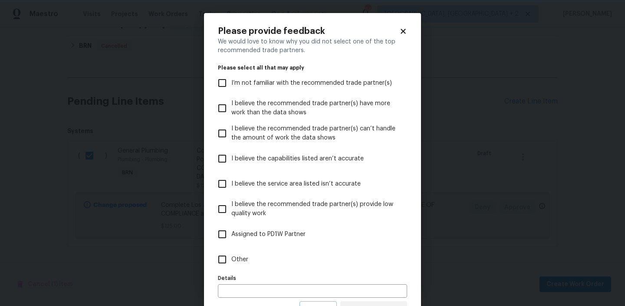
scroll to position [38, 0]
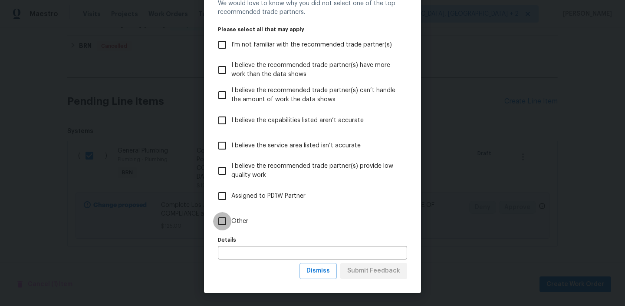
click at [229, 221] on input "Other" at bounding box center [222, 221] width 18 height 18
checkbox input "true"
click at [372, 265] on button "Submit Feedback" at bounding box center [373, 271] width 67 height 16
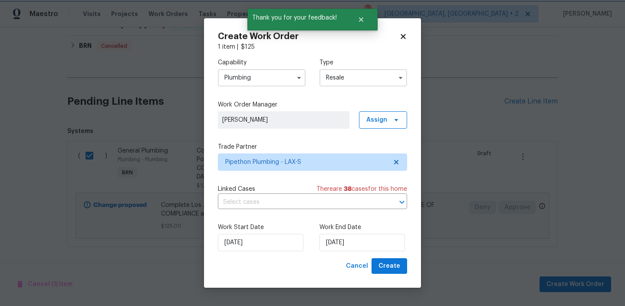
scroll to position [0, 0]
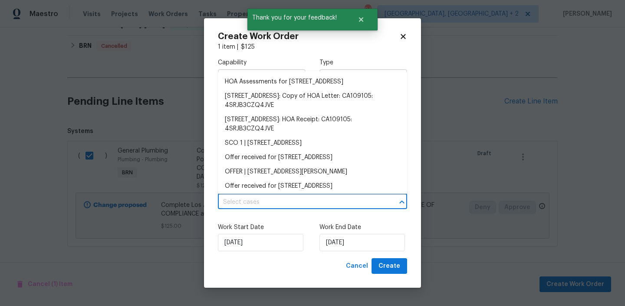
click at [254, 205] on input "text" at bounding box center [300, 201] width 165 height 13
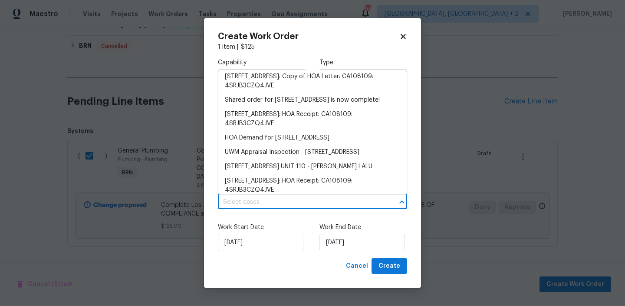
scroll to position [243, 0]
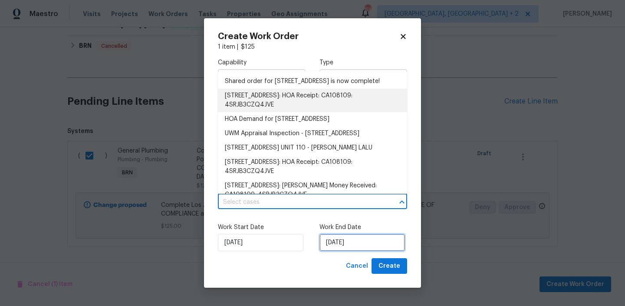
click at [320, 238] on input "08/10/2025" at bounding box center [363, 242] width 86 height 17
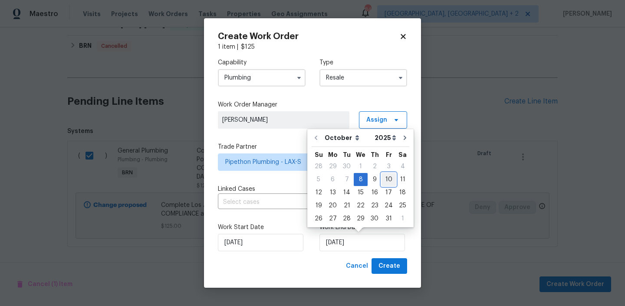
click at [388, 181] on div "10" at bounding box center [389, 179] width 14 height 12
type input "10/10/2025"
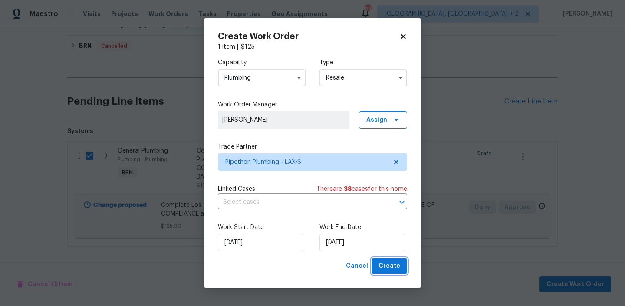
click at [385, 267] on span "Create" at bounding box center [390, 266] width 22 height 11
checkbox input "false"
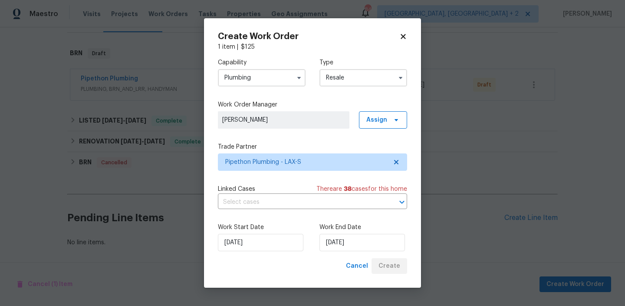
scroll to position [125, 0]
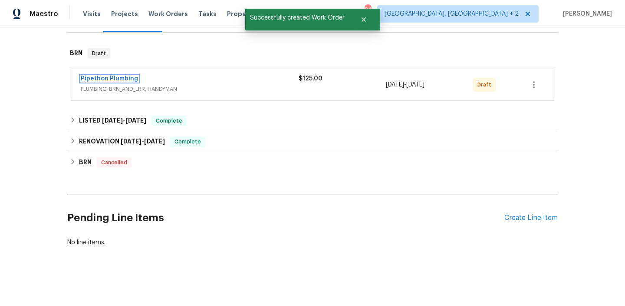
click at [104, 79] on link "Pipethon Plumbing" at bounding box center [109, 79] width 57 height 6
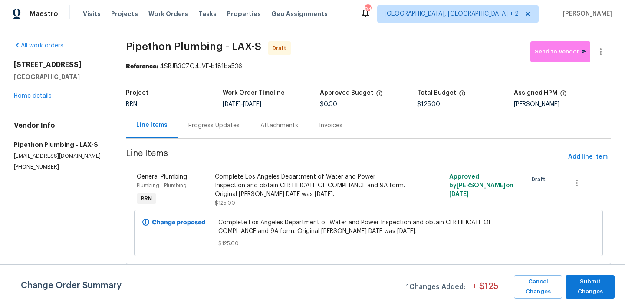
click at [197, 116] on div "Progress Updates" at bounding box center [214, 125] width 72 height 26
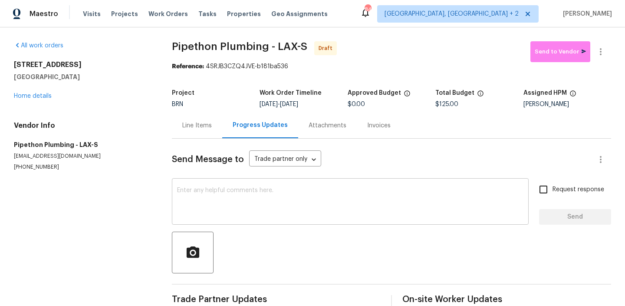
click at [203, 201] on textarea at bounding box center [350, 202] width 347 height 30
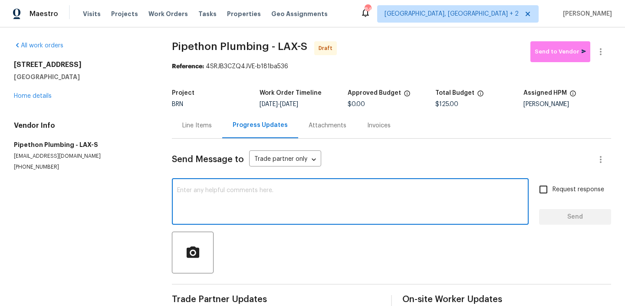
paste textarea "Hi, I'm Ananthi from Opendoor. Just wanted to check if you received the WO for …"
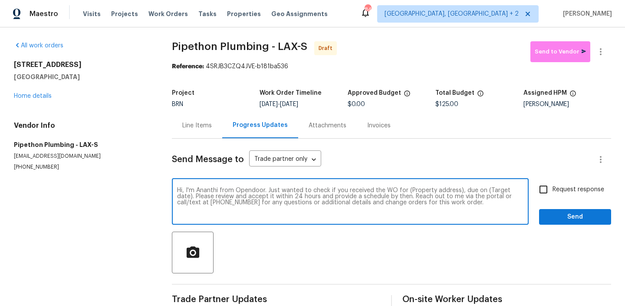
drag, startPoint x: 458, startPoint y: 191, endPoint x: 405, endPoint y: 191, distance: 53.4
click at [405, 191] on textarea "Hi, I'm Ananthi from Opendoor. Just wanted to check if you received the WO for …" at bounding box center [350, 202] width 347 height 30
paste textarea "12601 Van Nuys Blvd Unit 110, Pacoima, CA 91331"
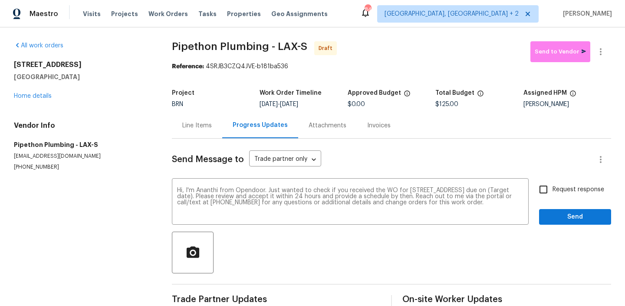
drag, startPoint x: 293, startPoint y: 104, endPoint x: 325, endPoint y: 104, distance: 31.7
click at [298, 104] on span "10/8/2025 - 10/10/2025" at bounding box center [279, 104] width 39 height 6
copy span "[DATE]"
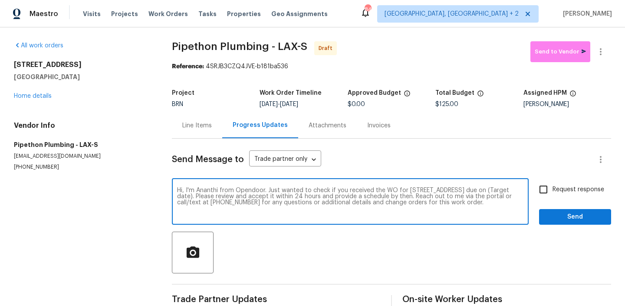
drag, startPoint x: 261, startPoint y: 197, endPoint x: 236, endPoint y: 197, distance: 25.6
click at [236, 197] on textarea "Hi, I'm Ananthi from Opendoor. Just wanted to check if you received the WO for …" at bounding box center [350, 202] width 347 height 30
paste textarea "[DATE]"
type textarea "Hi, I'm Ananthi from Opendoor. Just wanted to check if you received the WO for …"
click at [564, 187] on span "Request response" at bounding box center [579, 189] width 52 height 9
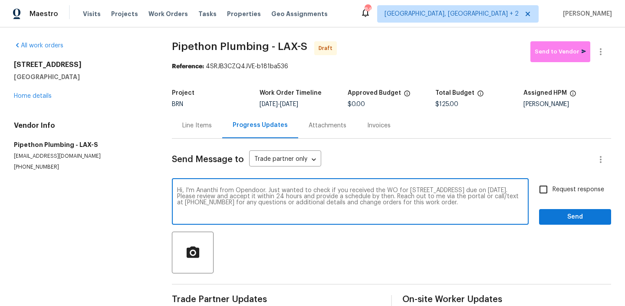
click at [553, 187] on input "Request response" at bounding box center [544, 189] width 18 height 18
checkbox input "true"
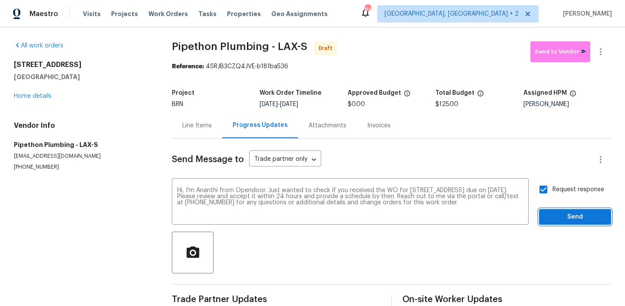
click at [557, 211] on span "Send" at bounding box center [575, 216] width 58 height 11
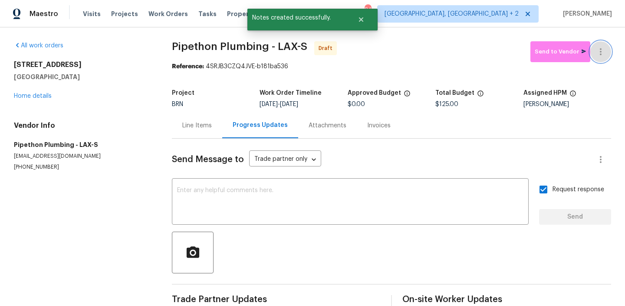
click at [601, 44] on button "button" at bounding box center [601, 51] width 21 height 21
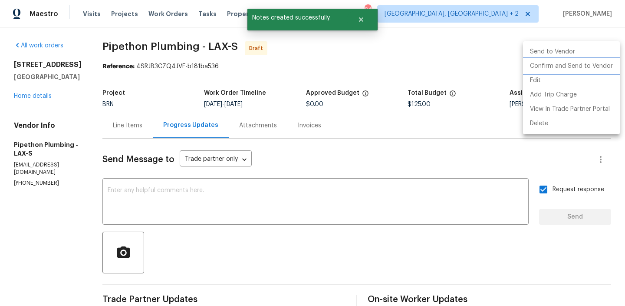
click at [564, 65] on li "Confirm and Send to Vendor" at bounding box center [571, 66] width 97 height 14
click at [297, 79] on div at bounding box center [312, 153] width 625 height 306
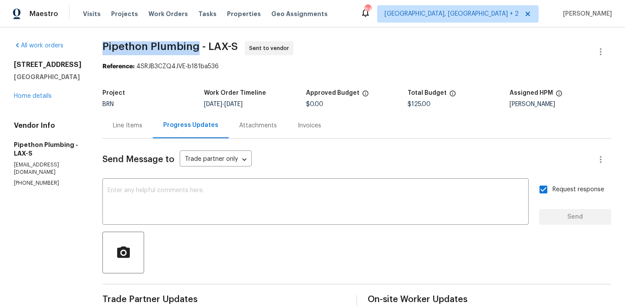
drag, startPoint x: 112, startPoint y: 48, endPoint x: 208, endPoint y: 49, distance: 96.0
click at [208, 49] on div "All work orders 12601 Van Nuys Blvd Unit 110 Pacoima, CA 91331 Home details Ven…" at bounding box center [312, 209] width 625 height 364
copy span "Pipethon Plumbing"
click at [143, 50] on span "Pipethon Plumbing - LAX-S" at bounding box center [169, 46] width 135 height 10
click at [123, 53] on span "Pipethon Plumbing - LAX-S Sent to vendor" at bounding box center [346, 51] width 488 height 21
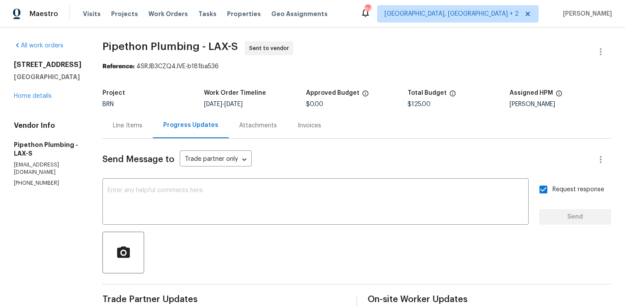
drag, startPoint x: 248, startPoint y: 103, endPoint x: 302, endPoint y: 102, distance: 54.7
click at [302, 103] on div "10/8/2025 - 10/10/2025" at bounding box center [255, 104] width 102 height 6
copy span "[DATE]"
click at [417, 100] on div "Total Budget" at bounding box center [459, 95] width 102 height 11
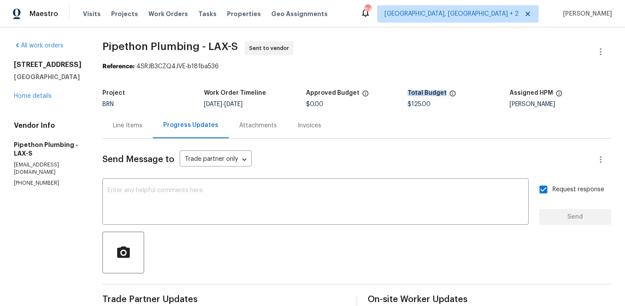
click at [417, 100] on div "Total Budget" at bounding box center [459, 95] width 102 height 11
click at [414, 106] on span "$125.00" at bounding box center [419, 104] width 23 height 6
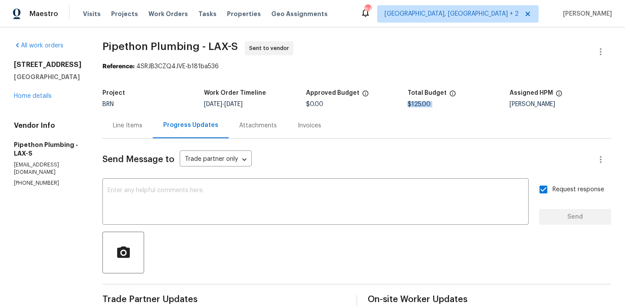
copy span "$125.00"
drag, startPoint x: 109, startPoint y: 46, endPoint x: 209, endPoint y: 47, distance: 100.7
click at [209, 47] on div "All work orders 12601 Van Nuys Blvd Unit 110 Pacoima, CA 91331 Home details Ven…" at bounding box center [312, 209] width 625 height 364
copy span "Pipethon Plumbing"
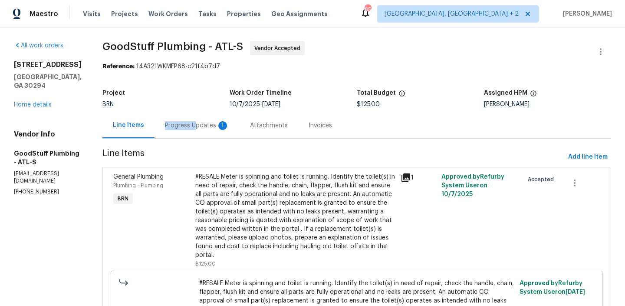
click at [214, 121] on div "Progress Updates 1" at bounding box center [197, 125] width 64 height 9
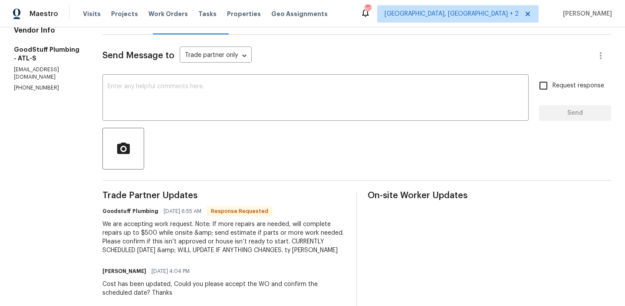
scroll to position [108, 0]
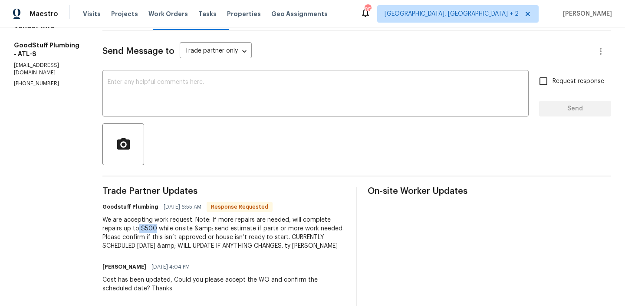
drag, startPoint x: 177, startPoint y: 228, endPoint x: 158, endPoint y: 227, distance: 18.3
click at [158, 227] on div "We are accepting work request. Note: If more repairs are needed, will complete …" at bounding box center [224, 232] width 244 height 35
copy div "$500"
click at [172, 230] on div "We are accepting work request. Note: If more repairs are needed, will complete …" at bounding box center [224, 232] width 244 height 35
click at [168, 228] on div "We are accepting work request. Note: If more repairs are needed, will complete …" at bounding box center [224, 232] width 244 height 35
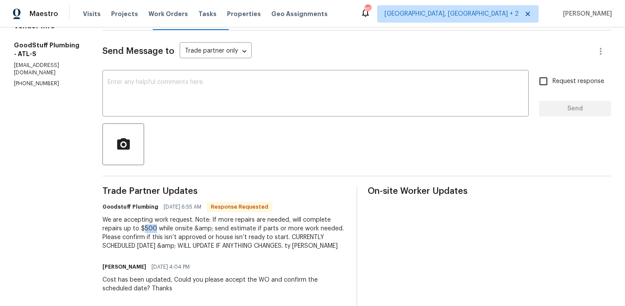
click at [168, 228] on div "We are accepting work request. Note: If more repairs are needed, will complete …" at bounding box center [224, 232] width 244 height 35
copy div "500"
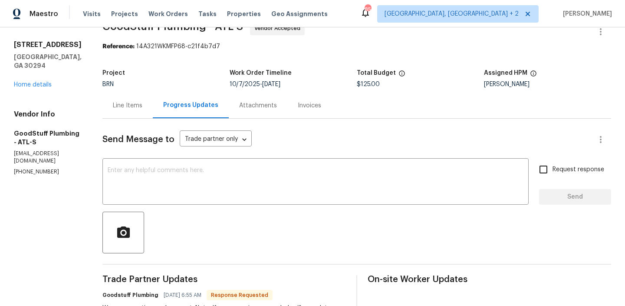
click at [142, 109] on div "Line Items" at bounding box center [128, 105] width 30 height 9
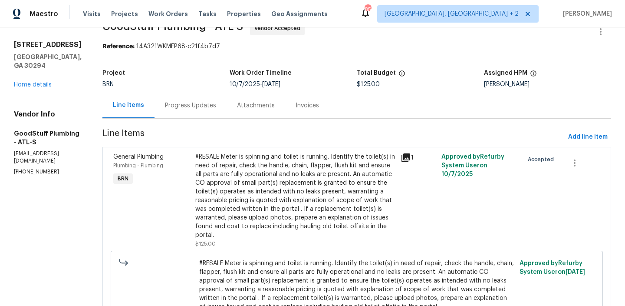
click at [244, 173] on div "#RESALE Meter is spinning and toilet is running. Identify the toilet(s) in need…" at bounding box center [295, 195] width 200 height 87
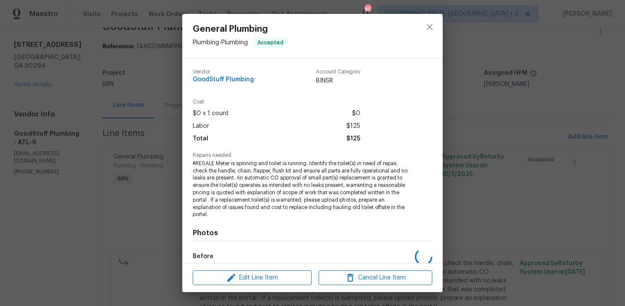
scroll to position [80, 0]
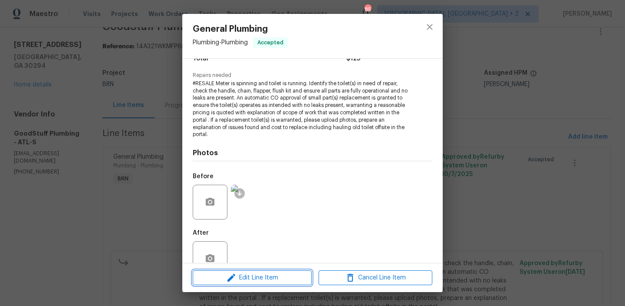
click at [241, 269] on div "Edit Line Item Cancel Line Item" at bounding box center [312, 277] width 261 height 29
click at [236, 273] on icon "button" at bounding box center [231, 277] width 10 height 10
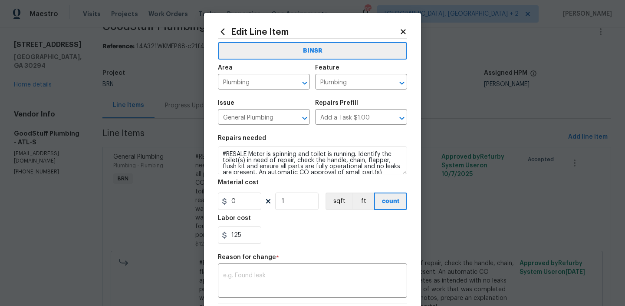
click at [129, 193] on body "Maestro Visits Projects Work Orders Tasks Properties Geo Assignments 85 [GEOGRA…" at bounding box center [312, 153] width 625 height 306
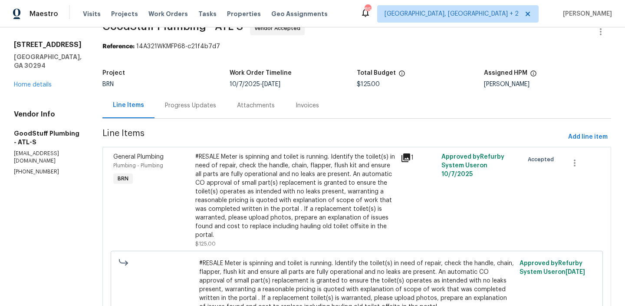
click at [192, 121] on section "GoodStuff Plumbing - ATL-S Vendor Accepted Reference: 14A321WKMFP68-c21f4b7d7 P…" at bounding box center [356, 191] width 509 height 341
click at [188, 112] on div "Progress Updates" at bounding box center [191, 105] width 72 height 26
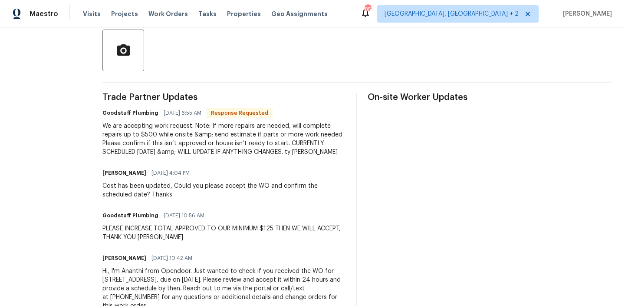
scroll to position [239, 0]
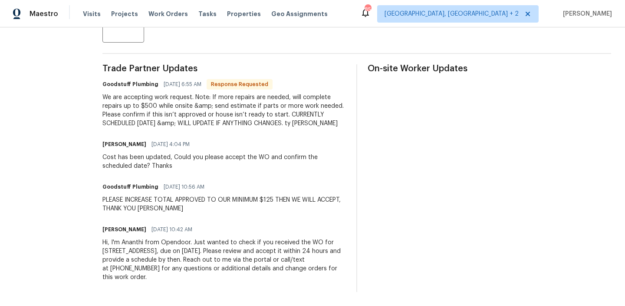
click at [175, 98] on div "We are accepting work request. Note: If more repairs are needed, will complete …" at bounding box center [224, 110] width 244 height 35
click at [167, 94] on div "We are accepting work request. Note: If more repairs are needed, will complete …" at bounding box center [224, 110] width 244 height 35
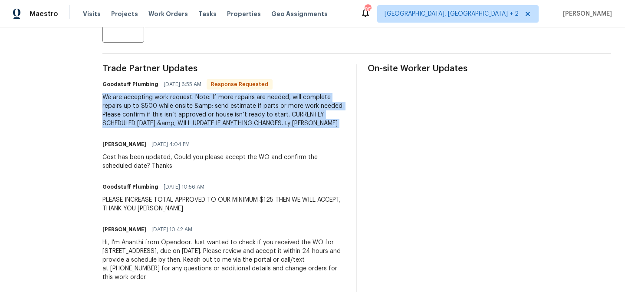
click at [167, 94] on div "We are accepting work request. Note: If more repairs are needed, will complete …" at bounding box center [224, 110] width 244 height 35
copy div "We are accepting work request. Note: If more repairs are needed, will complete …"
click at [167, 94] on div "We are accepting work request. Note: If more repairs are needed, will complete …" at bounding box center [224, 110] width 244 height 35
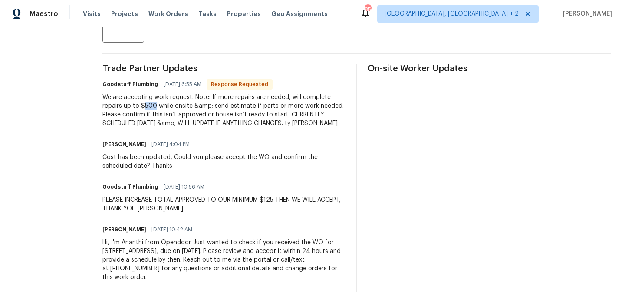
click at [167, 94] on div "We are accepting work request. Note: If more repairs are needed, will complete …" at bounding box center [224, 110] width 244 height 35
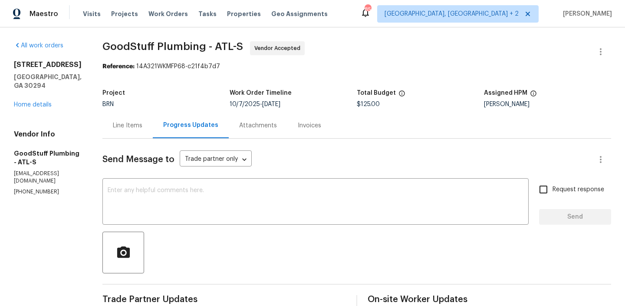
click at [142, 119] on div "Line Items" at bounding box center [127, 125] width 50 height 26
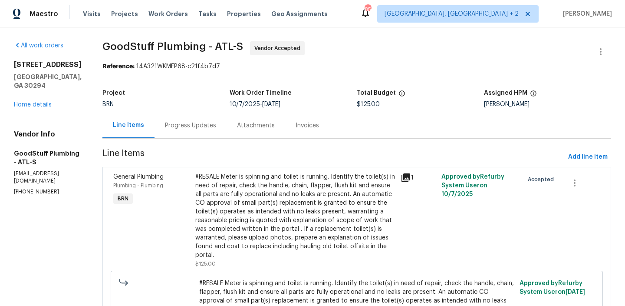
click at [268, 186] on div "#RESALE Meter is spinning and toilet is running. Identify the toilet(s) in need…" at bounding box center [295, 215] width 200 height 87
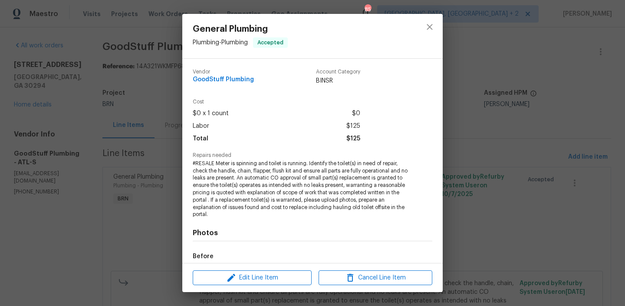
scroll to position [51, 0]
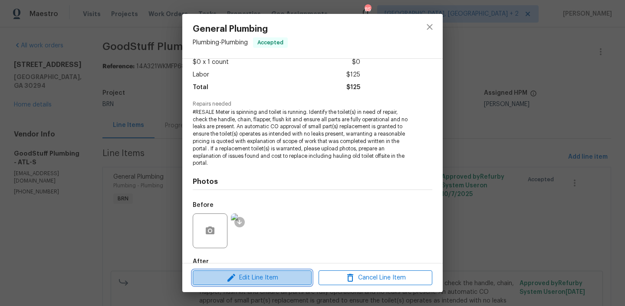
click at [247, 278] on span "Edit Line Item" at bounding box center [252, 277] width 114 height 11
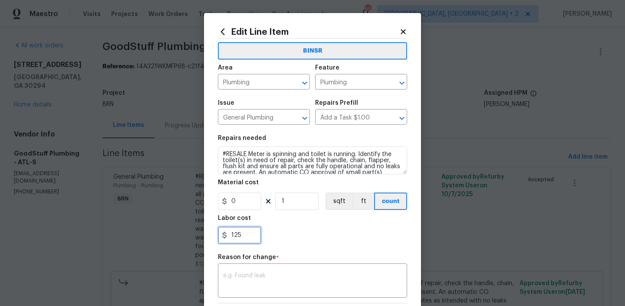
click at [254, 235] on input "125" at bounding box center [239, 234] width 43 height 17
type input "1"
paste input "500"
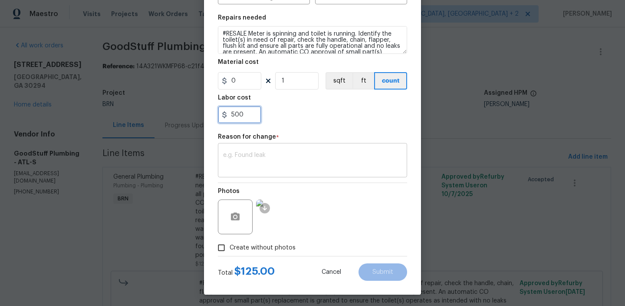
type input "500"
click at [278, 161] on textarea at bounding box center [312, 161] width 179 height 18
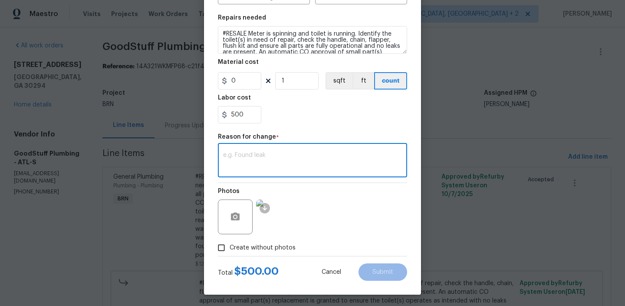
paste textarea "(AM) Updated per vendors final cost."
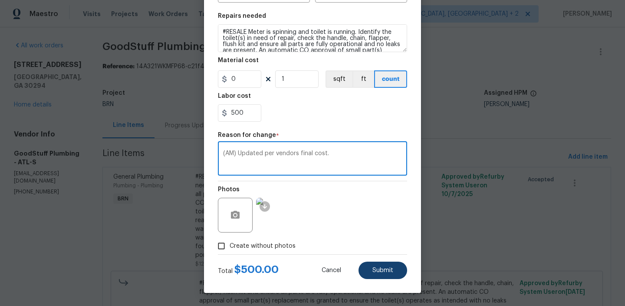
type textarea "(AM) Updated per vendors final cost."
click at [377, 267] on span "Submit" at bounding box center [383, 270] width 21 height 7
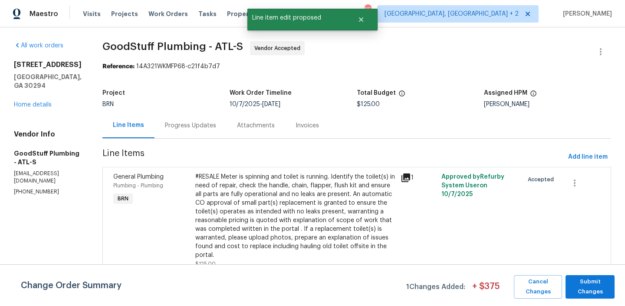
scroll to position [0, 0]
click at [584, 284] on span "Submit Changes" at bounding box center [590, 287] width 40 height 20
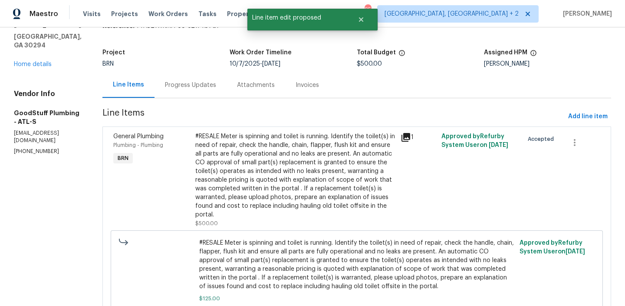
click at [205, 89] on div "Progress Updates" at bounding box center [191, 85] width 72 height 26
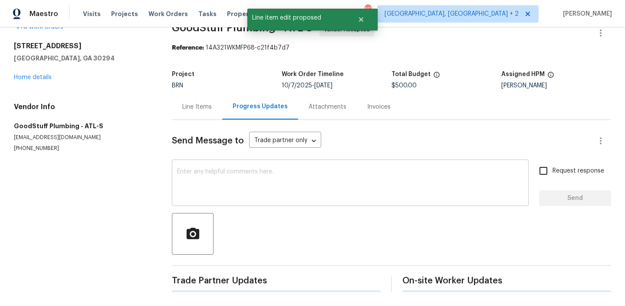
scroll to position [40, 0]
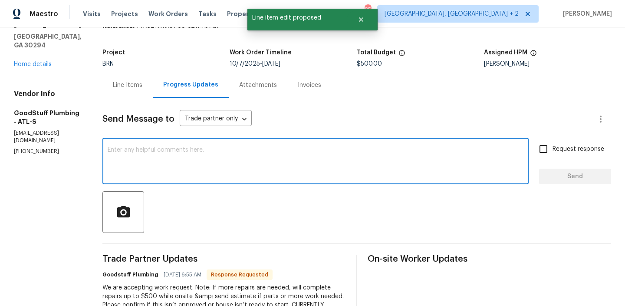
click at [186, 172] on textarea at bounding box center [316, 162] width 416 height 30
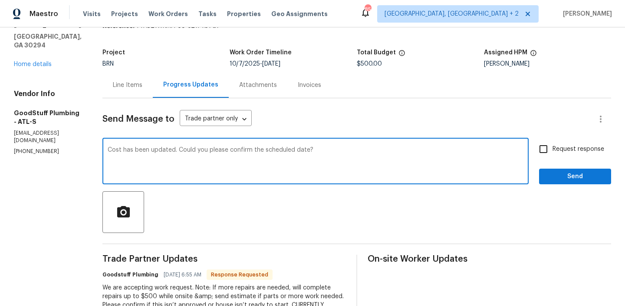
type textarea "Cost has been updated. Could you please confirm the scheduled date?"
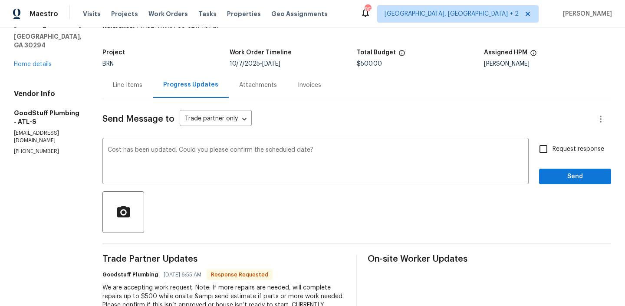
click at [571, 151] on span "Request response" at bounding box center [579, 149] width 52 height 9
click at [553, 151] on input "Request response" at bounding box center [544, 149] width 18 height 18
checkbox input "true"
click at [560, 182] on button "Send" at bounding box center [575, 176] width 72 height 16
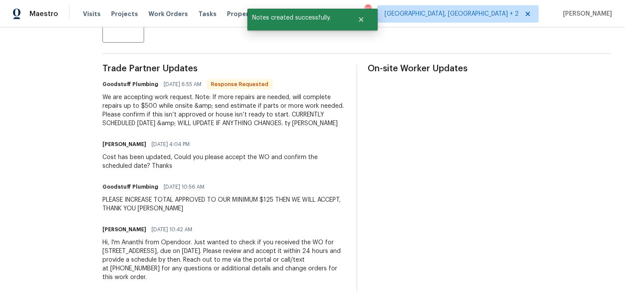
scroll to position [273, 0]
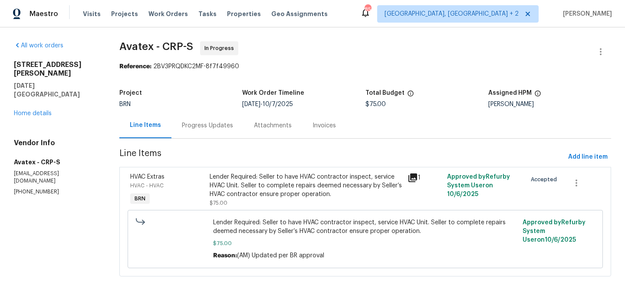
click at [208, 123] on div "Progress Updates" at bounding box center [207, 125] width 51 height 9
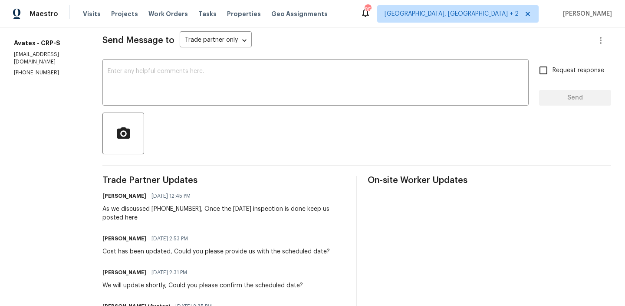
scroll to position [120, 0]
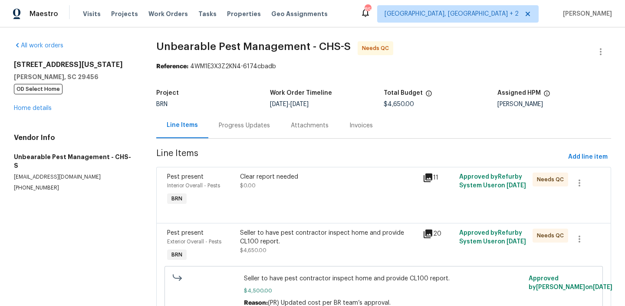
click at [237, 117] on div "Progress Updates" at bounding box center [244, 125] width 72 height 26
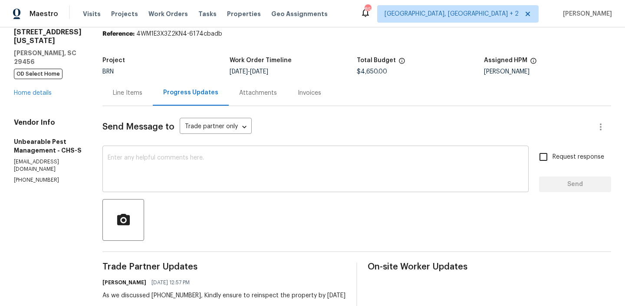
scroll to position [47, 0]
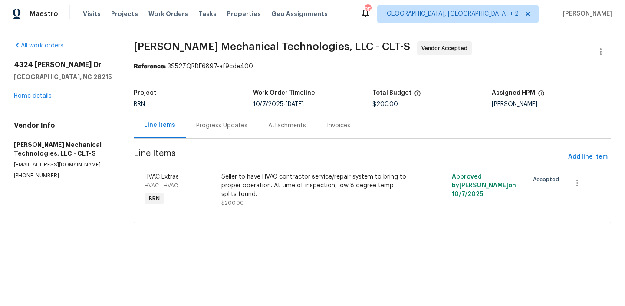
click at [218, 133] on div "Progress Updates" at bounding box center [222, 125] width 72 height 26
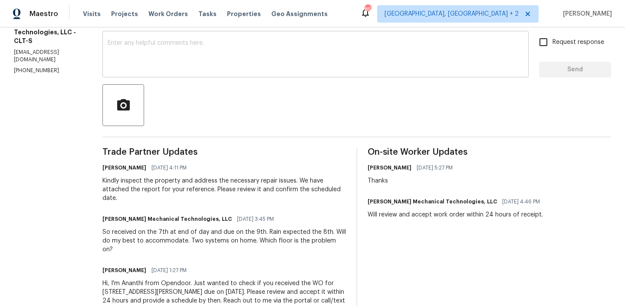
scroll to position [151, 0]
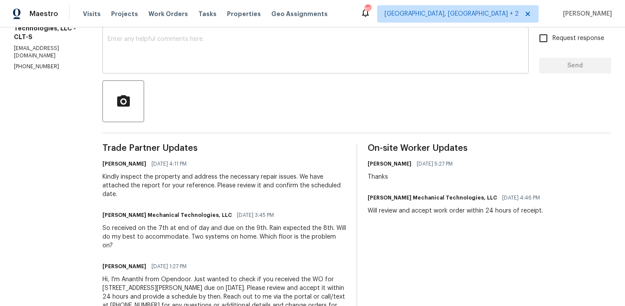
click at [155, 69] on div "x ​" at bounding box center [315, 51] width 426 height 44
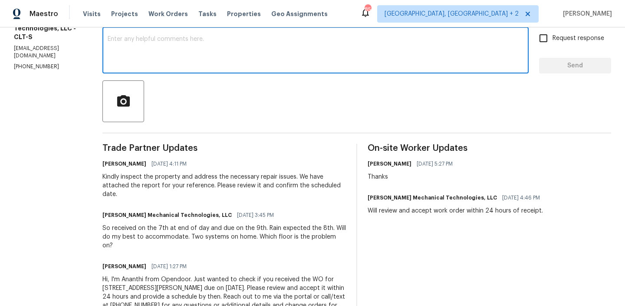
type textarea "c"
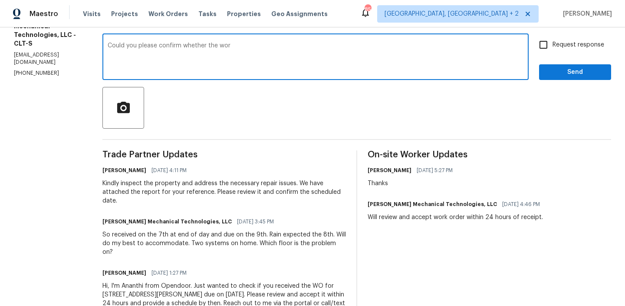
scroll to position [128, 0]
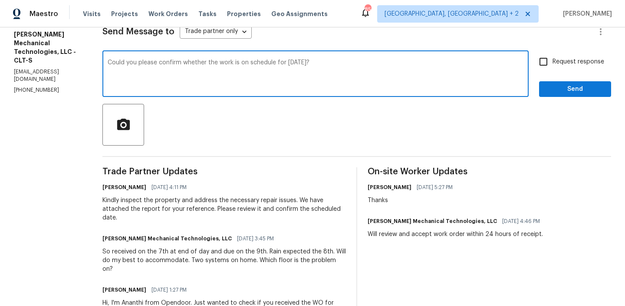
type textarea "Could you please confirm whether the work is on schedule for [DATE]?"
click at [555, 60] on span "Request response" at bounding box center [579, 61] width 52 height 9
click at [553, 60] on input "Request response" at bounding box center [544, 62] width 18 height 18
checkbox input "true"
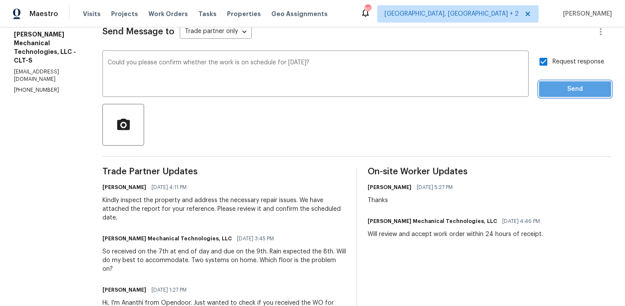
click at [551, 84] on span "Send" at bounding box center [575, 89] width 58 height 11
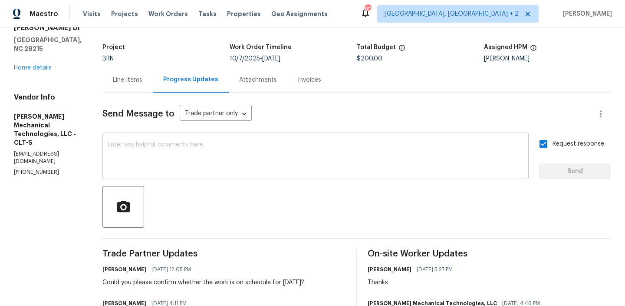
scroll to position [0, 0]
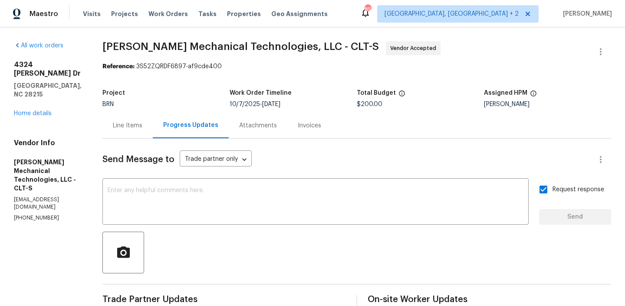
click at [24, 214] on p "[PHONE_NUMBER]" at bounding box center [48, 217] width 68 height 7
copy p "[PHONE_NUMBER]"
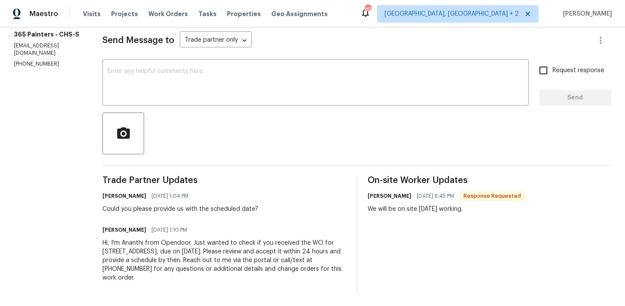
scroll to position [119, 0]
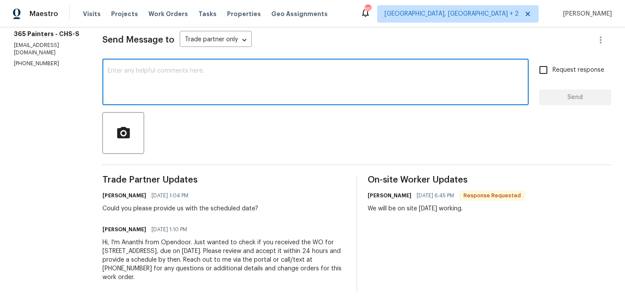
click at [170, 95] on textarea at bounding box center [316, 83] width 416 height 30
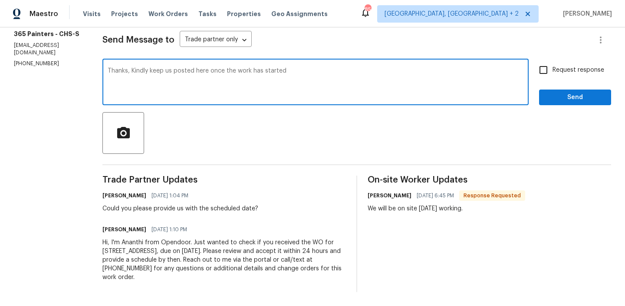
click at [163, 72] on textarea "Thanks, Kindly keep us posted here once the work has started" at bounding box center [316, 83] width 416 height 30
type textarea "Thanks, Kindly keep us posted here once the work has started"
click at [552, 73] on input "Request response" at bounding box center [544, 70] width 18 height 18
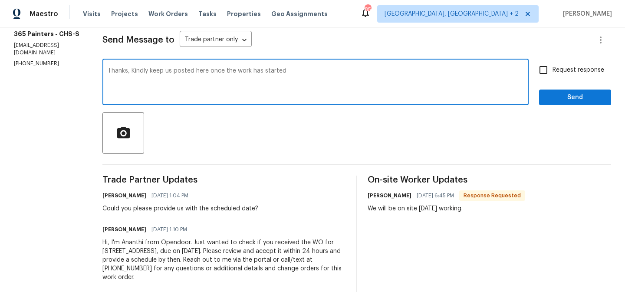
checkbox input "true"
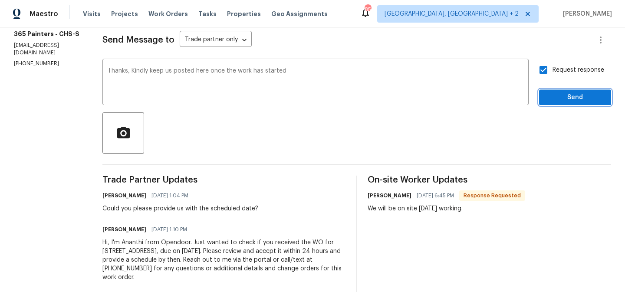
click at [554, 96] on span "Send" at bounding box center [575, 97] width 58 height 11
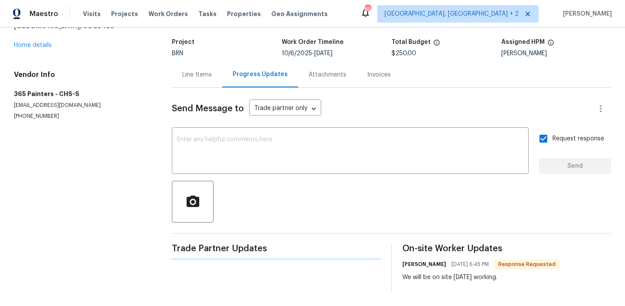
scroll to position [12, 0]
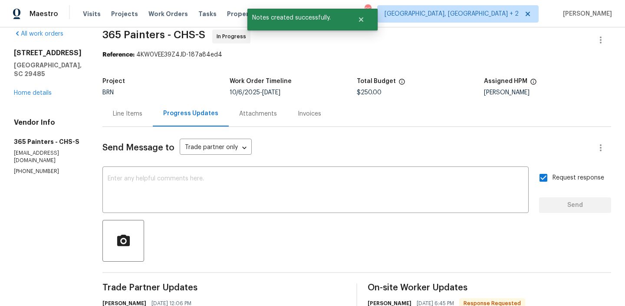
click at [202, 138] on div "Send Message to Trade partner only Trade partner only ​" at bounding box center [346, 147] width 488 height 21
click at [202, 139] on div "Send Message to Trade partner only Trade partner only ​" at bounding box center [346, 147] width 488 height 21
click at [199, 148] on body "Maestro Visits Projects Work Orders Tasks Properties Geo Assignments 85 [GEOGRA…" at bounding box center [312, 153] width 625 height 306
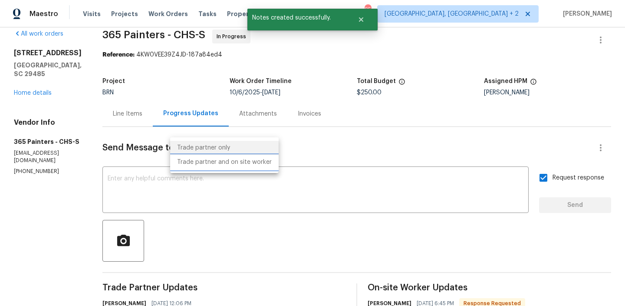
click at [201, 164] on li "Trade partner and on site worker" at bounding box center [224, 162] width 109 height 14
type input "Trade Partner and On-Site Worker"
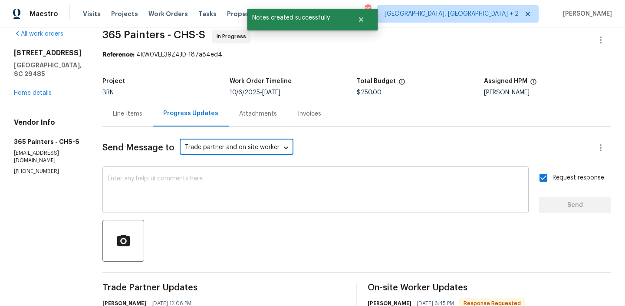
click at [174, 185] on textarea at bounding box center [316, 190] width 416 height 30
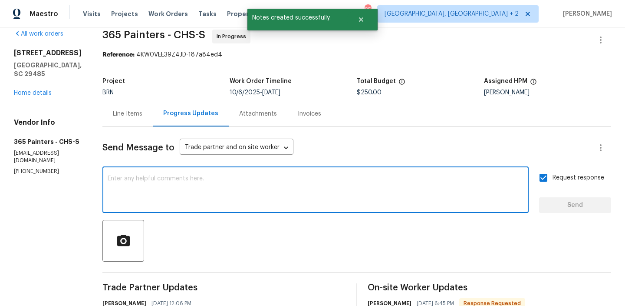
paste textarea "Thanks, Kindly keep us posted here once the work has started"
type textarea "Thanks, Kindly keep us posted here once the work has started"
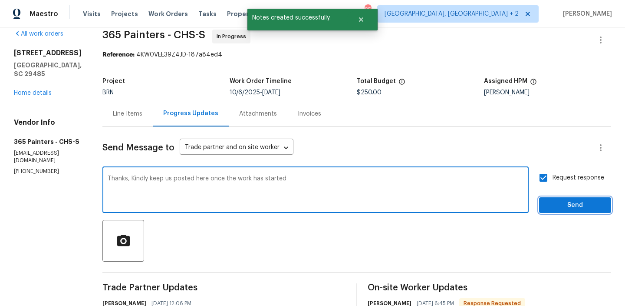
click at [555, 206] on span "Send" at bounding box center [575, 205] width 58 height 11
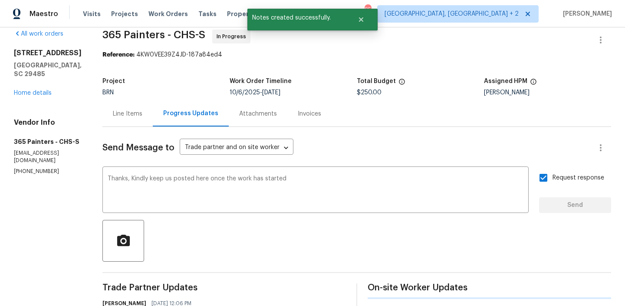
scroll to position [0, 0]
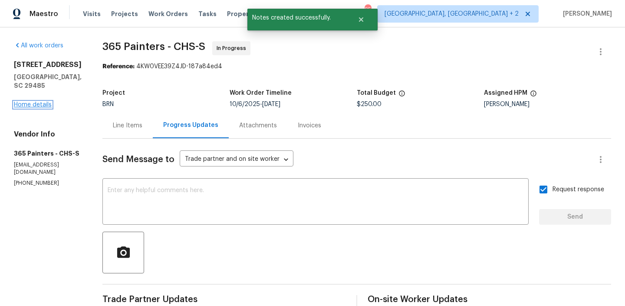
click at [34, 106] on link "Home details" at bounding box center [33, 105] width 38 height 6
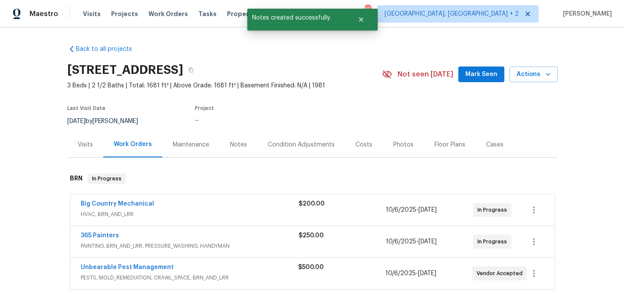
scroll to position [7, 0]
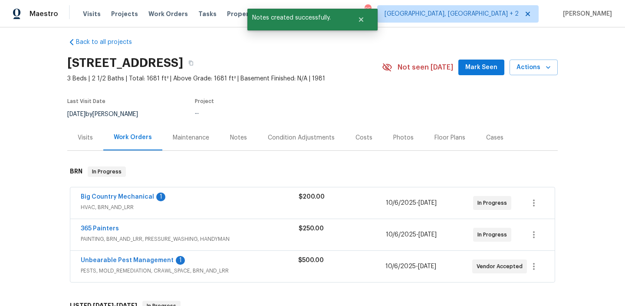
click at [104, 200] on span "Big Country Mechanical" at bounding box center [117, 196] width 73 height 9
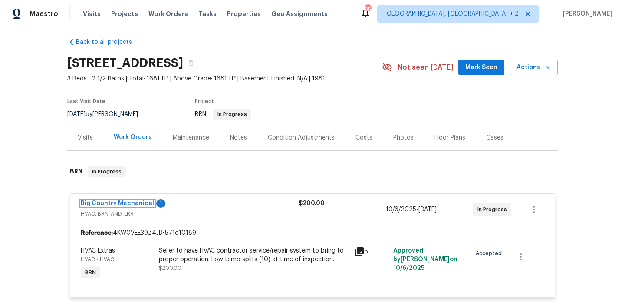
click at [101, 201] on link "Big Country Mechanical" at bounding box center [117, 203] width 73 height 6
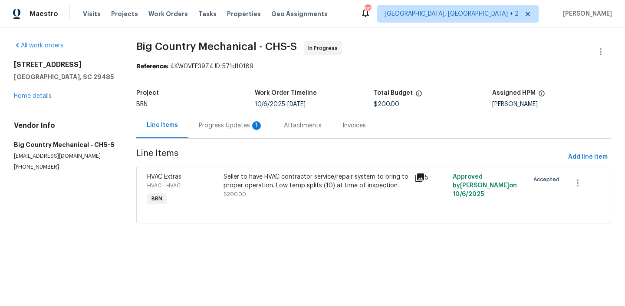
click at [224, 123] on div "Progress Updates 1" at bounding box center [231, 125] width 64 height 9
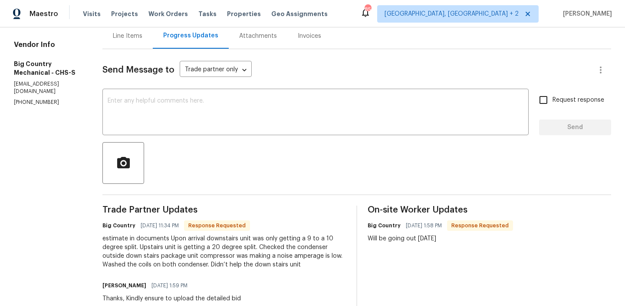
scroll to position [93, 0]
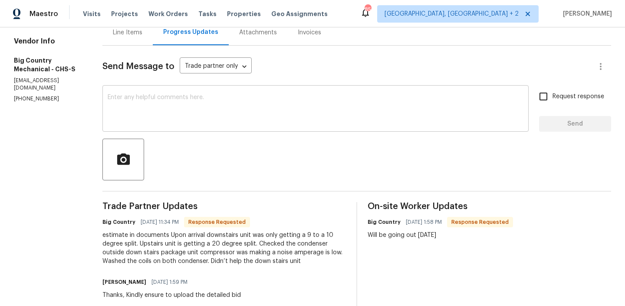
click at [176, 128] on div "x ​" at bounding box center [315, 109] width 426 height 44
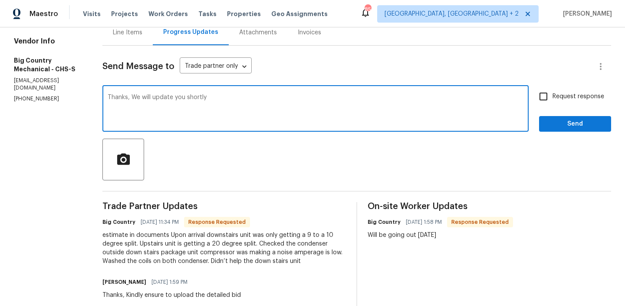
type textarea "Thanks, We will update you shortly"
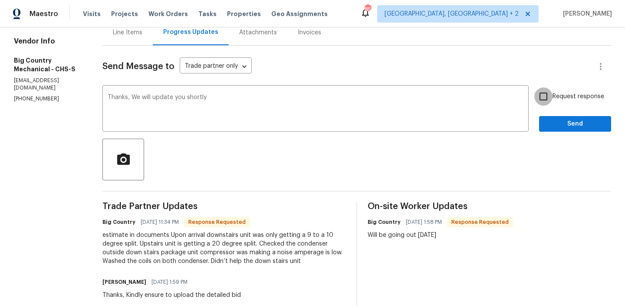
click at [552, 99] on input "Request response" at bounding box center [544, 96] width 18 height 18
checkbox input "true"
click at [552, 122] on span "Send" at bounding box center [575, 124] width 58 height 11
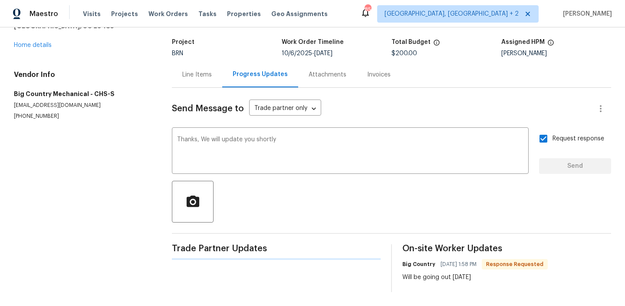
scroll to position [0, 0]
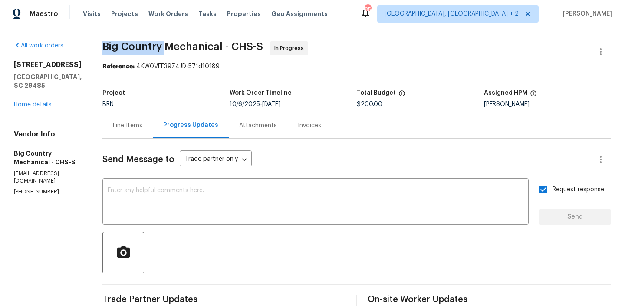
drag, startPoint x: 96, startPoint y: 50, endPoint x: 162, endPoint y: 50, distance: 65.6
copy span "Big Country"
click at [125, 122] on div "Line Items" at bounding box center [128, 125] width 30 height 9
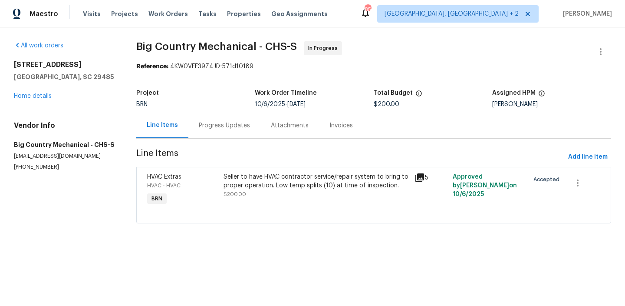
click at [257, 185] on div "Seller to have HVAC contractor service/repair system to bring to proper operati…" at bounding box center [317, 180] width 186 height 17
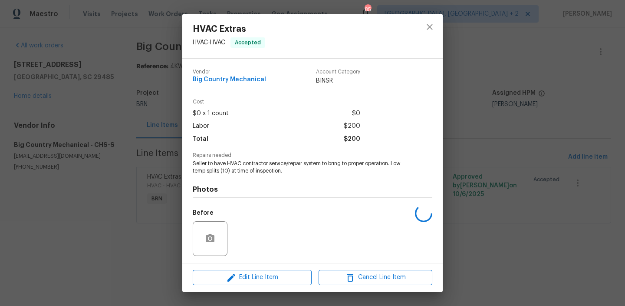
click at [257, 185] on h4 "Photos" at bounding box center [313, 189] width 240 height 9
click at [212, 164] on span "Seller to have HVAC contractor service/repair system to bring to proper operati…" at bounding box center [301, 167] width 216 height 15
click at [212, 166] on span "Seller to have HVAC contractor service/repair system to bring to proper operati…" at bounding box center [301, 167] width 216 height 15
click at [205, 165] on span "Seller to have HVAC contractor service/repair system to bring to proper operati…" at bounding box center [301, 167] width 216 height 15
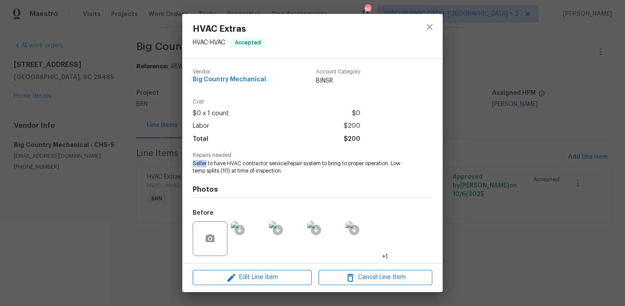
click at [205, 165] on span "Seller to have HVAC contractor service/repair system to bring to proper operati…" at bounding box center [301, 167] width 216 height 15
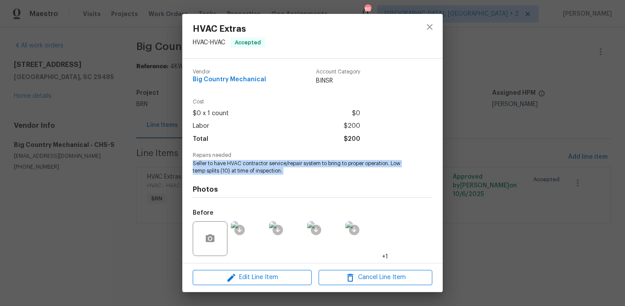
click at [205, 165] on span "Seller to have HVAC contractor service/repair system to bring to proper operati…" at bounding box center [301, 167] width 216 height 15
copy span "Seller to have HVAC contractor service/repair system to bring to proper operati…"
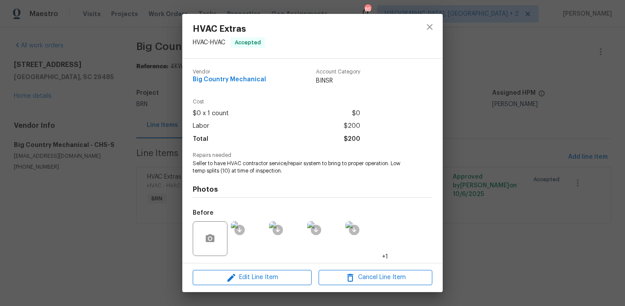
click at [109, 121] on div "HVAC Extras HVAC - HVAC Accepted Vendor Big Country Mechanical Account Category…" at bounding box center [312, 153] width 625 height 306
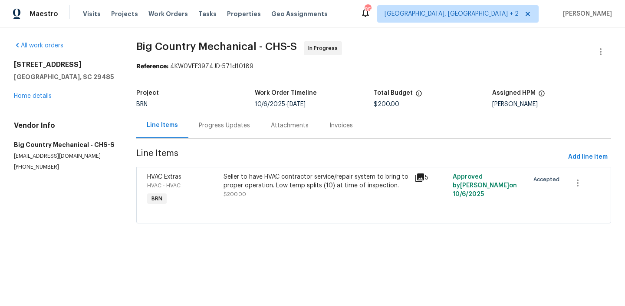
click at [206, 113] on div "Progress Updates" at bounding box center [224, 125] width 72 height 26
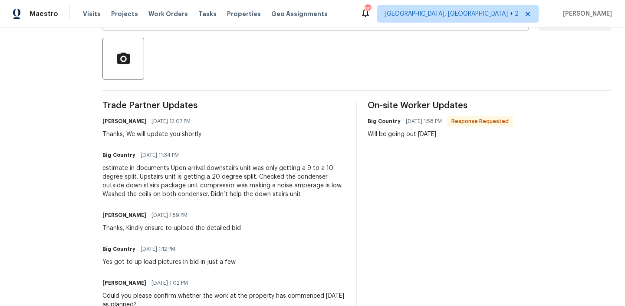
scroll to position [196, 0]
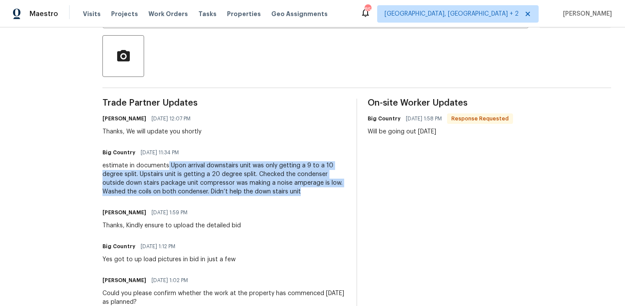
drag, startPoint x: 164, startPoint y: 166, endPoint x: 272, endPoint y: 188, distance: 110.6
click at [272, 188] on div "estimate in documents Upon arrival downstairs unit was only getting a 9 to a 10…" at bounding box center [224, 178] width 244 height 35
copy div "Upon arrival downstairs unit was only getting a 9 to a 10 degree split. Upstair…"
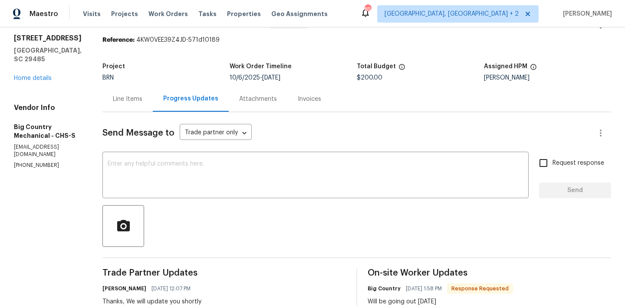
scroll to position [0, 0]
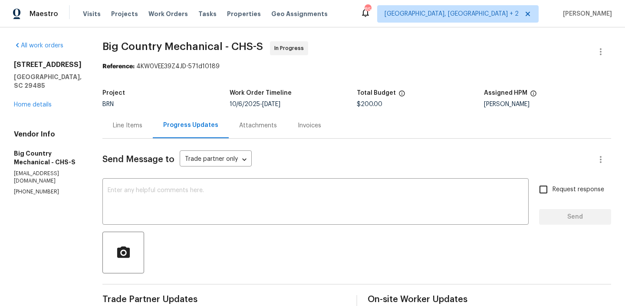
click at [375, 103] on span "$200.00" at bounding box center [370, 104] width 26 height 6
click at [361, 103] on span "$200.00" at bounding box center [370, 104] width 26 height 6
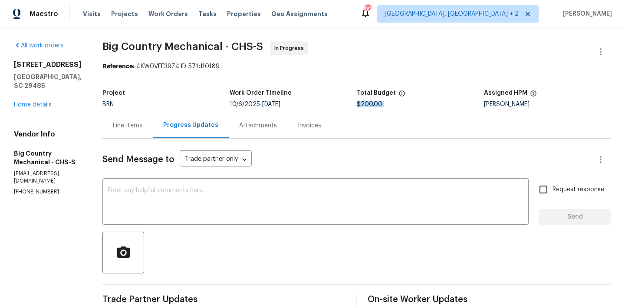
copy span "$200.00"
drag, startPoint x: 97, startPoint y: 50, endPoint x: 158, endPoint y: 42, distance: 60.8
copy span "Big Country"
click at [38, 102] on link "Home details" at bounding box center [33, 105] width 38 height 6
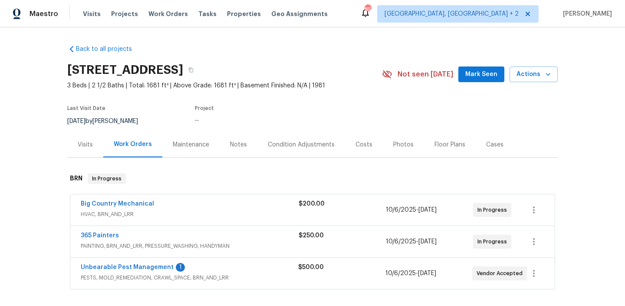
scroll to position [59, 0]
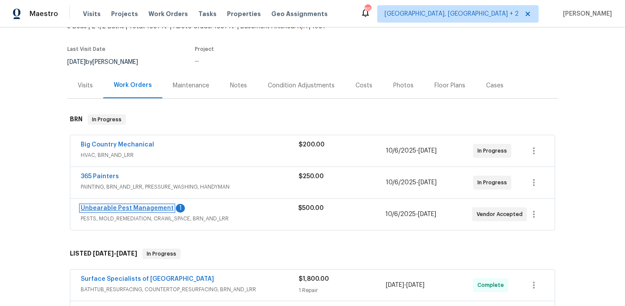
click at [106, 208] on link "Unbearable Pest Management" at bounding box center [127, 208] width 93 height 6
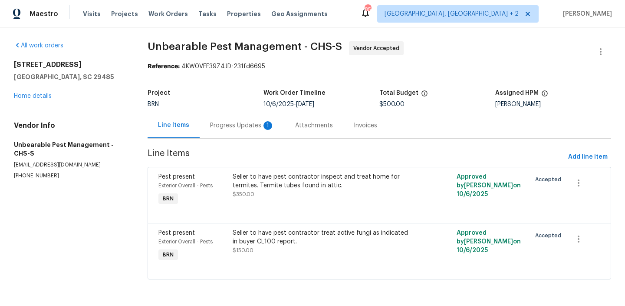
click at [224, 126] on div "Progress Updates 1" at bounding box center [242, 125] width 64 height 9
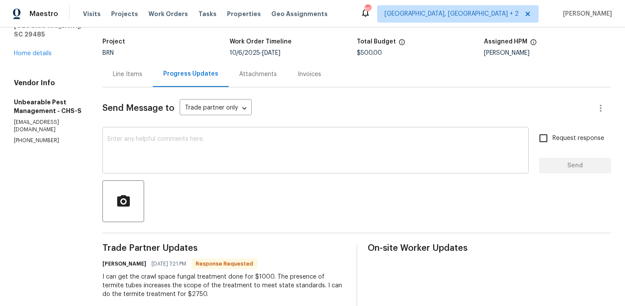
scroll to position [58, 0]
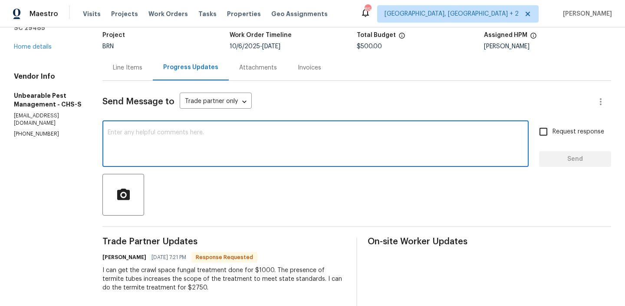
click at [169, 138] on textarea at bounding box center [316, 144] width 416 height 30
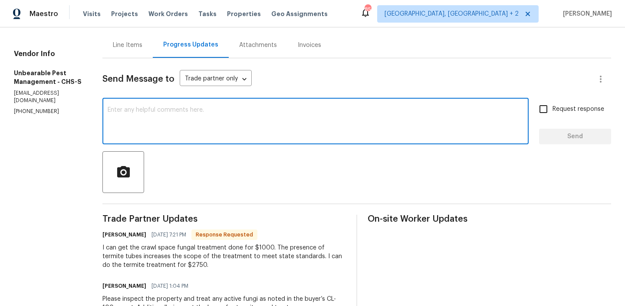
scroll to position [86, 0]
